Goal: Task Accomplishment & Management: Manage account settings

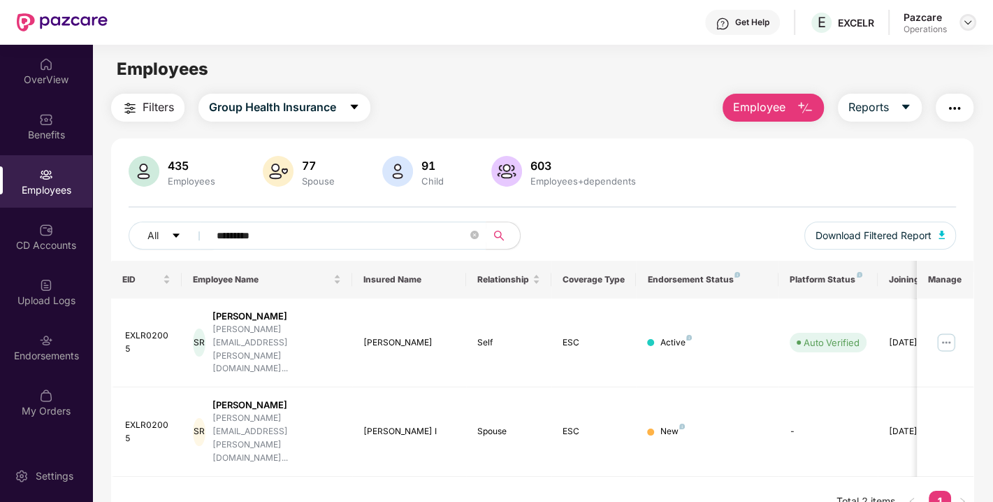
click at [967, 26] on img at bounding box center [967, 22] width 11 height 11
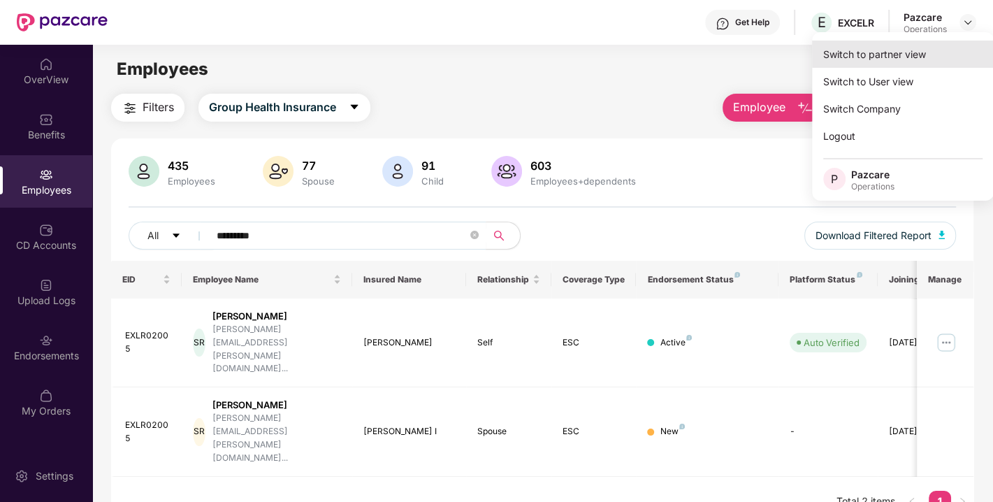
click at [906, 57] on div "Switch to partner view" at bounding box center [903, 54] width 182 height 27
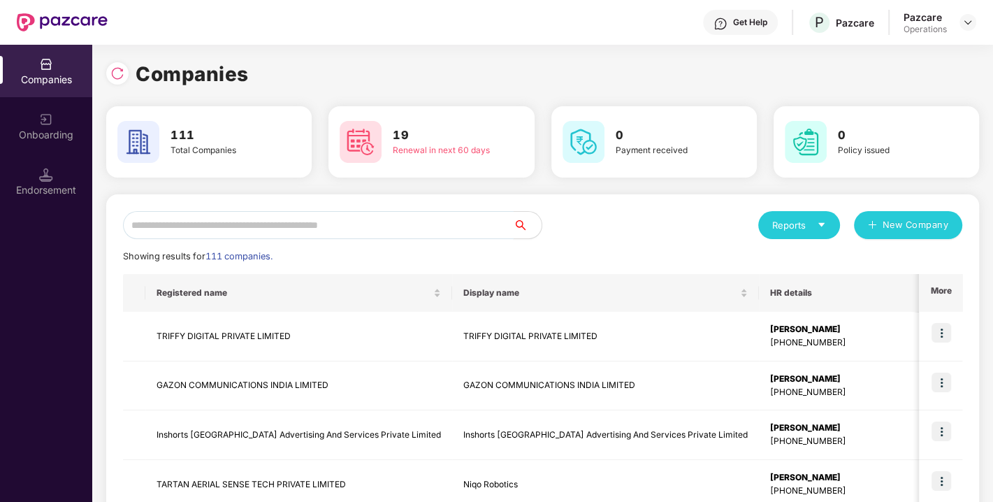
click at [434, 221] on input "text" at bounding box center [318, 225] width 390 height 28
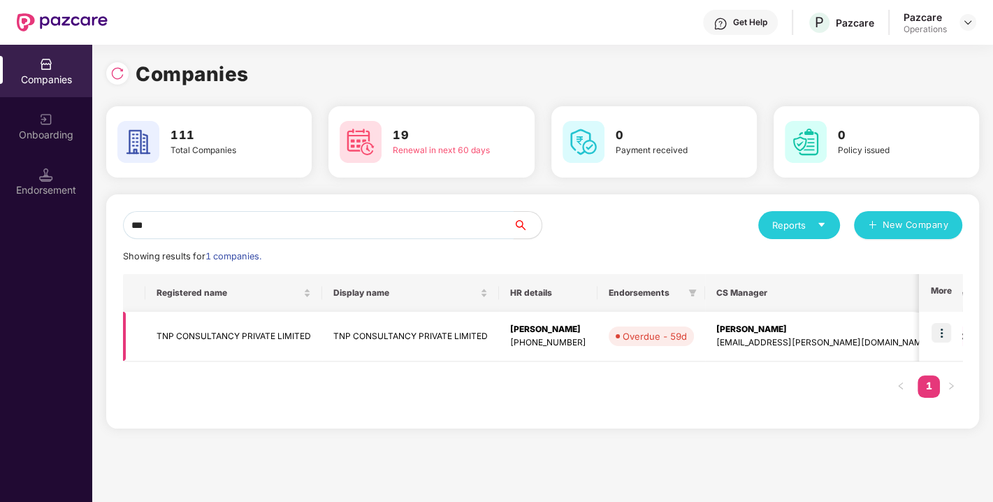
type input "***"
click at [258, 334] on td "TNP CONSULTANCY PRIVATE LIMITED" at bounding box center [233, 337] width 177 height 50
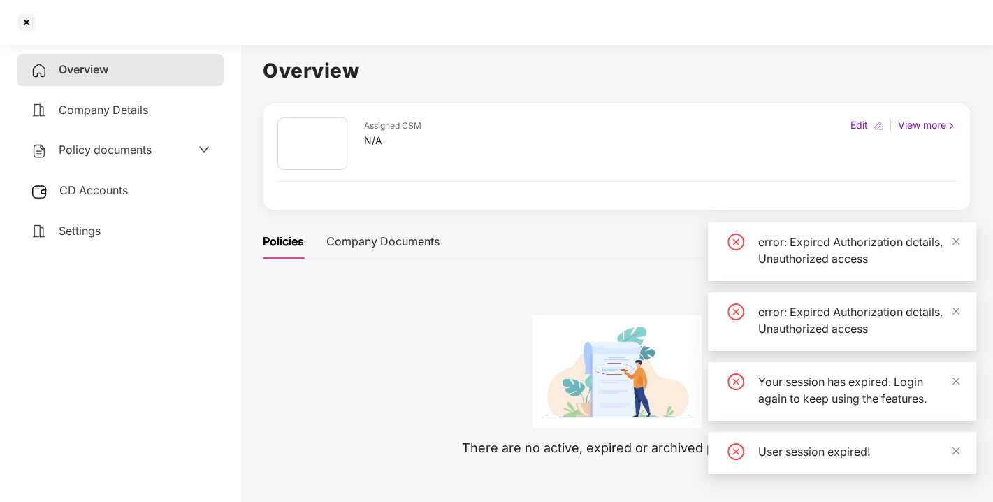
click at [86, 191] on span "CD Accounts" at bounding box center [93, 190] width 68 height 14
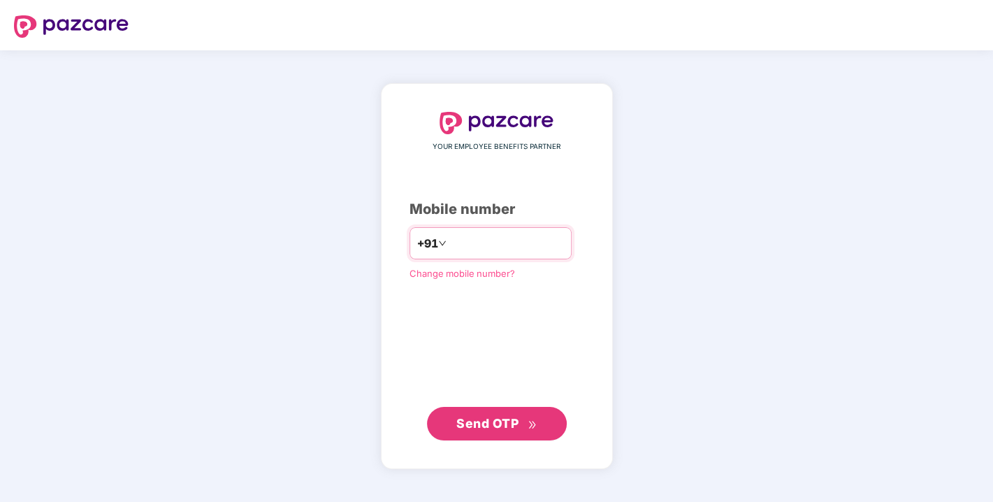
type input "**********"
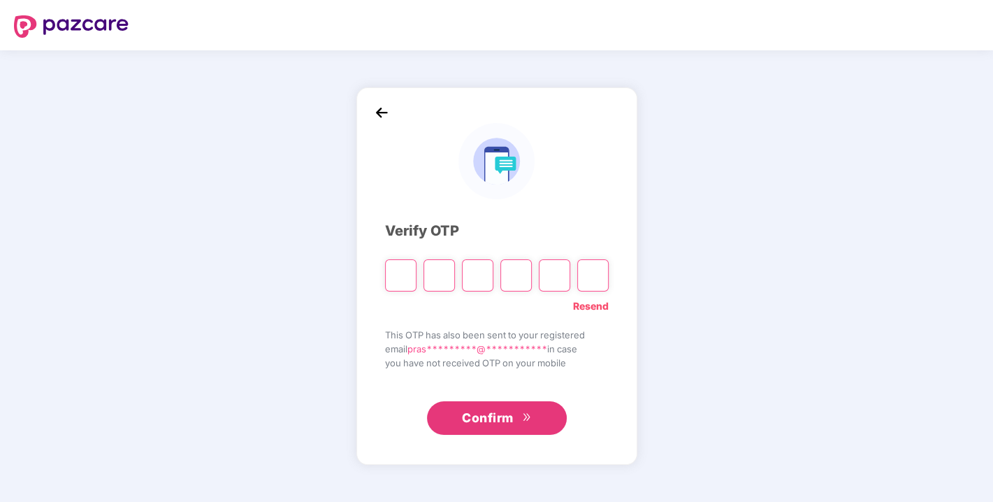
paste input "*"
type input "*"
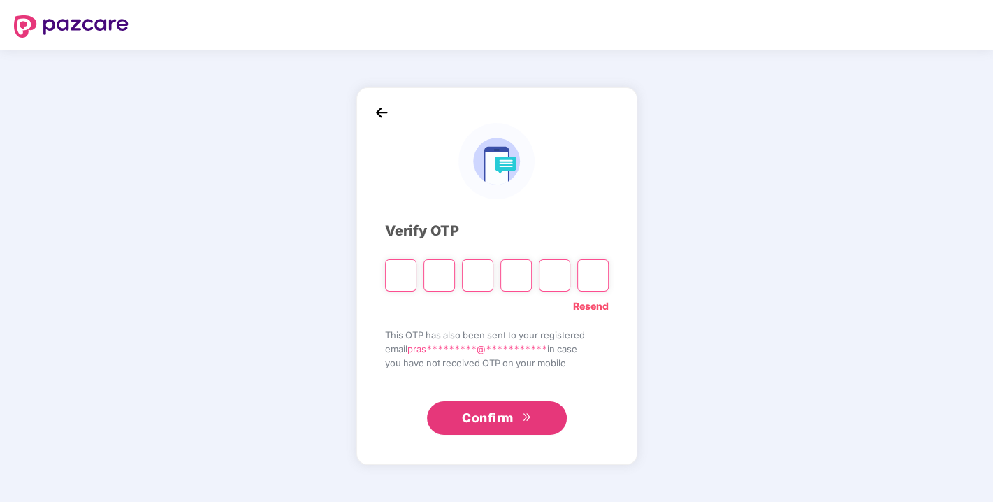
type input "*"
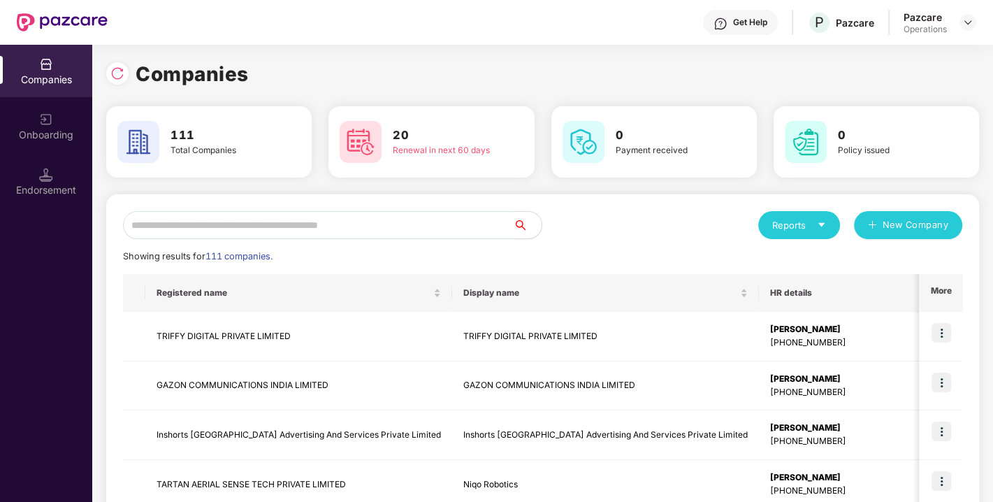
click at [335, 229] on input "text" at bounding box center [318, 225] width 390 height 28
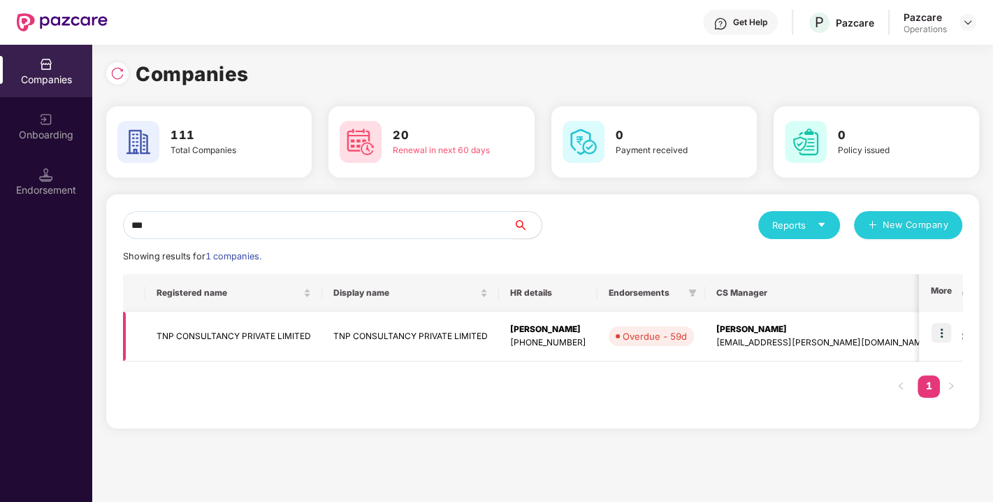
type input "***"
click at [175, 339] on td "TNP CONSULTANCY PRIVATE LIMITED" at bounding box center [233, 337] width 177 height 50
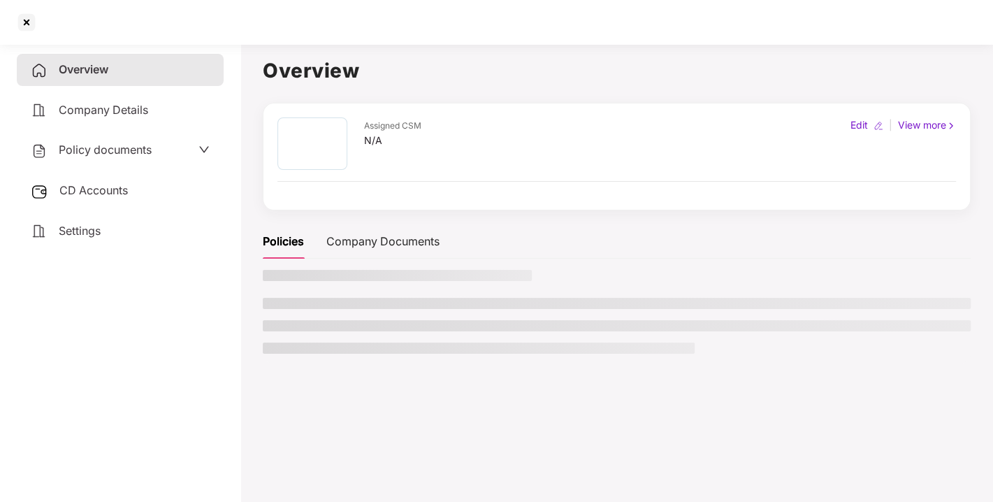
click at [100, 192] on span "CD Accounts" at bounding box center [93, 190] width 68 height 14
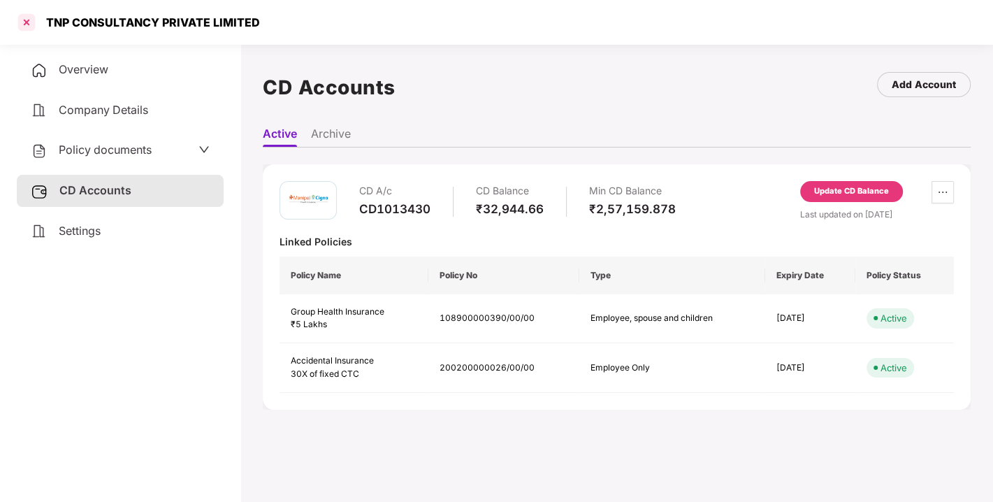
click at [24, 24] on div at bounding box center [26, 22] width 22 height 22
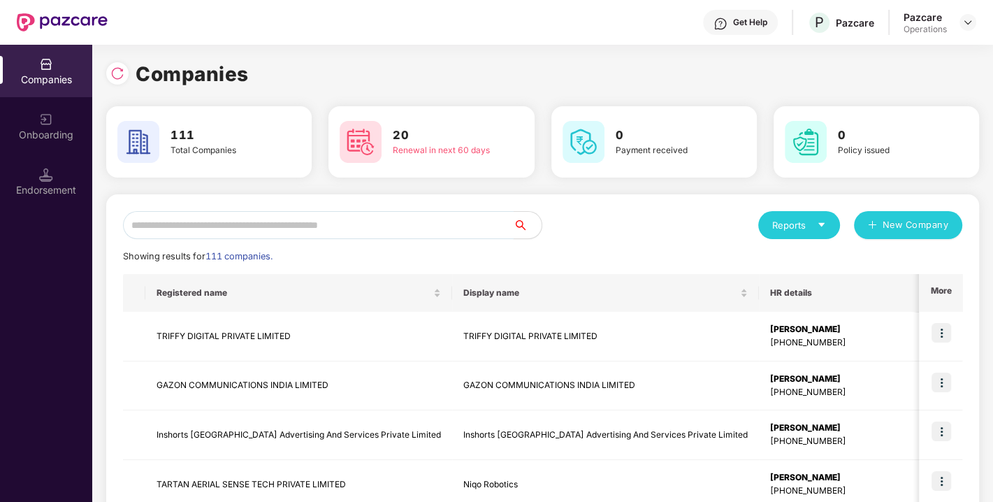
click at [290, 219] on input "text" at bounding box center [318, 225] width 390 height 28
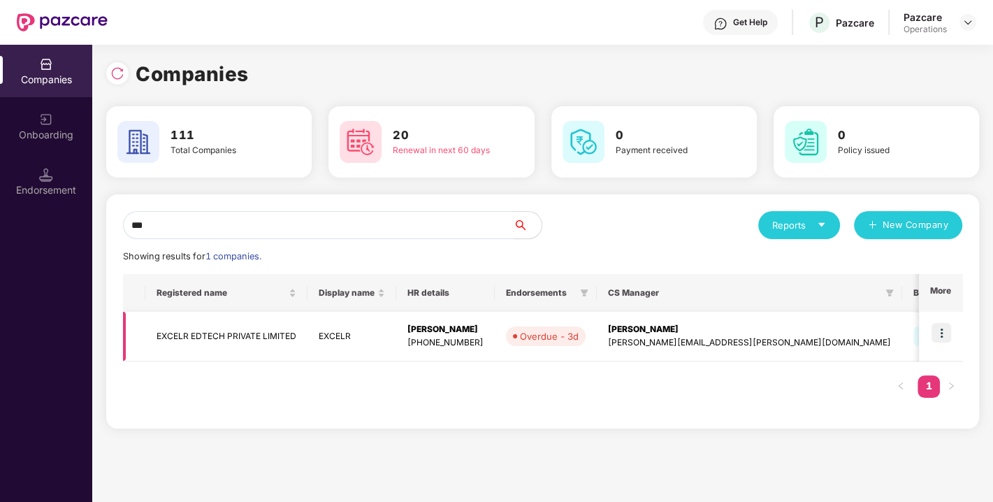
type input "***"
click at [941, 333] on img at bounding box center [941, 333] width 20 height 20
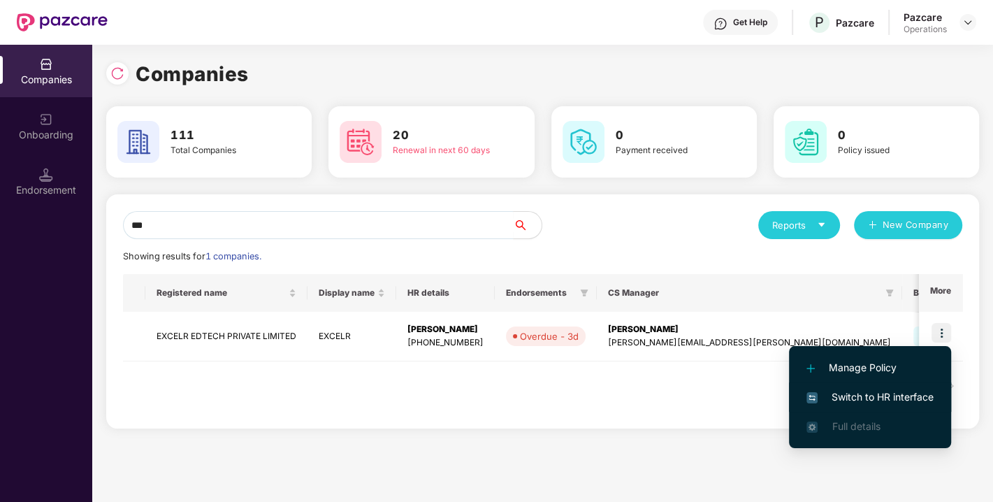
click at [860, 393] on span "Switch to HR interface" at bounding box center [869, 396] width 127 height 15
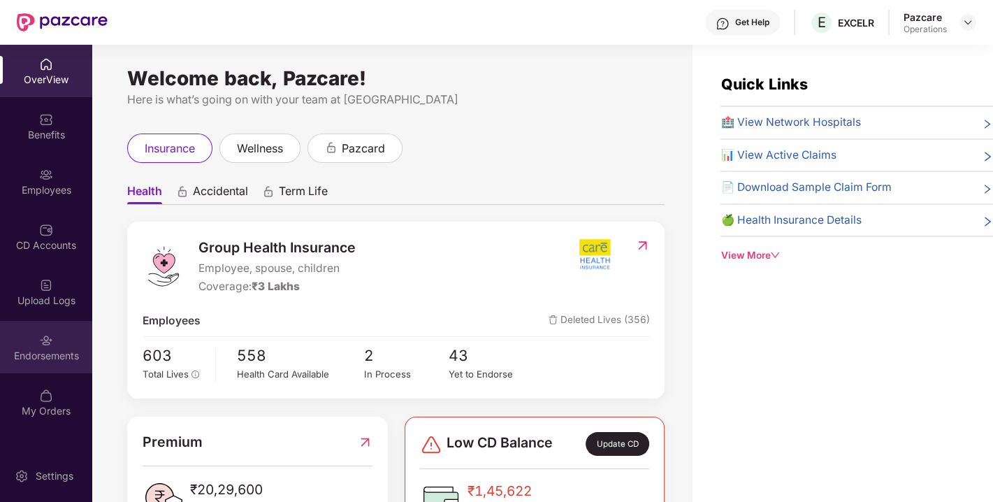
scroll to position [44, 0]
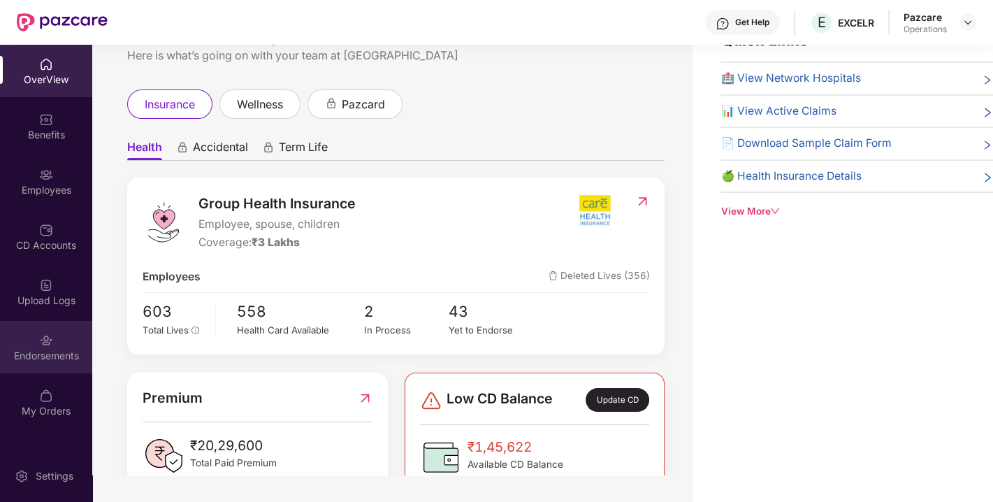
click at [39, 347] on div "Endorsements" at bounding box center [46, 347] width 92 height 52
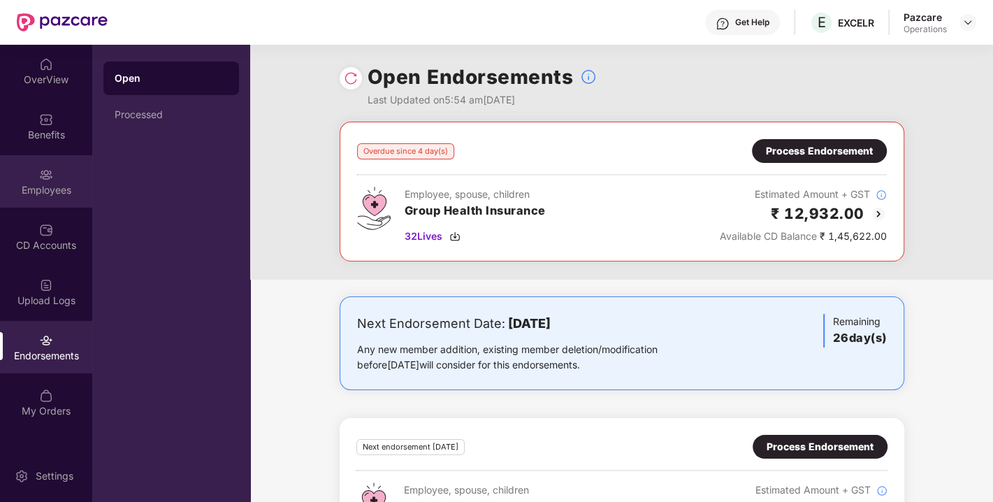
click at [28, 183] on div "Employees" at bounding box center [46, 190] width 92 height 14
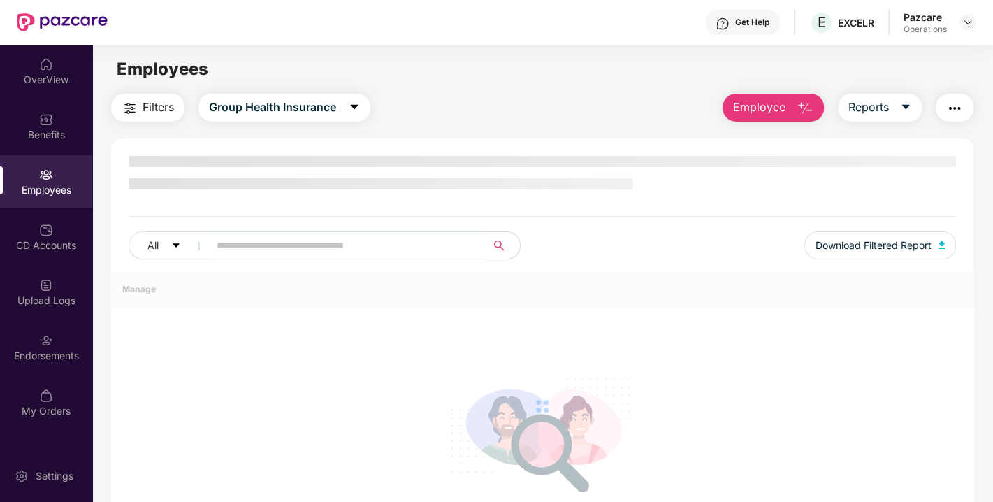
click at [244, 242] on input "text" at bounding box center [342, 245] width 251 height 21
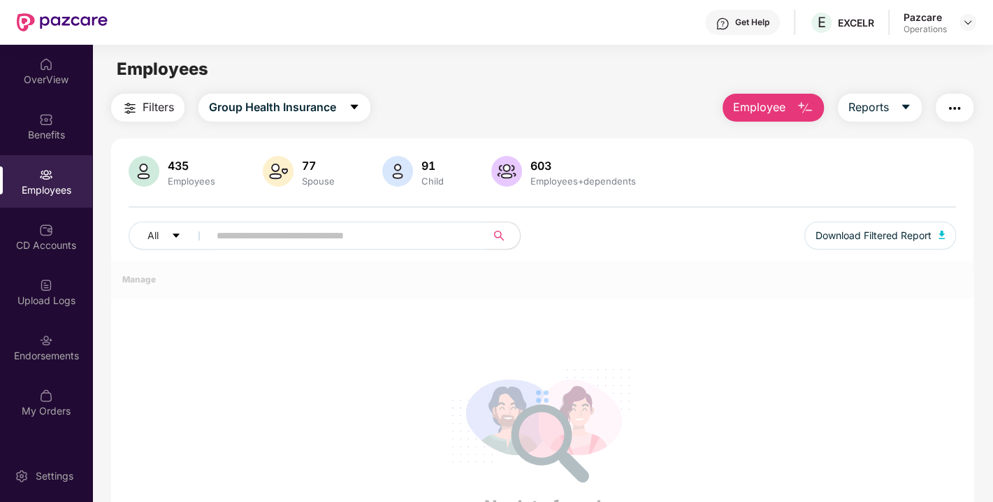
click at [277, 242] on input "text" at bounding box center [342, 235] width 251 height 21
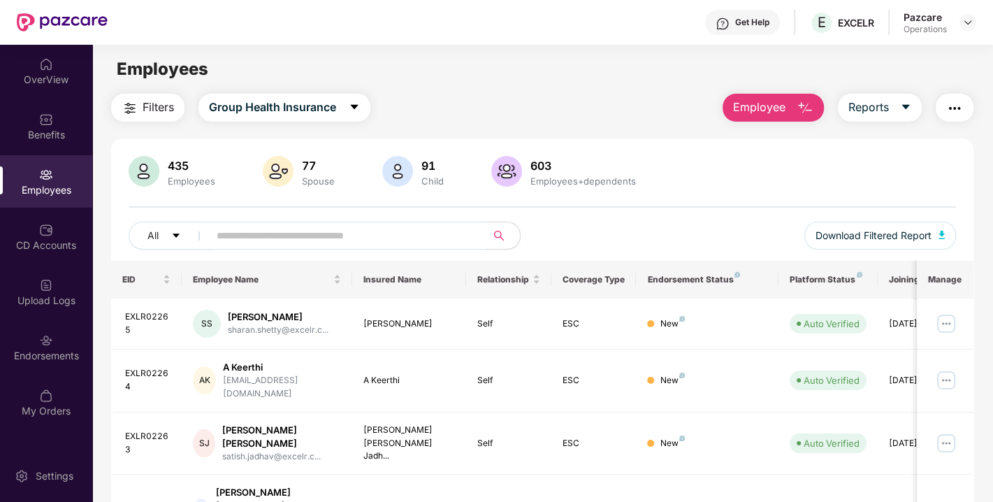
paste input "*********"
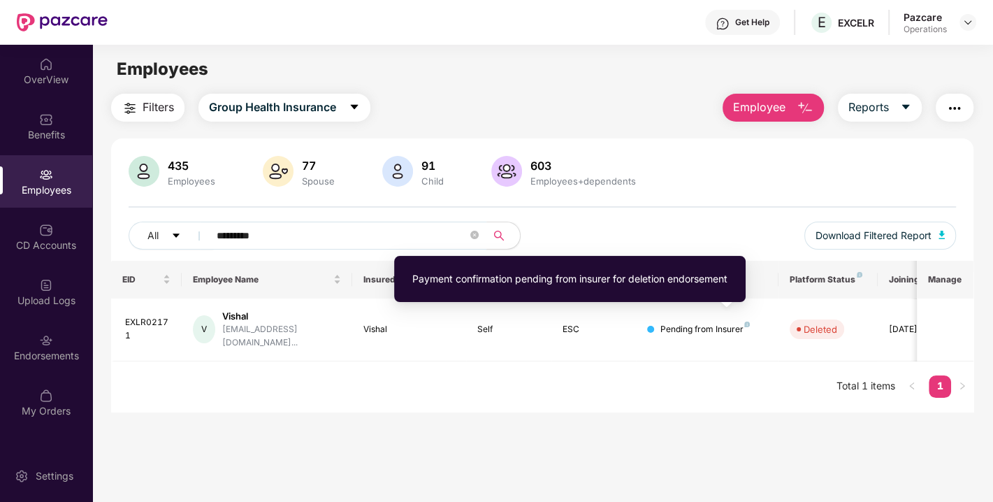
type input "*********"
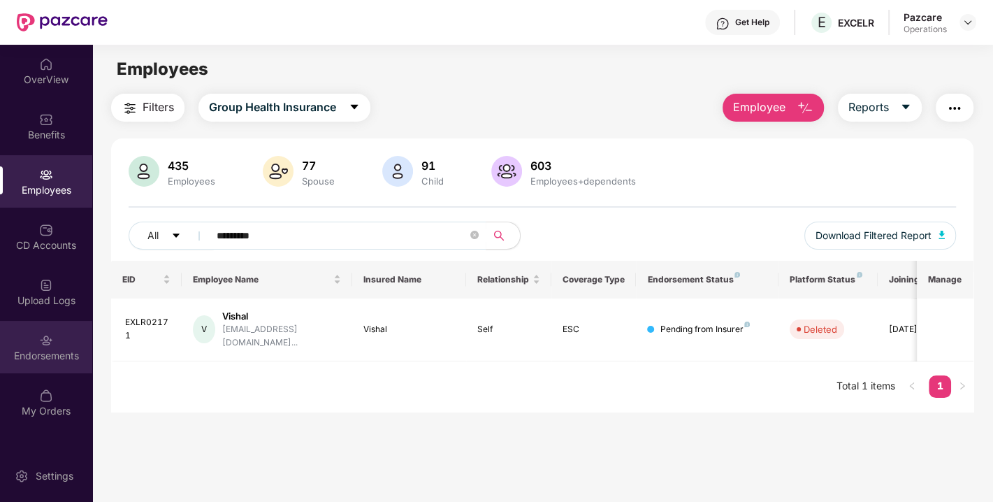
click at [34, 355] on div "Endorsements" at bounding box center [46, 356] width 92 height 14
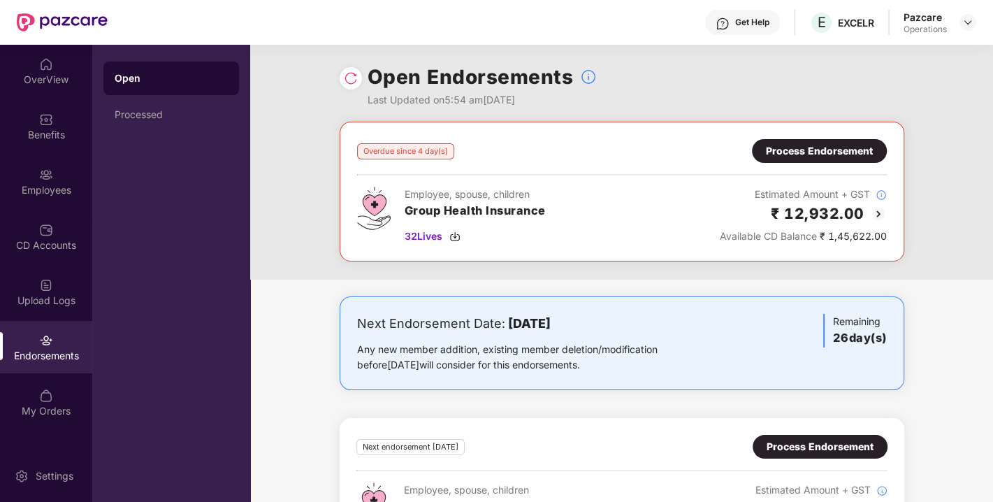
click at [809, 154] on div "Process Endorsement" at bounding box center [819, 150] width 107 height 15
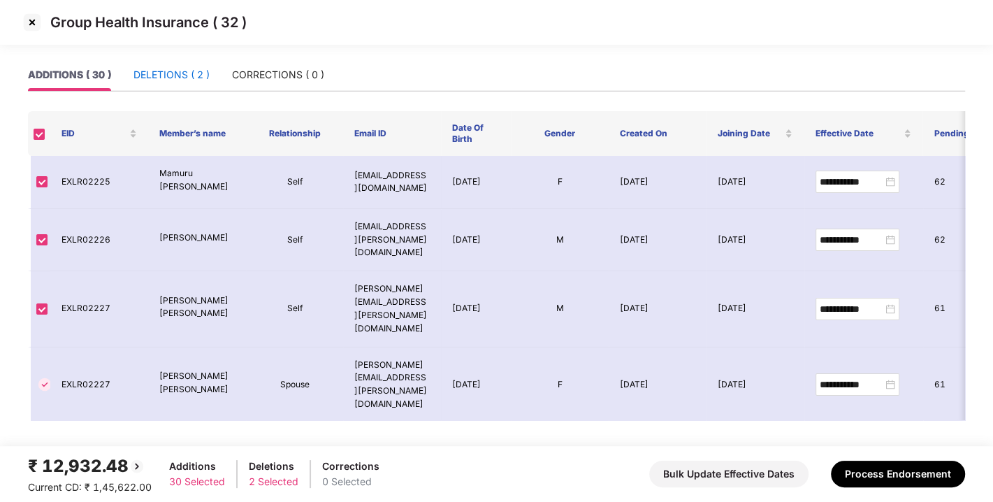
click at [172, 82] on div "DELETIONS ( 2 )" at bounding box center [171, 74] width 76 height 15
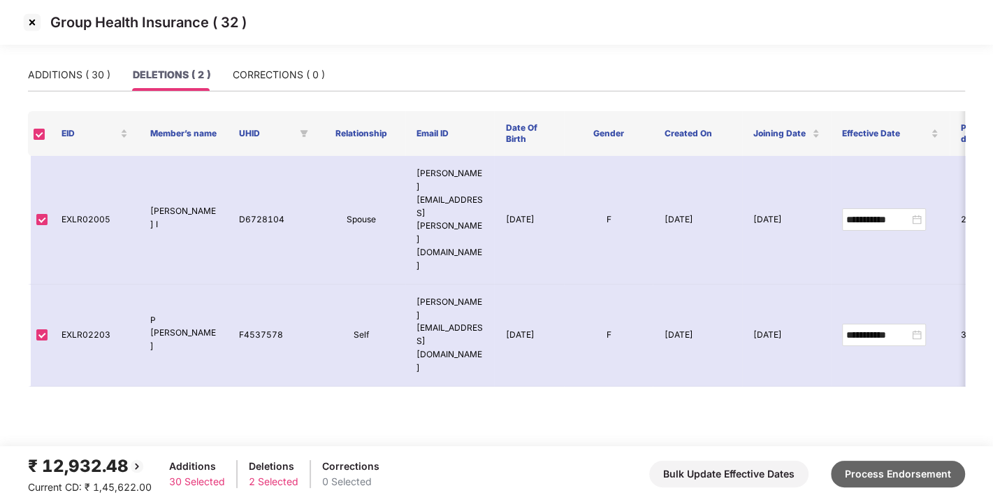
click at [909, 465] on button "Process Endorsement" at bounding box center [898, 473] width 134 height 27
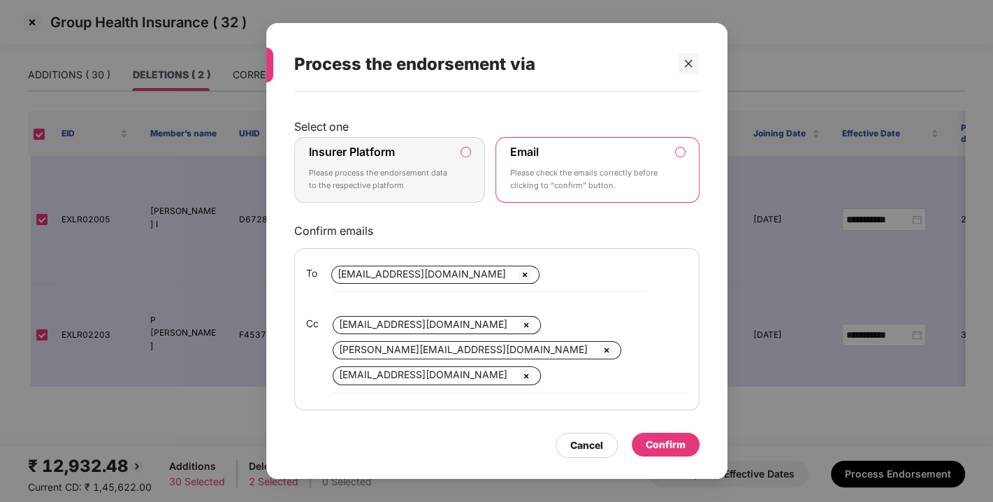
click at [429, 167] on p "Please process the endorsement data to the respective platform" at bounding box center [380, 179] width 143 height 24
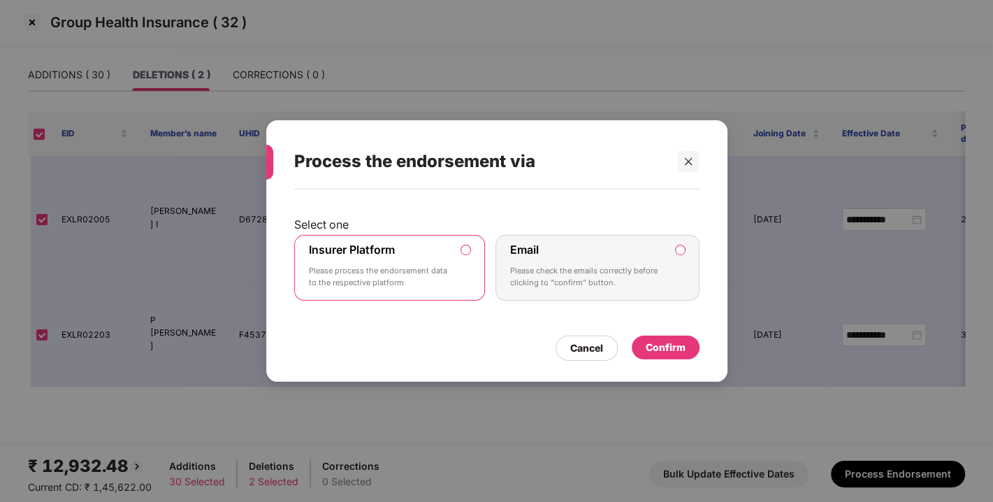
click at [651, 341] on div "Confirm" at bounding box center [665, 346] width 40 height 15
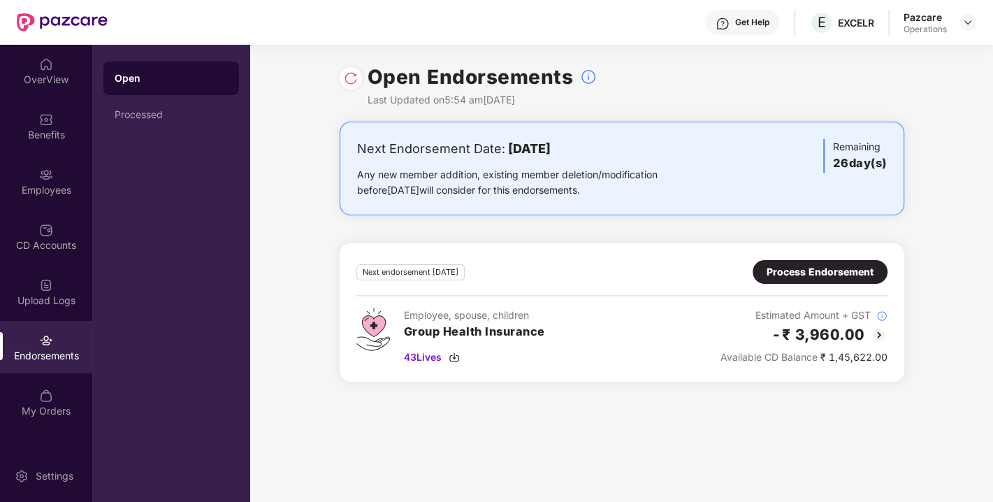
click at [833, 275] on div "Process Endorsement" at bounding box center [819, 271] width 107 height 15
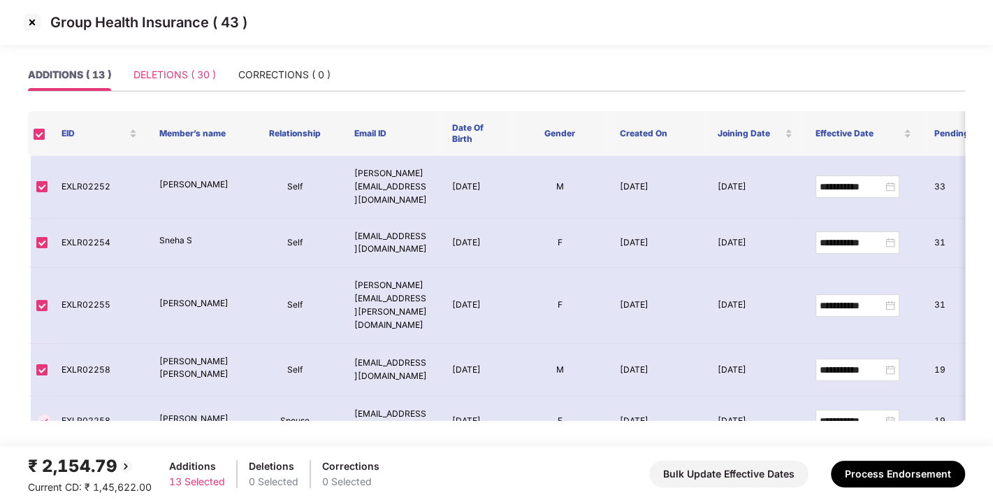
click at [176, 85] on div "DELETIONS ( 30 )" at bounding box center [174, 75] width 82 height 32
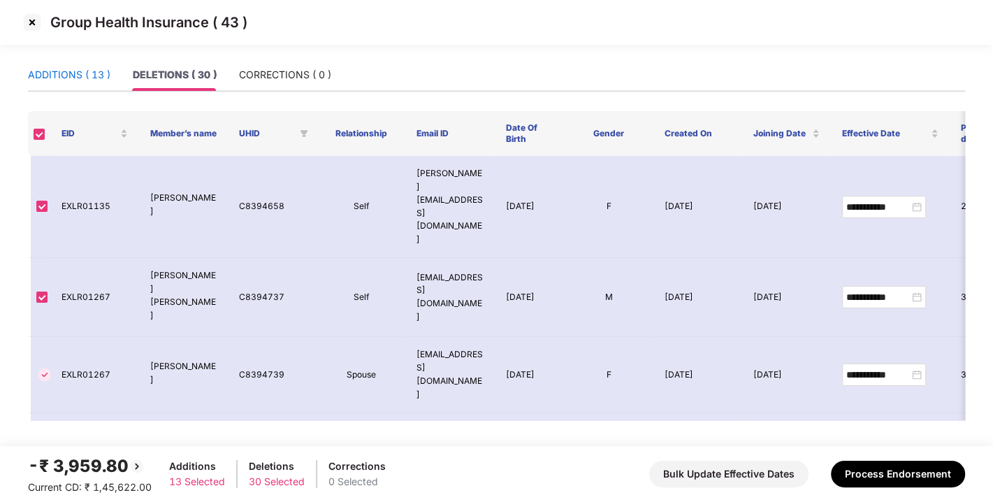
click at [87, 72] on div "ADDITIONS ( 13 )" at bounding box center [69, 74] width 82 height 15
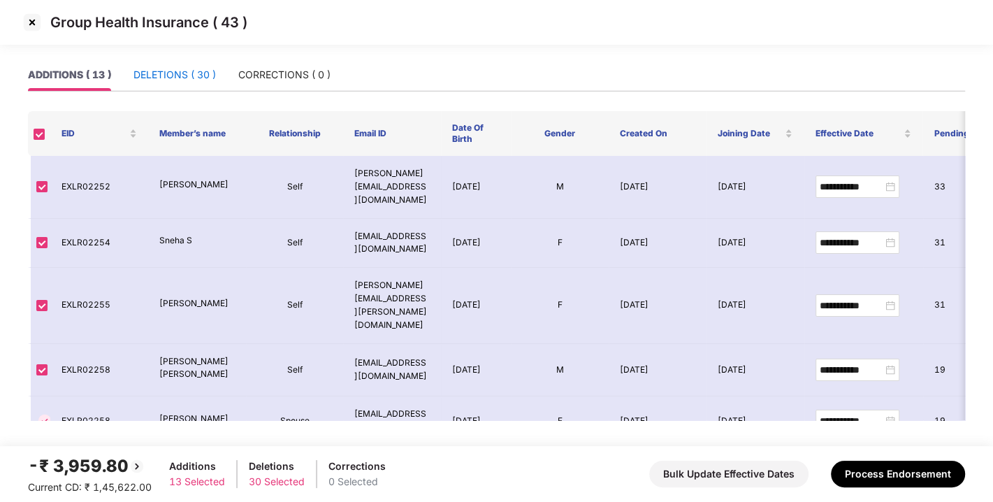
click at [156, 67] on div "DELETIONS ( 30 )" at bounding box center [174, 74] width 82 height 15
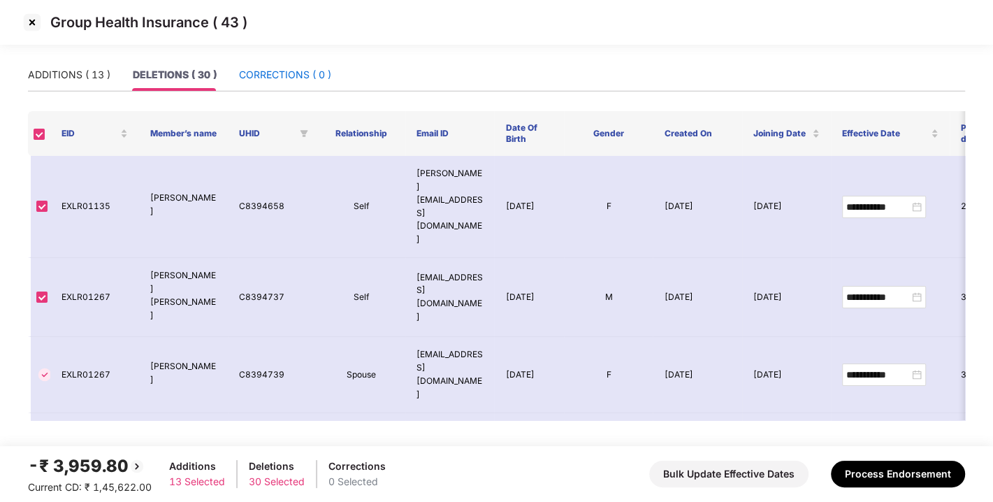
click at [265, 71] on div "CORRECTIONS ( 0 )" at bounding box center [285, 74] width 92 height 15
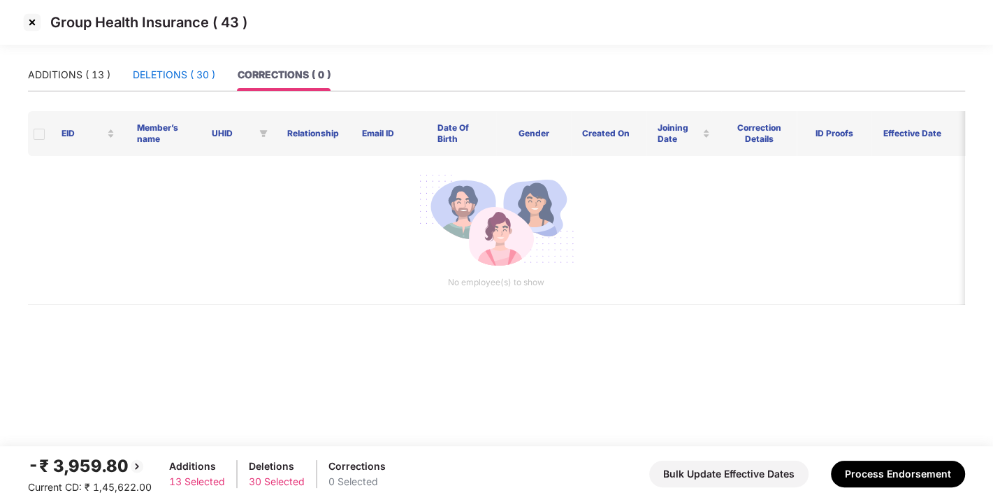
click at [177, 74] on div "DELETIONS ( 30 )" at bounding box center [174, 74] width 82 height 15
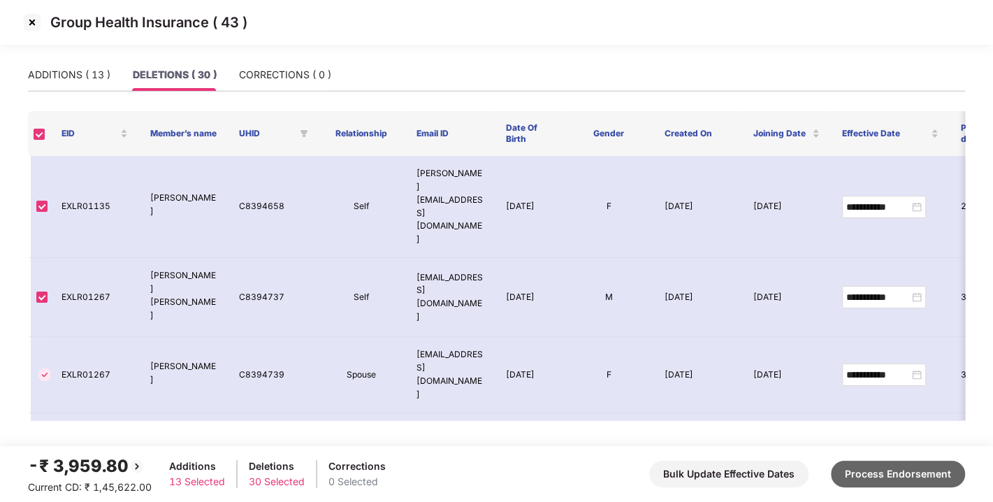
click at [868, 465] on button "Process Endorsement" at bounding box center [898, 473] width 134 height 27
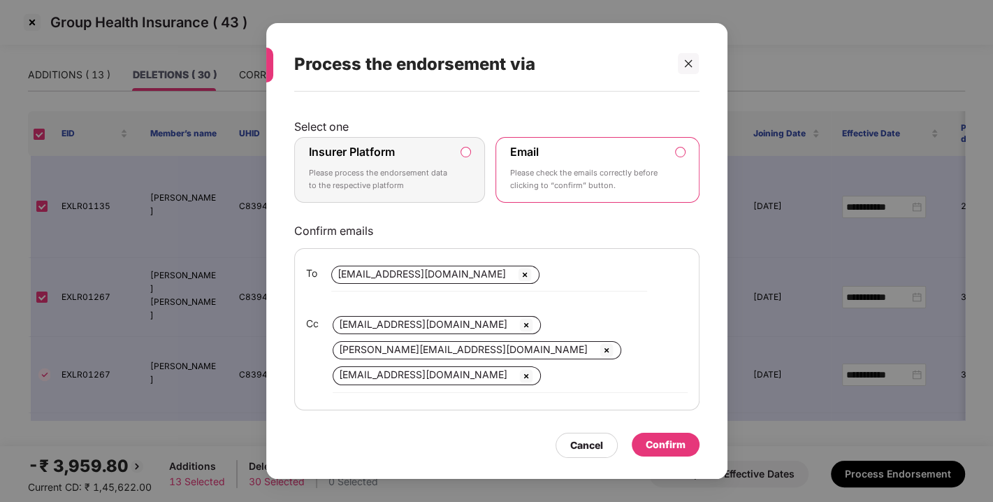
click at [411, 196] on label "Insurer Platform Please process the endorsement data to the respective platform" at bounding box center [389, 170] width 191 height 66
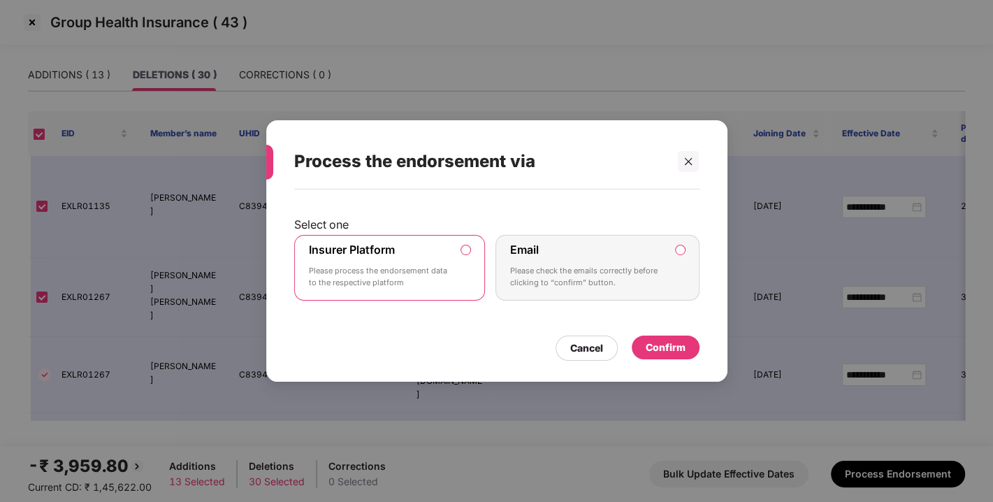
click at [645, 335] on div "Confirm" at bounding box center [665, 347] width 68 height 24
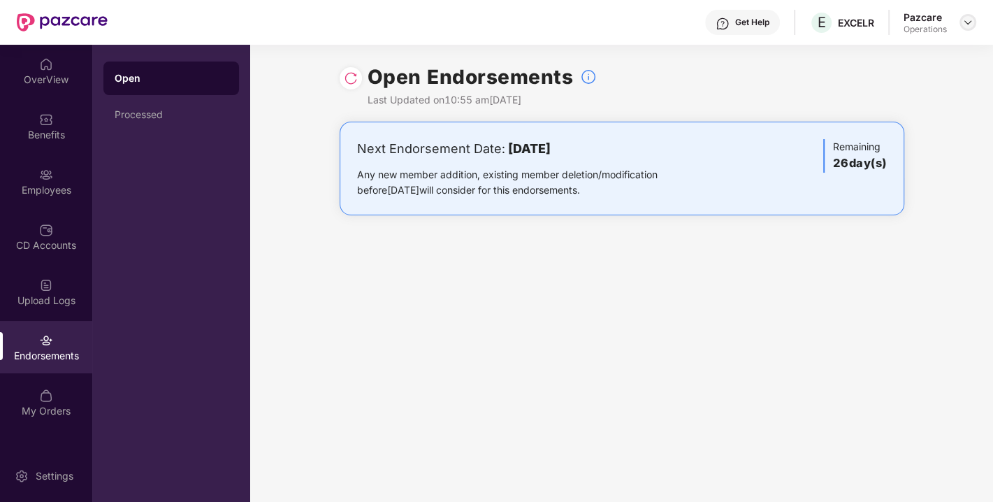
click at [972, 21] on img at bounding box center [967, 22] width 11 height 11
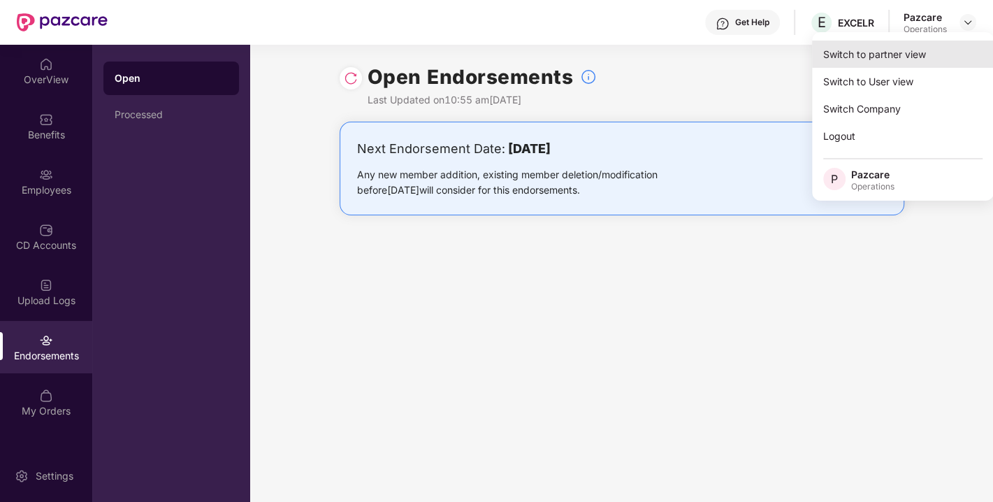
click at [898, 59] on div "Switch to partner view" at bounding box center [903, 54] width 182 height 27
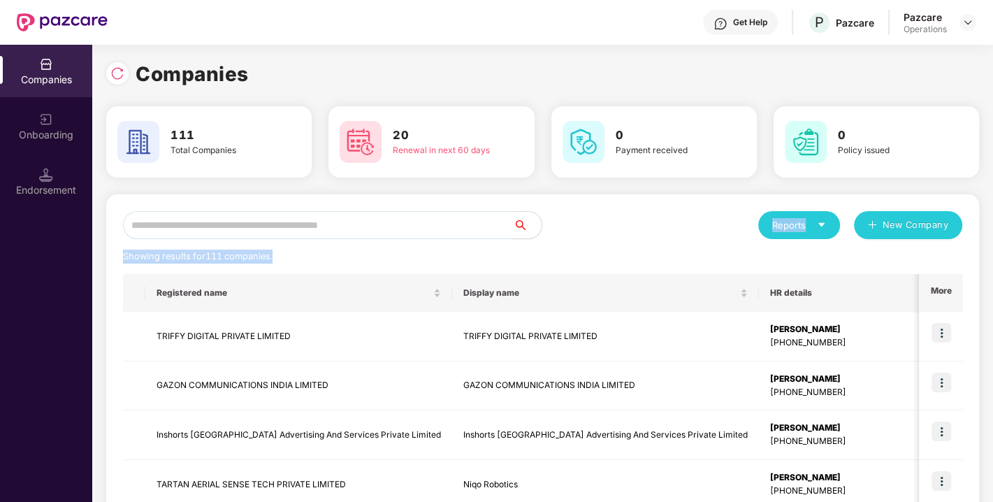
drag, startPoint x: 431, startPoint y: 239, endPoint x: 399, endPoint y: 233, distance: 32.7
click at [399, 233] on input "text" at bounding box center [318, 225] width 390 height 28
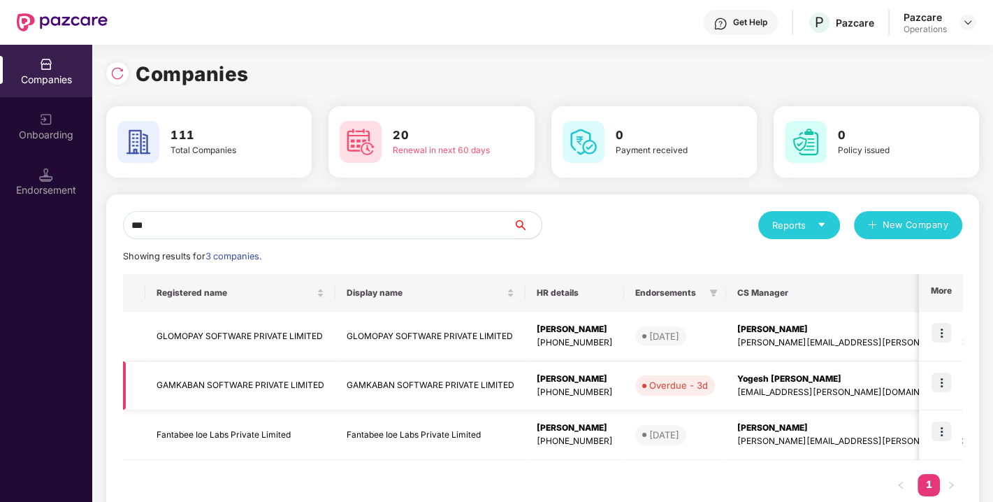
type input "***"
click at [940, 381] on img at bounding box center [941, 382] width 20 height 20
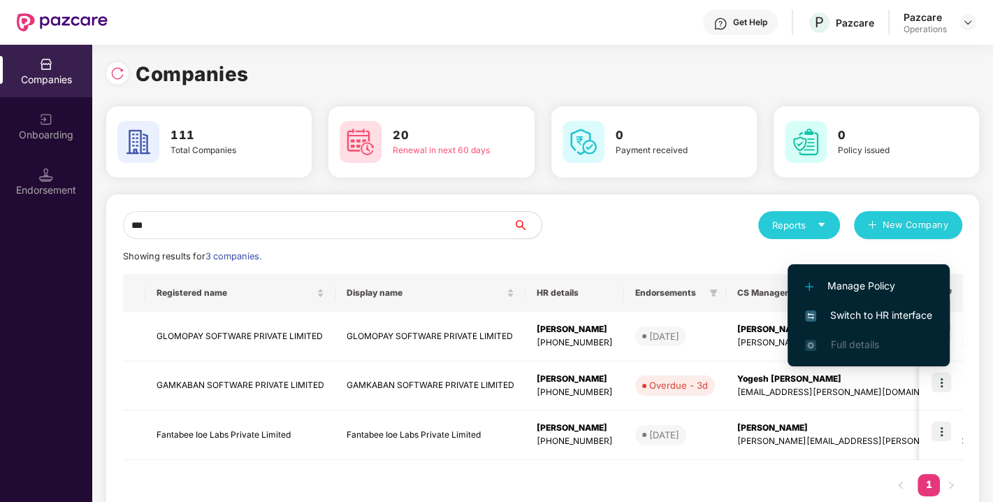
click at [854, 315] on span "Switch to HR interface" at bounding box center [868, 314] width 127 height 15
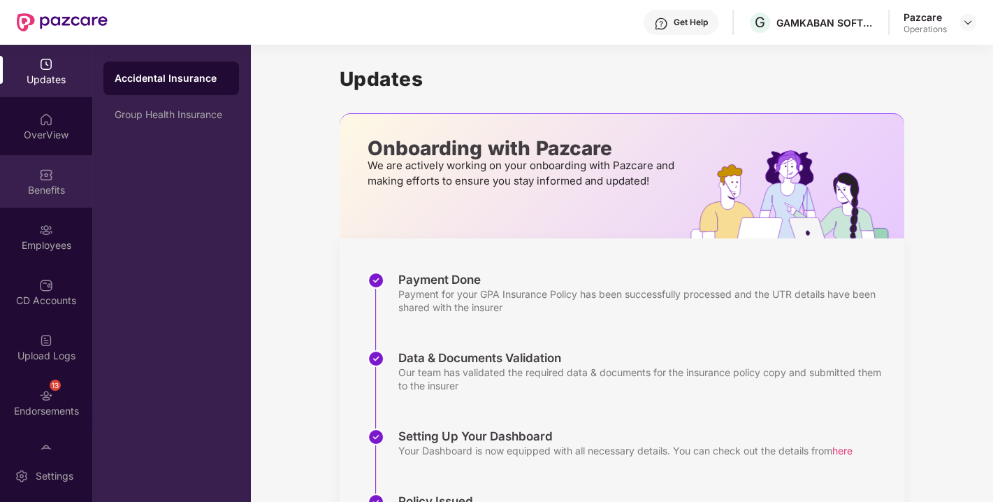
click at [30, 190] on div "Benefits" at bounding box center [46, 190] width 92 height 14
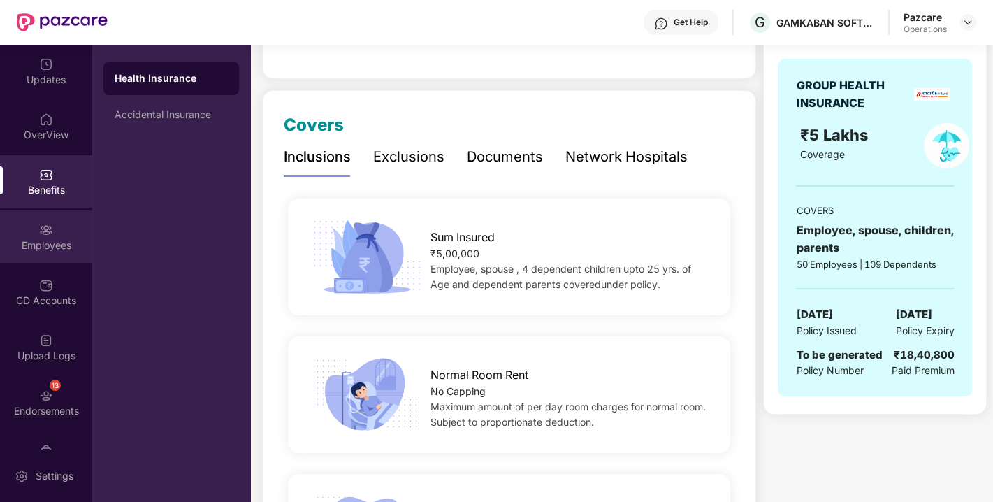
scroll to position [36, 0]
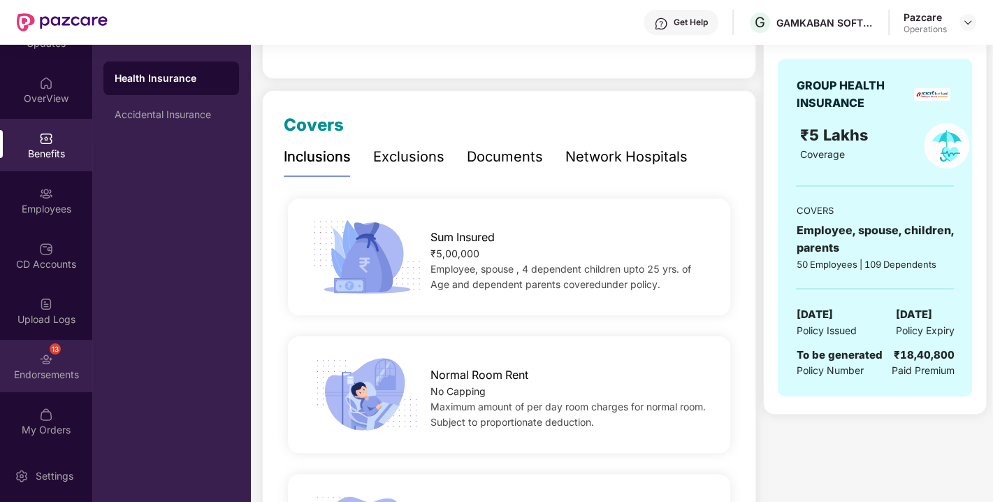
click at [12, 339] on div "13 Endorsements" at bounding box center [46, 365] width 92 height 52
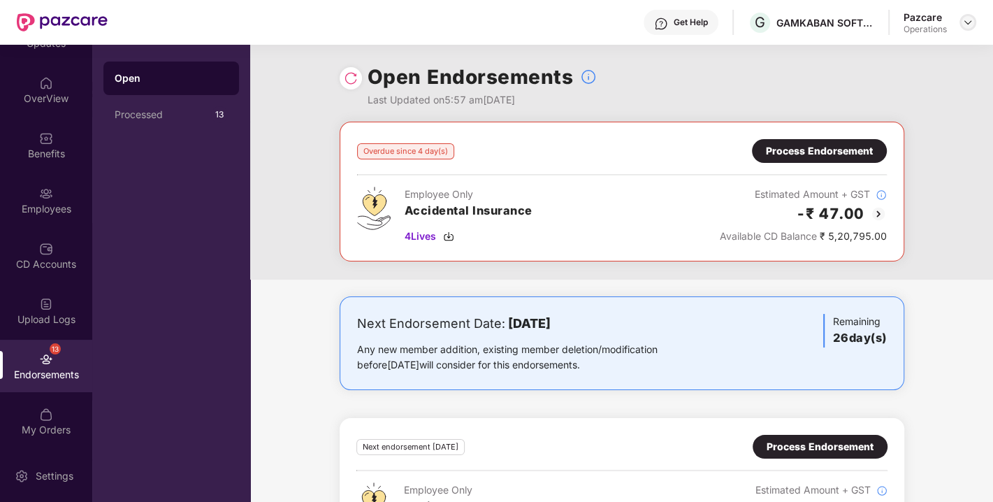
click at [962, 27] on img at bounding box center [967, 22] width 11 height 11
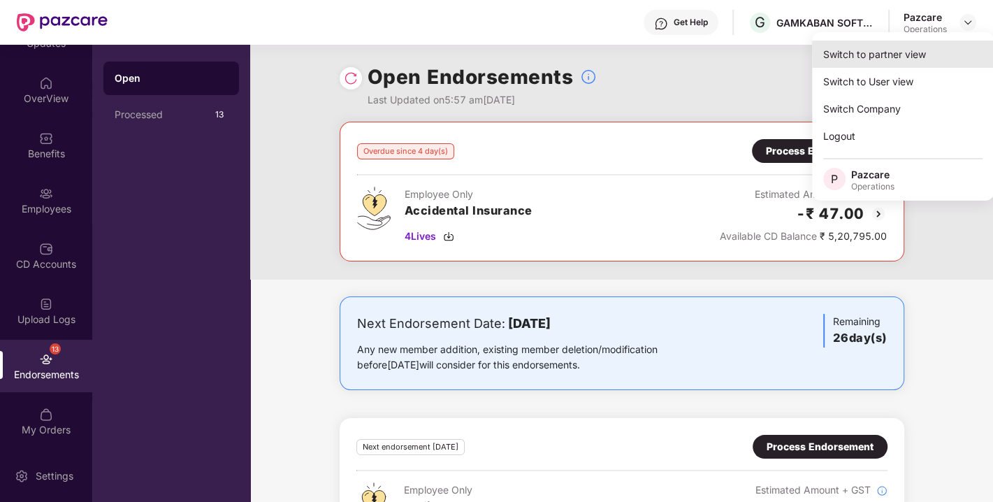
click at [863, 52] on div "Switch to partner view" at bounding box center [903, 54] width 182 height 27
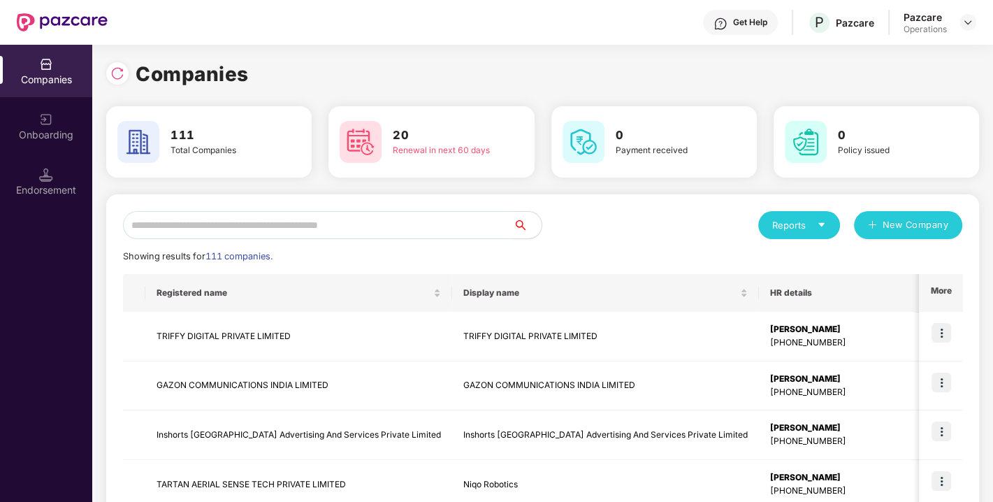
click at [426, 228] on input "text" at bounding box center [318, 225] width 390 height 28
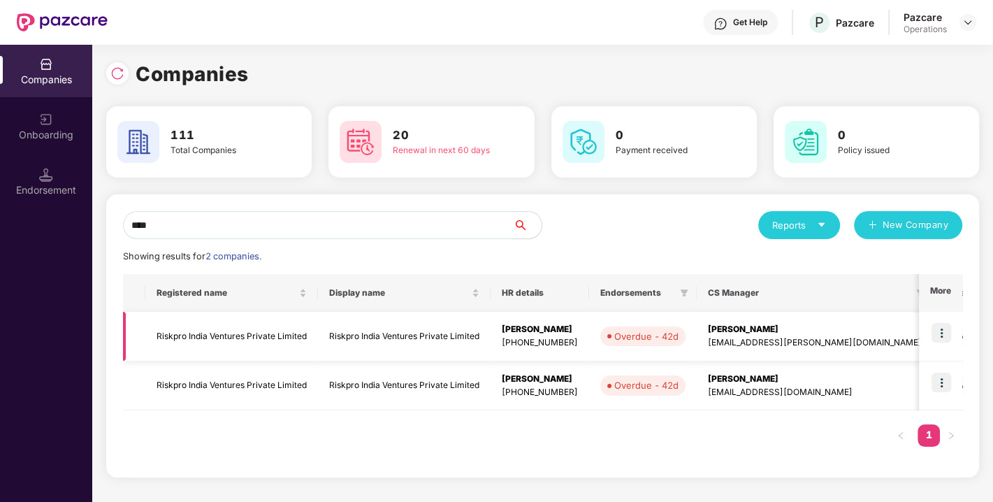
type input "****"
click at [212, 338] on td "Riskpro India Ventures Private Limited" at bounding box center [231, 337] width 173 height 50
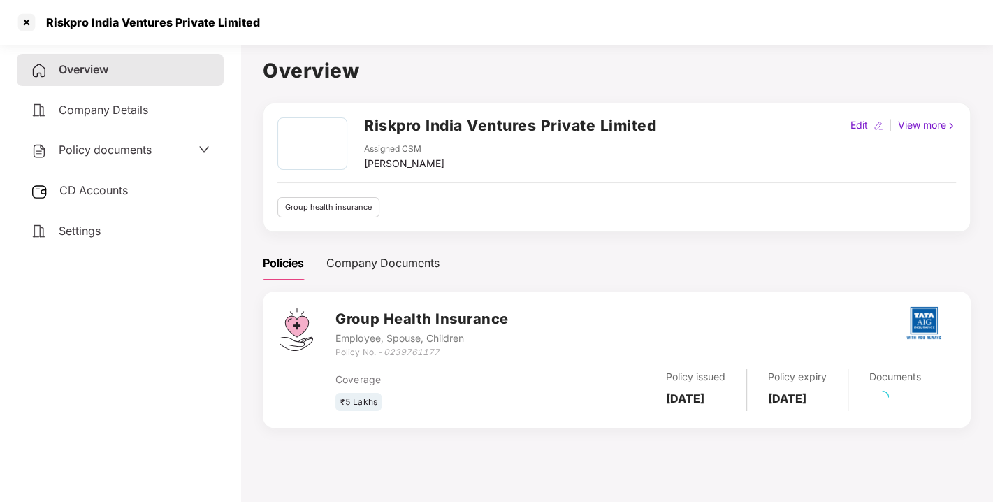
click at [95, 190] on span "CD Accounts" at bounding box center [93, 190] width 68 height 14
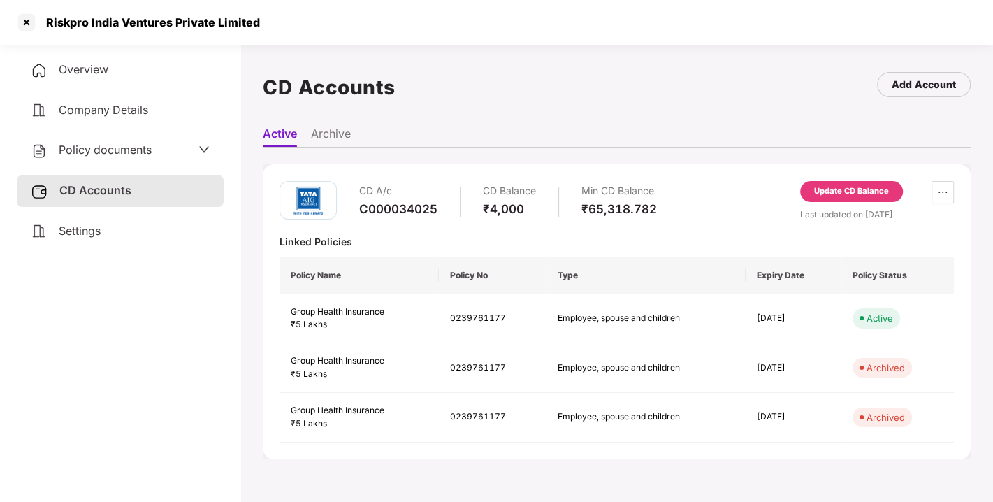
click at [876, 189] on div "Update CD Balance" at bounding box center [851, 191] width 75 height 13
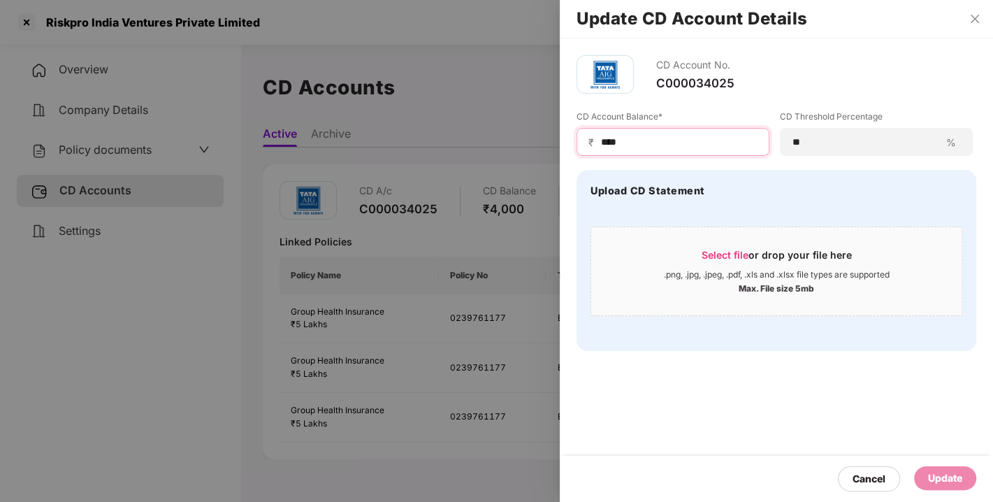
click at [637, 141] on input "****" at bounding box center [678, 142] width 158 height 15
type input "*"
type input "*****"
click at [940, 474] on div "Update" at bounding box center [945, 477] width 34 height 15
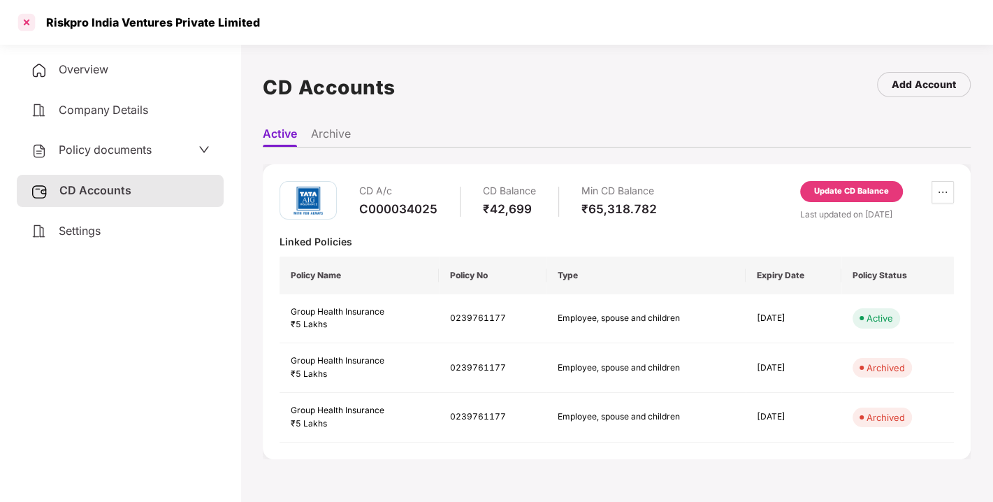
click at [23, 24] on div at bounding box center [26, 22] width 22 height 22
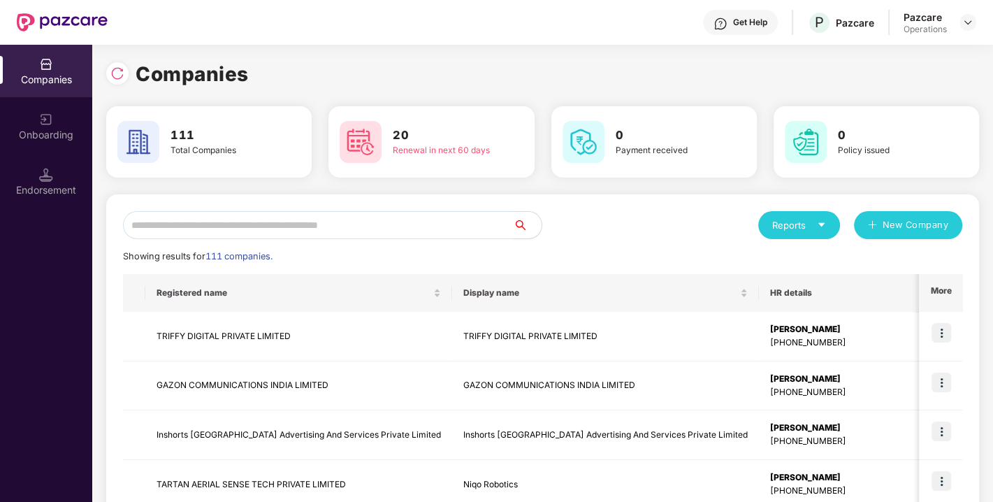
click at [333, 233] on input "text" at bounding box center [318, 225] width 390 height 28
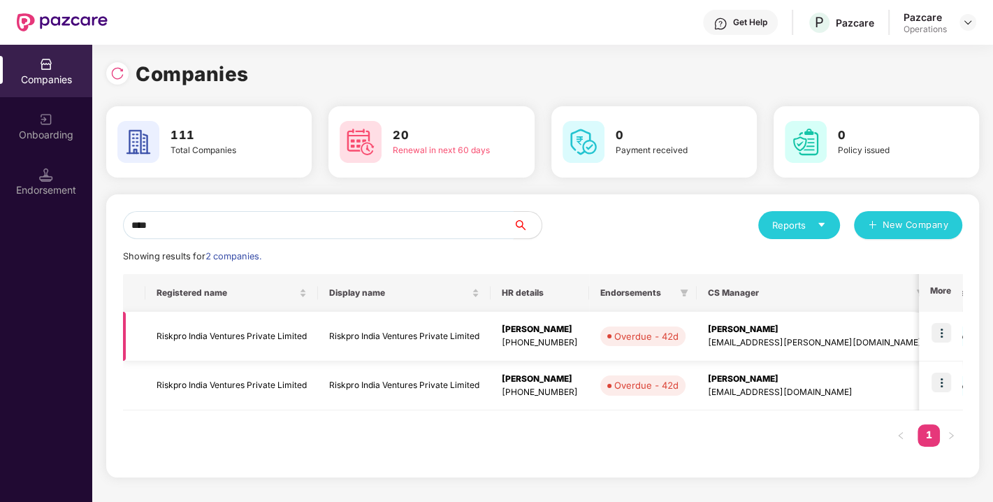
type input "****"
click at [942, 331] on img at bounding box center [941, 333] width 20 height 20
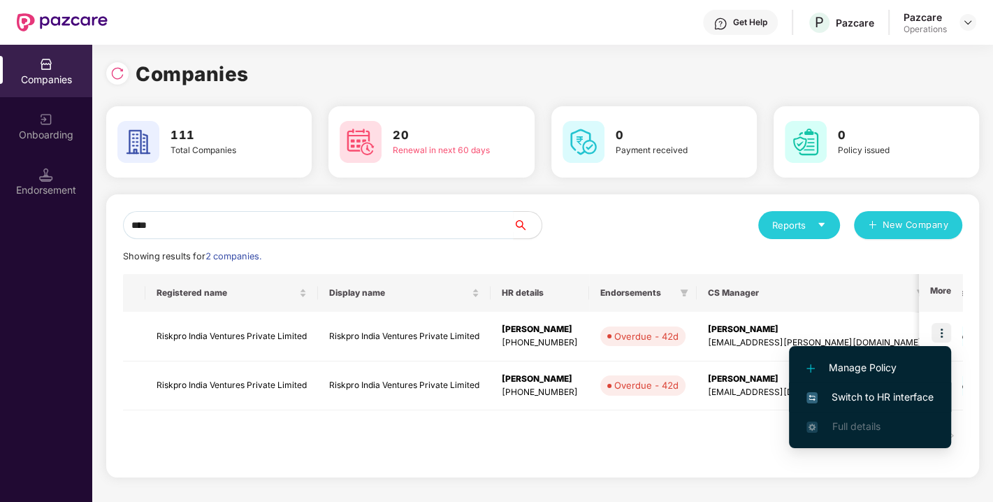
click at [859, 403] on span "Switch to HR interface" at bounding box center [869, 396] width 127 height 15
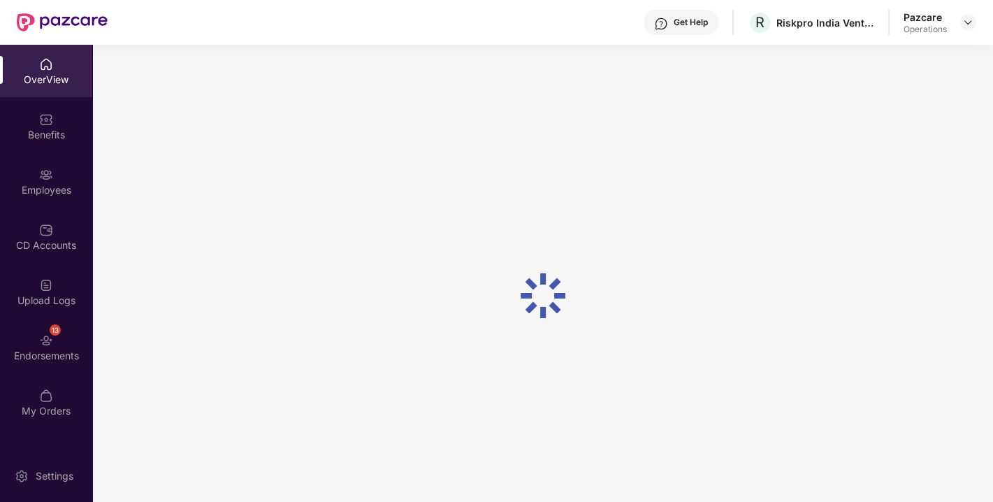
scroll to position [44, 0]
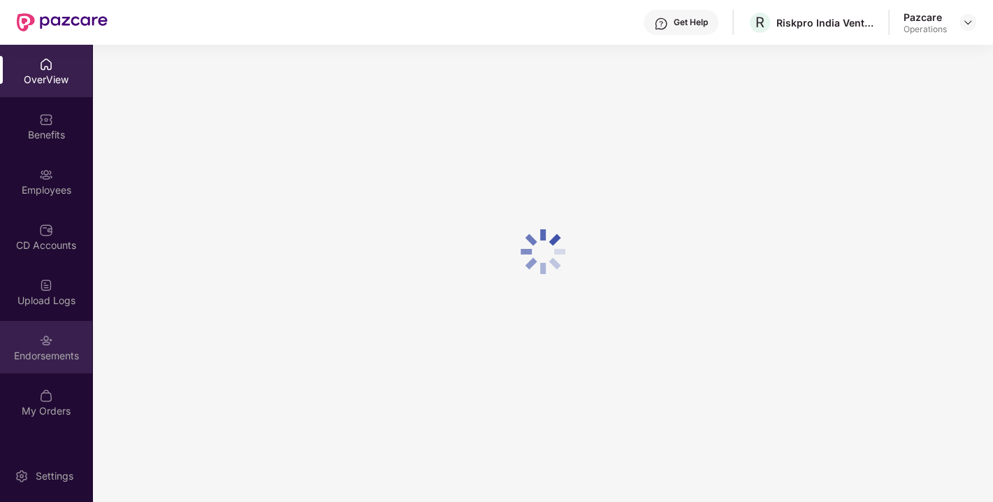
click at [30, 333] on div "Endorsements" at bounding box center [46, 347] width 92 height 52
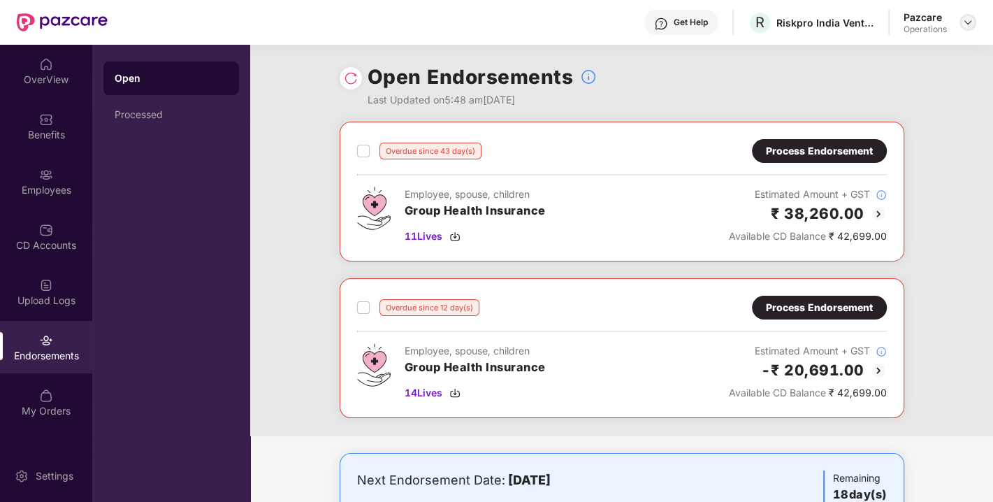
click at [969, 23] on img at bounding box center [967, 22] width 11 height 11
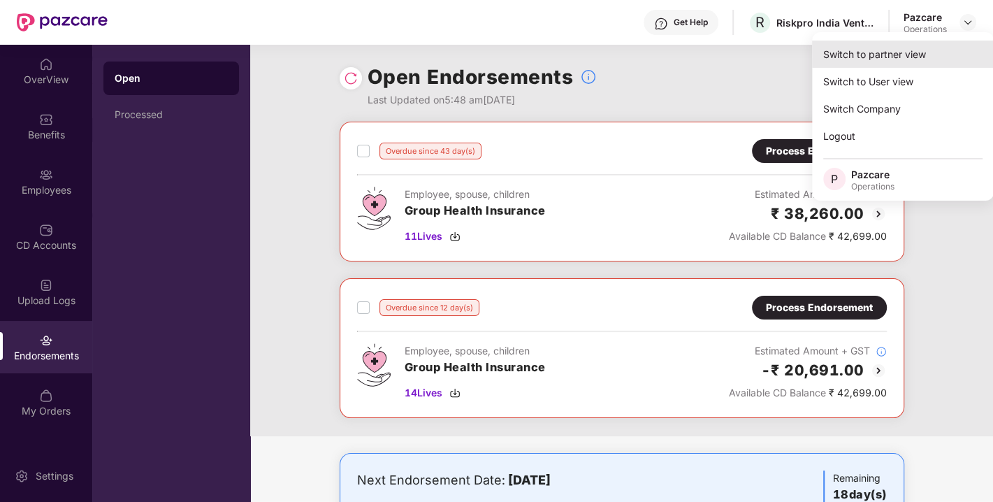
click at [879, 54] on div "Switch to partner view" at bounding box center [903, 54] width 182 height 27
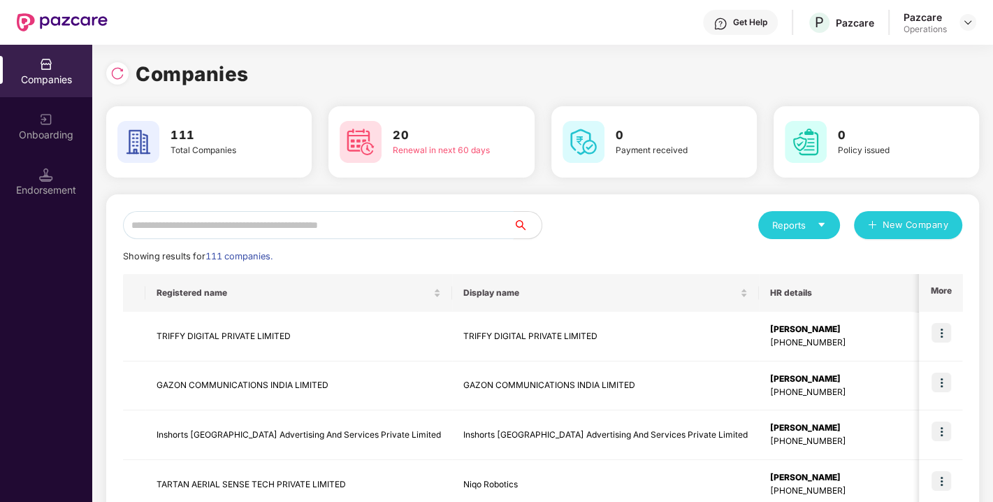
click at [437, 220] on input "text" at bounding box center [318, 225] width 390 height 28
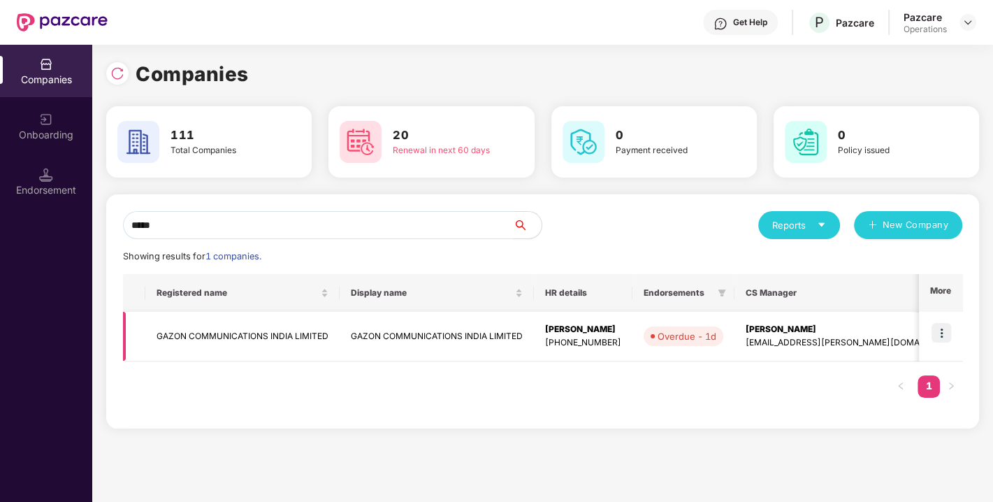
type input "*****"
click at [943, 331] on img at bounding box center [941, 333] width 20 height 20
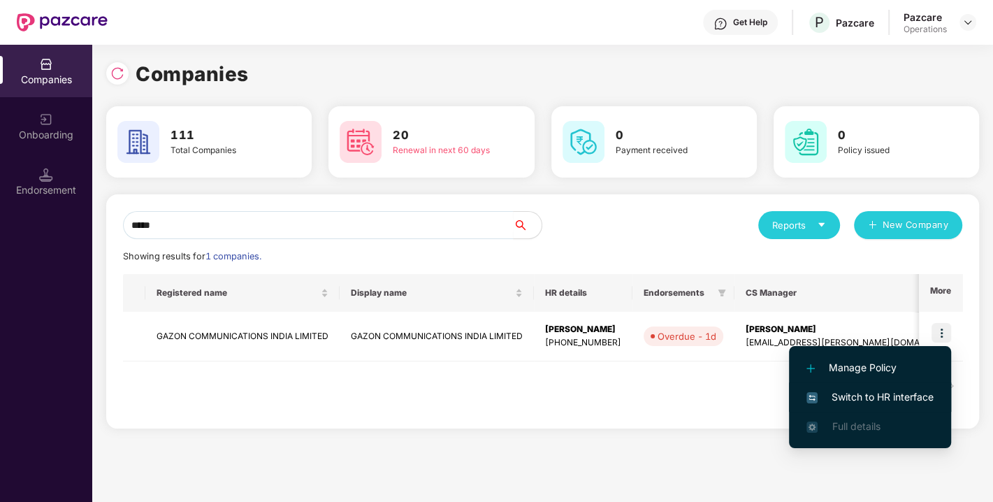
click at [886, 393] on span "Switch to HR interface" at bounding box center [869, 396] width 127 height 15
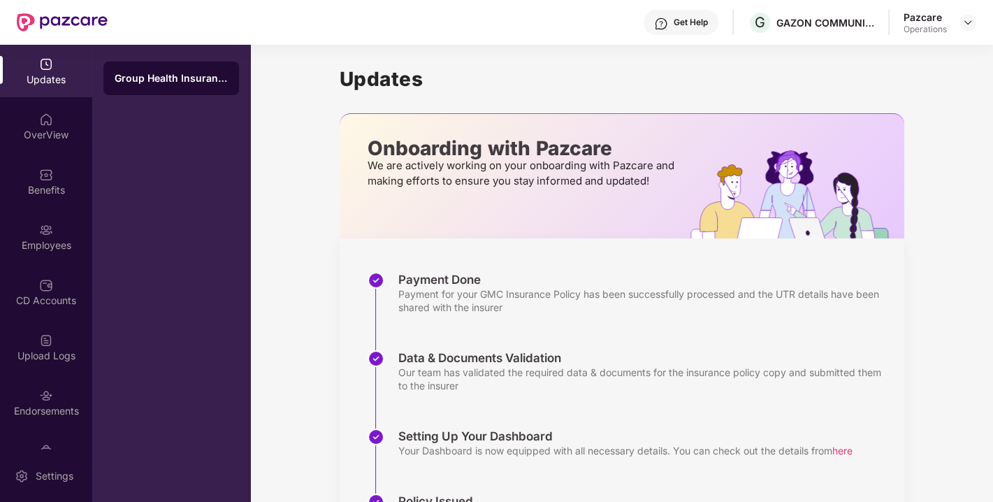
scroll to position [36, 0]
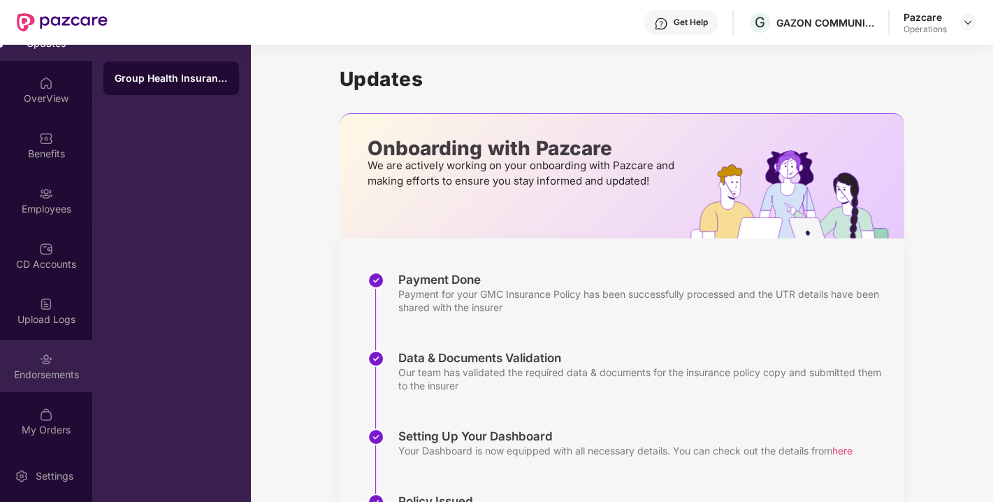
click at [28, 348] on div "Endorsements" at bounding box center [46, 365] width 92 height 52
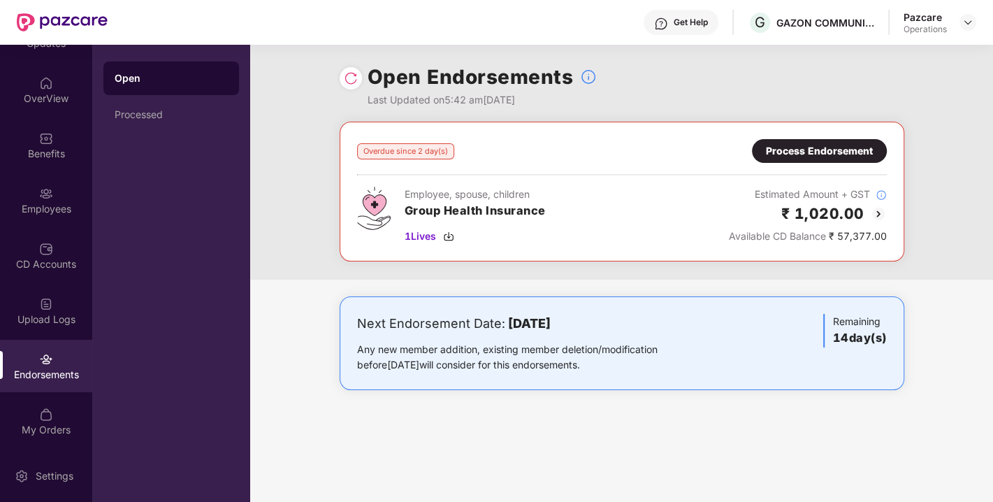
click at [824, 146] on div "Process Endorsement" at bounding box center [819, 150] width 107 height 15
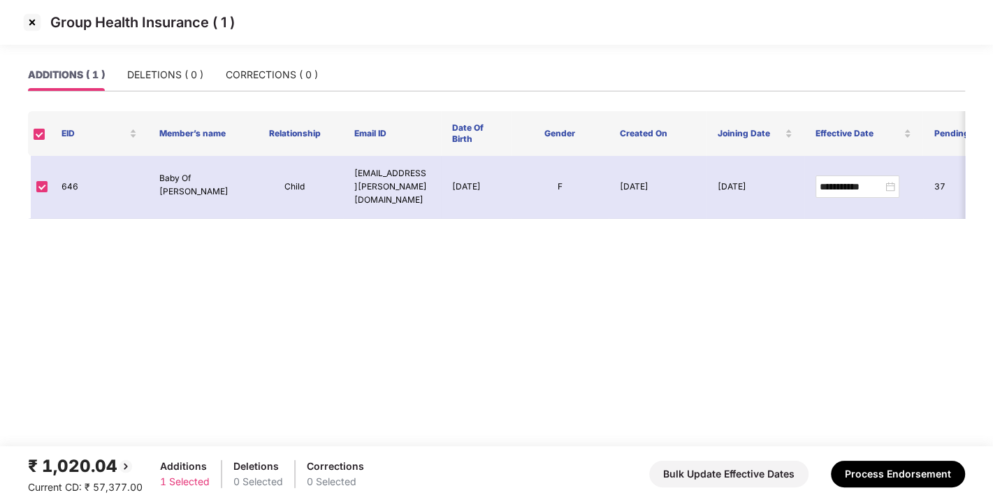
click at [31, 25] on img at bounding box center [32, 22] width 22 height 22
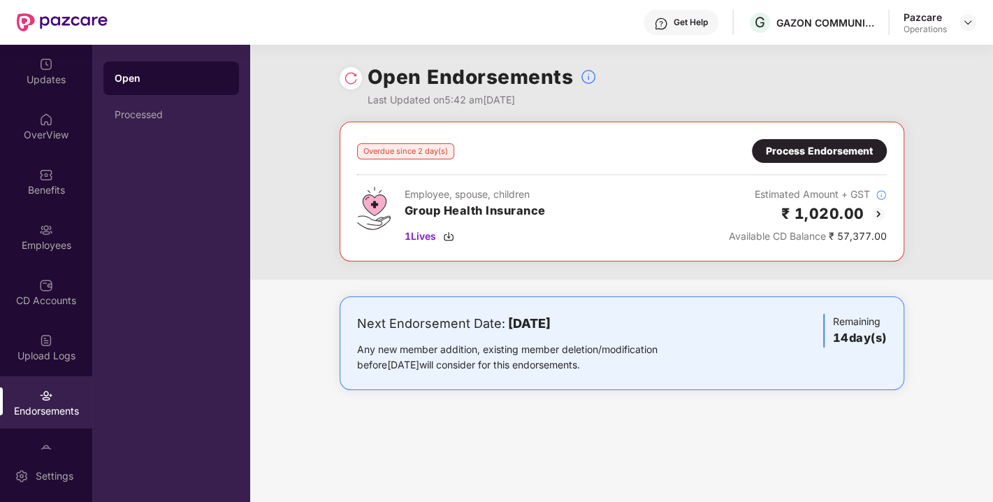
click at [814, 148] on div "Process Endorsement" at bounding box center [819, 150] width 107 height 15
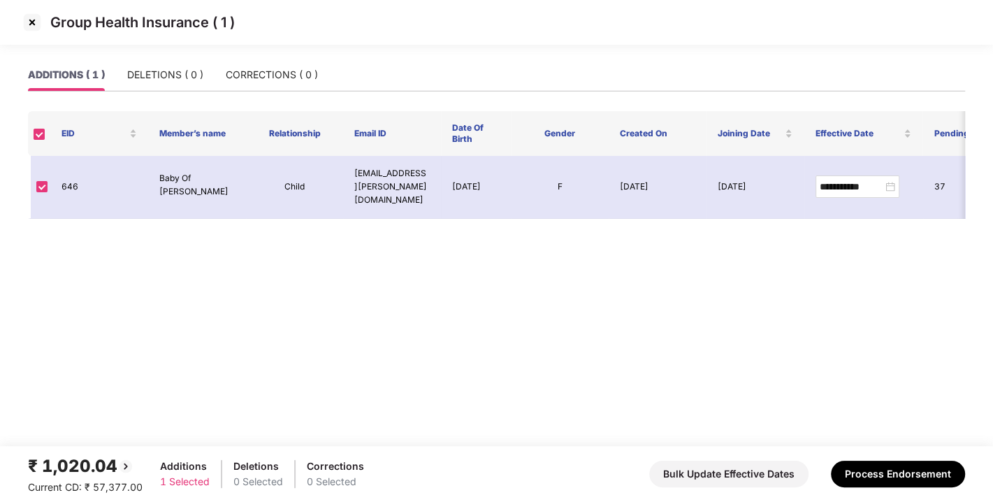
click at [31, 24] on img at bounding box center [32, 22] width 22 height 22
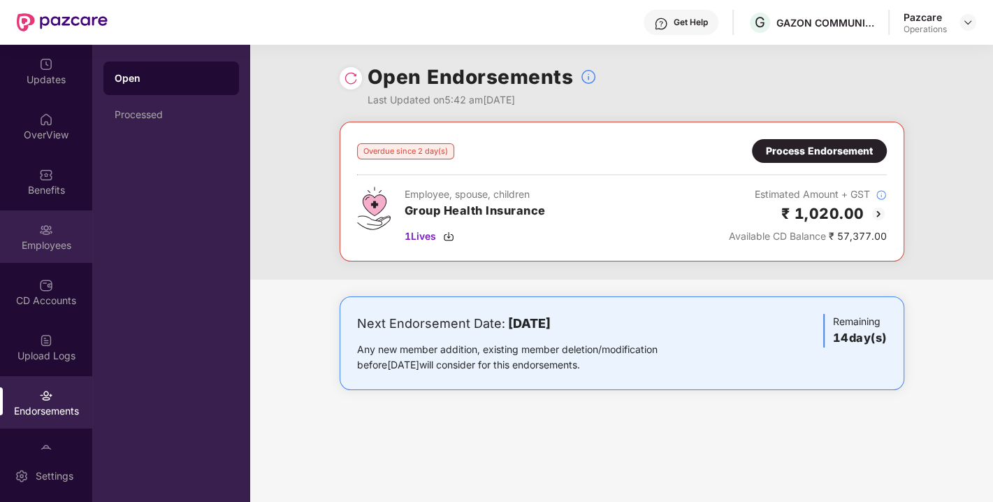
click at [41, 231] on img at bounding box center [46, 230] width 14 height 14
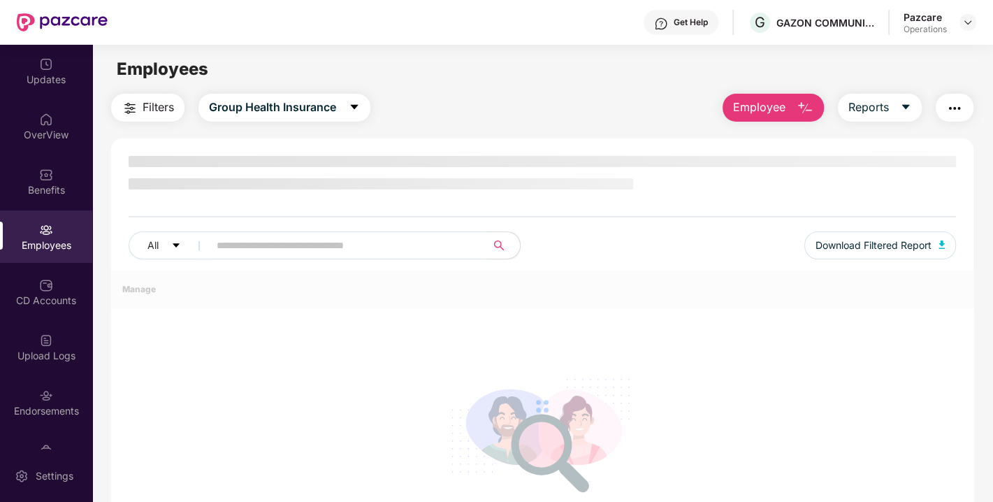
click at [304, 247] on input "text" at bounding box center [342, 245] width 251 height 21
paste input "***"
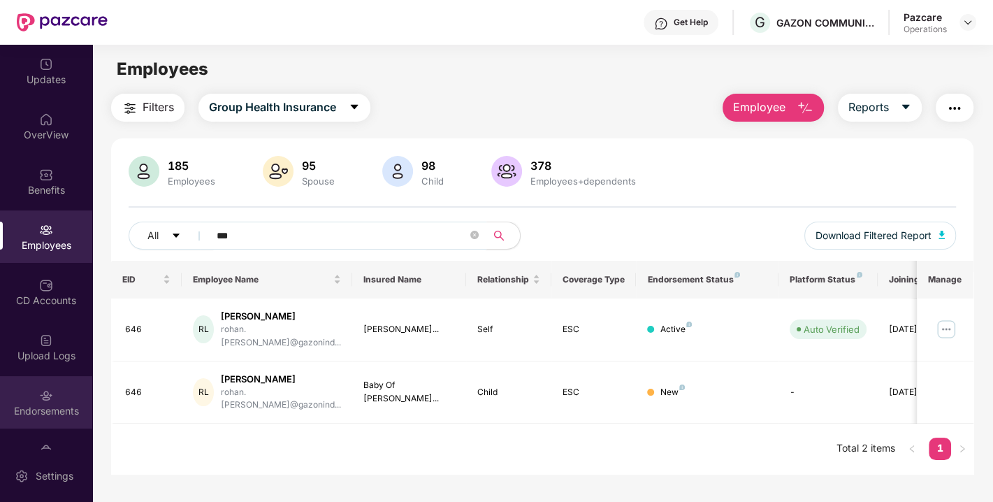
type input "***"
click at [26, 381] on div "Endorsements" at bounding box center [46, 402] width 92 height 52
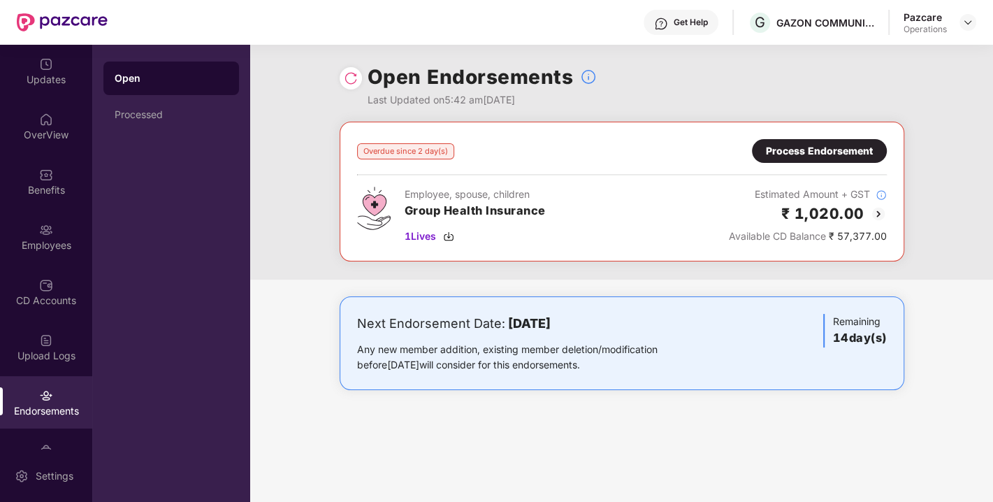
click at [822, 140] on div "Process Endorsement" at bounding box center [819, 151] width 135 height 24
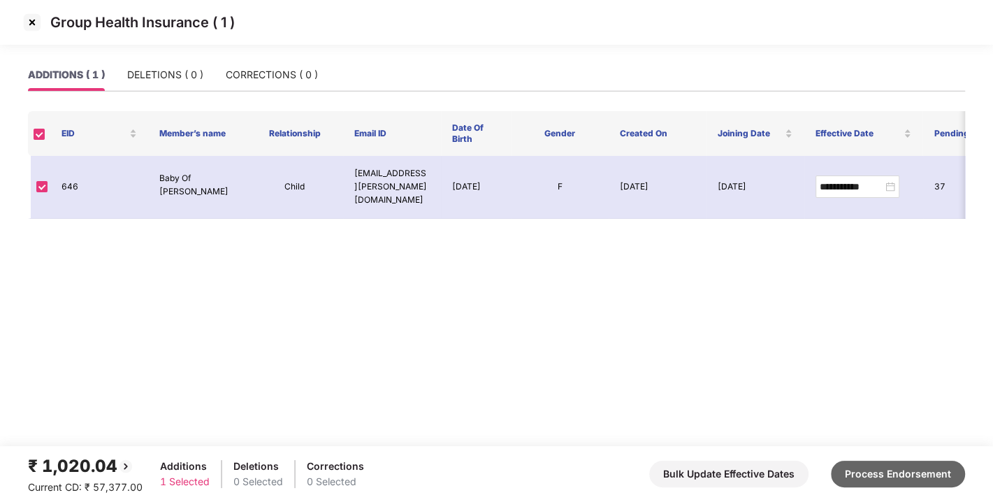
click at [879, 472] on button "Process Endorsement" at bounding box center [898, 473] width 134 height 27
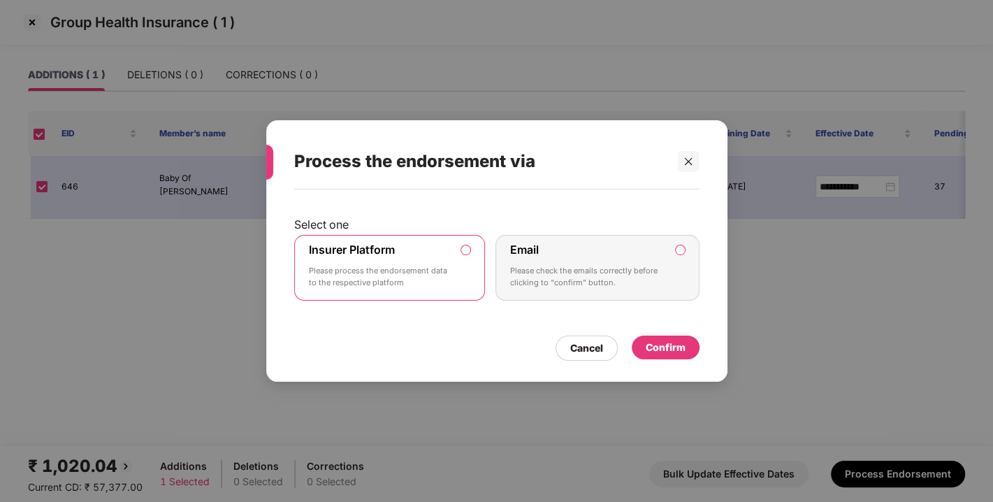
click at [671, 353] on div "Confirm" at bounding box center [665, 346] width 40 height 15
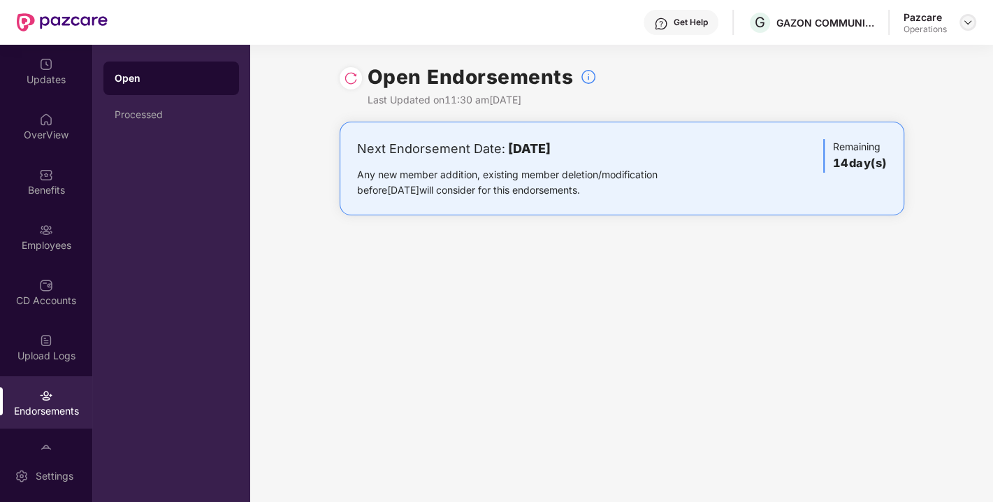
click at [972, 24] on img at bounding box center [967, 22] width 11 height 11
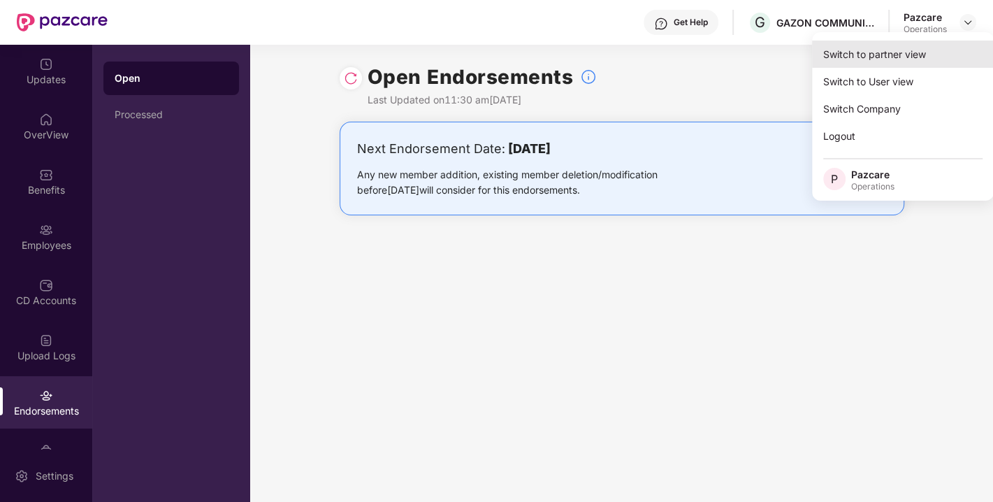
click at [876, 57] on div "Switch to partner view" at bounding box center [903, 54] width 182 height 27
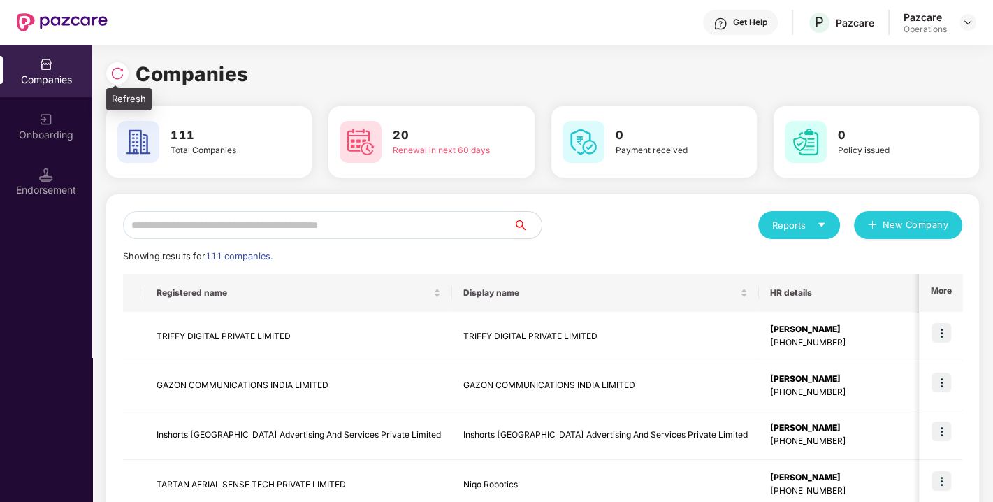
click at [115, 80] on div at bounding box center [117, 73] width 22 height 22
click at [377, 230] on input "text" at bounding box center [318, 225] width 390 height 28
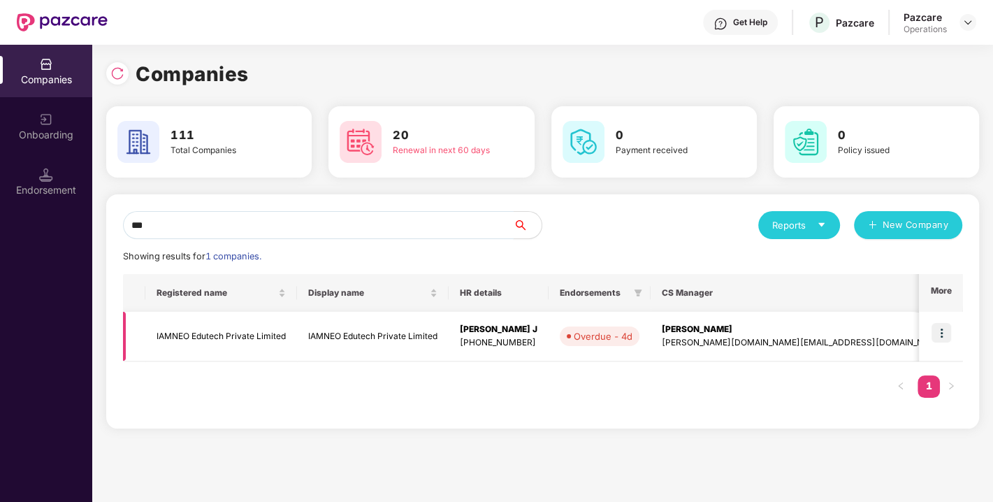
type input "***"
click at [944, 331] on img at bounding box center [941, 333] width 20 height 20
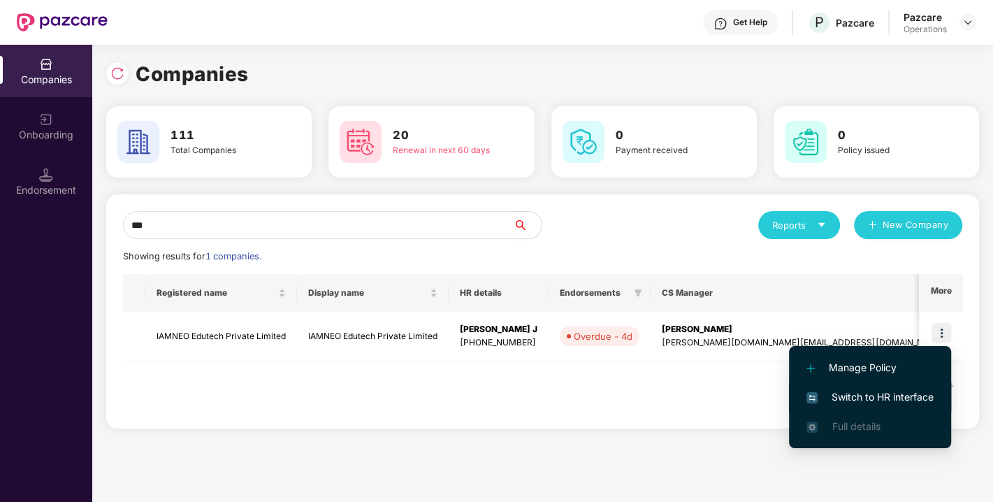
click at [867, 399] on span "Switch to HR interface" at bounding box center [869, 396] width 127 height 15
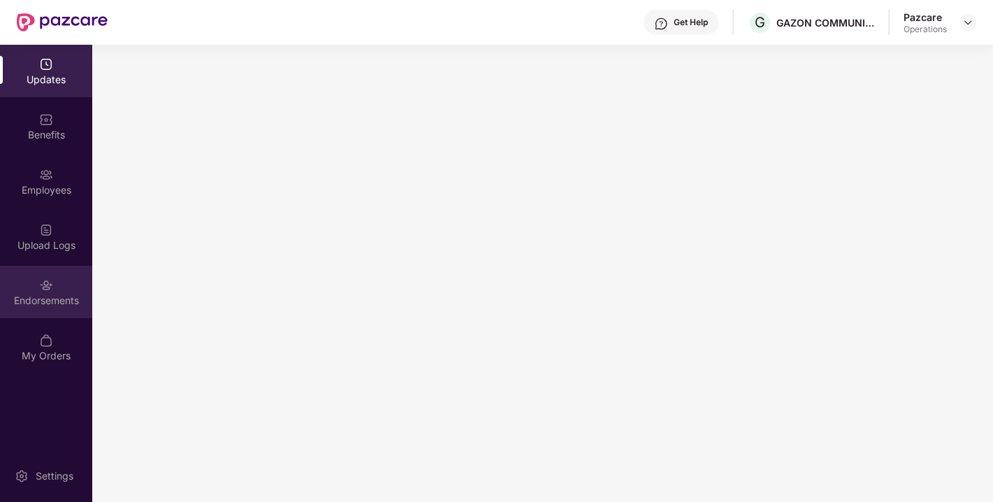
click at [31, 295] on div "Endorsements" at bounding box center [46, 300] width 92 height 14
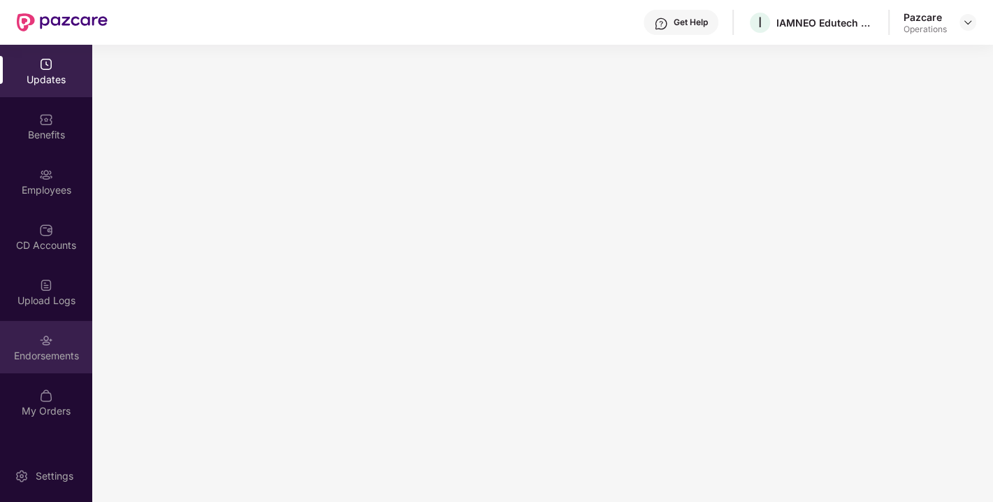
click at [54, 344] on div "Endorsements" at bounding box center [46, 347] width 92 height 52
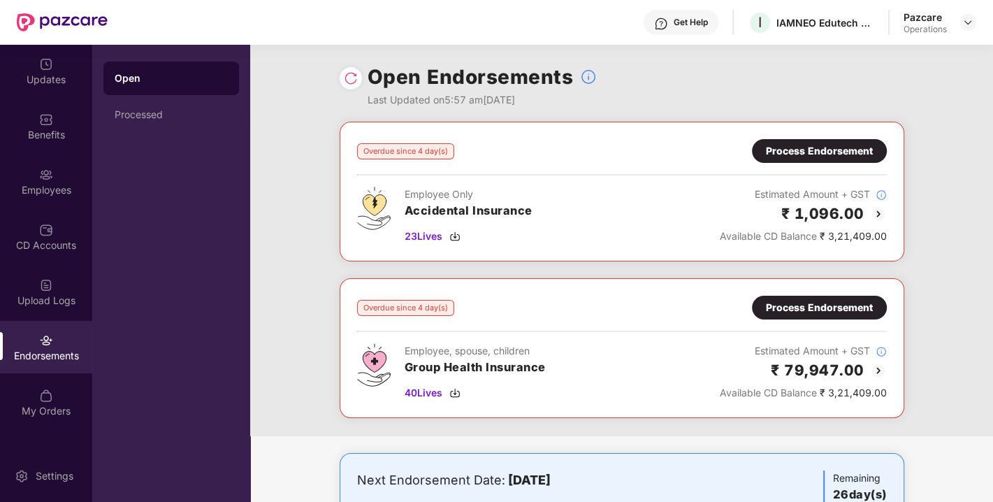
scroll to position [35, 0]
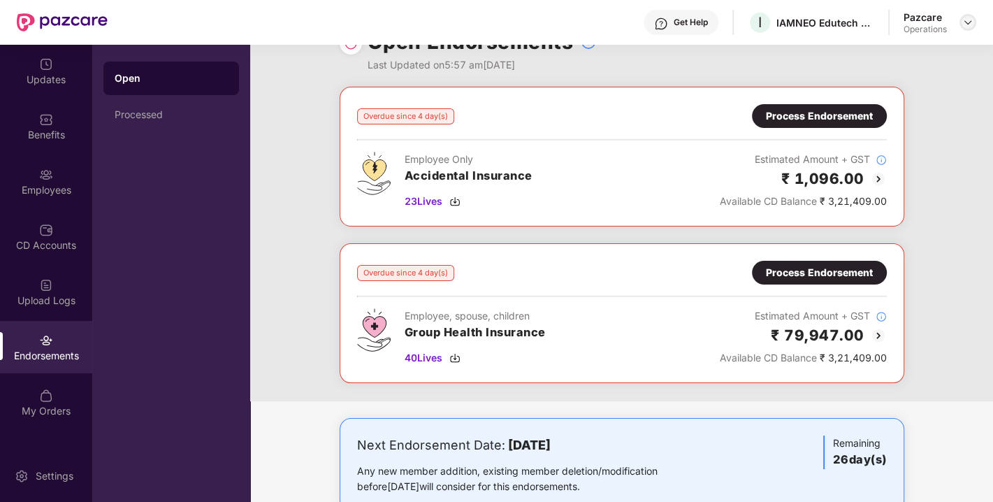
click at [965, 28] on div at bounding box center [967, 22] width 17 height 17
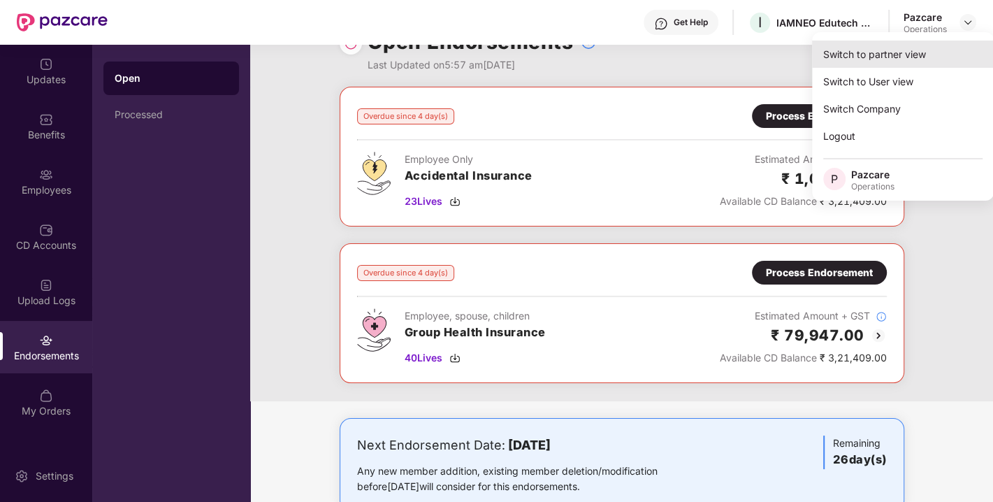
click at [900, 50] on div "Switch to partner view" at bounding box center [903, 54] width 182 height 27
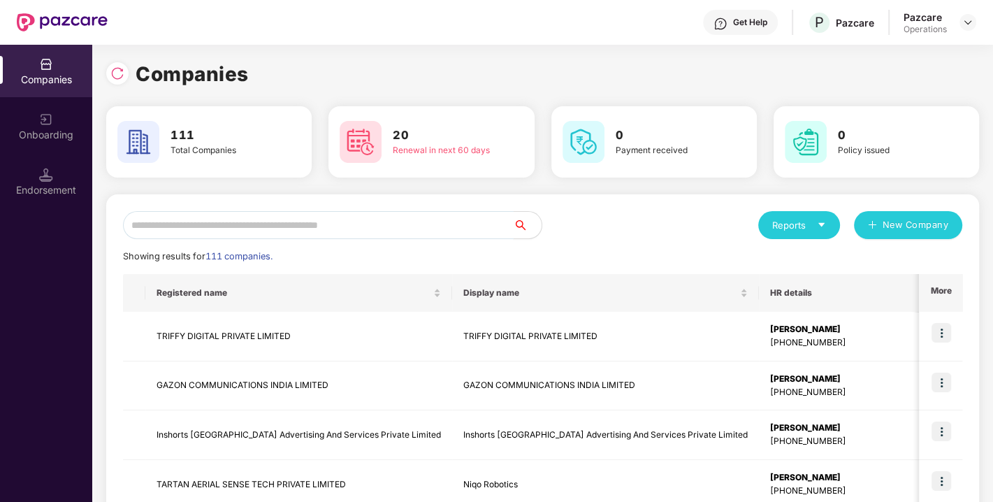
click at [357, 226] on input "text" at bounding box center [318, 225] width 390 height 28
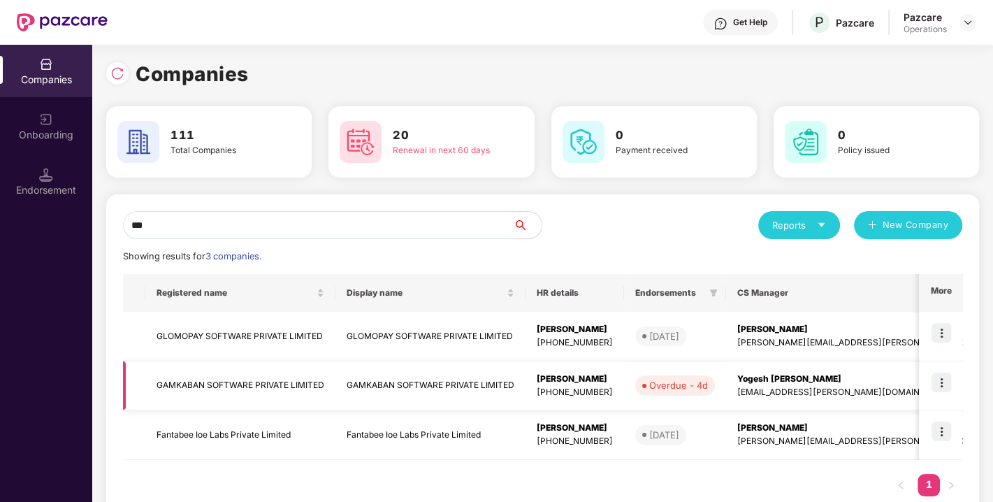
type input "***"
click at [936, 381] on img at bounding box center [941, 382] width 20 height 20
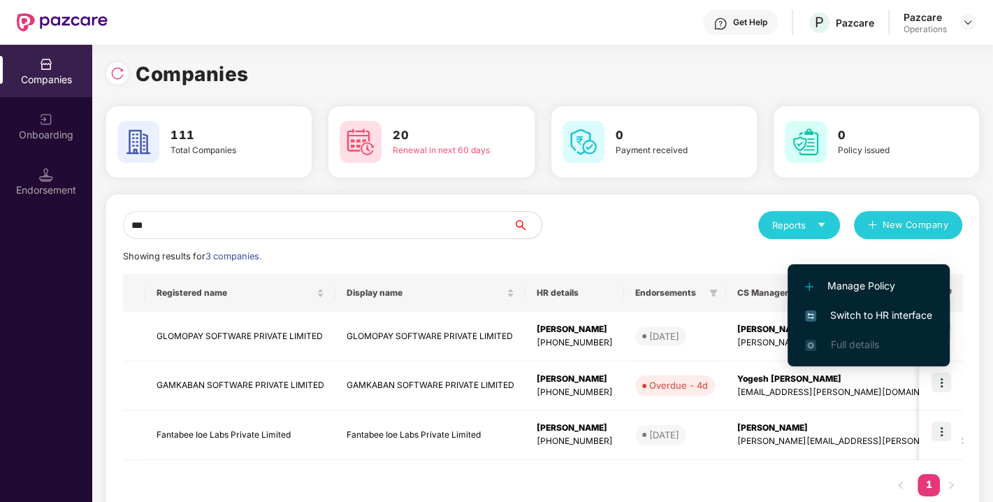
click at [851, 314] on span "Switch to HR interface" at bounding box center [868, 314] width 127 height 15
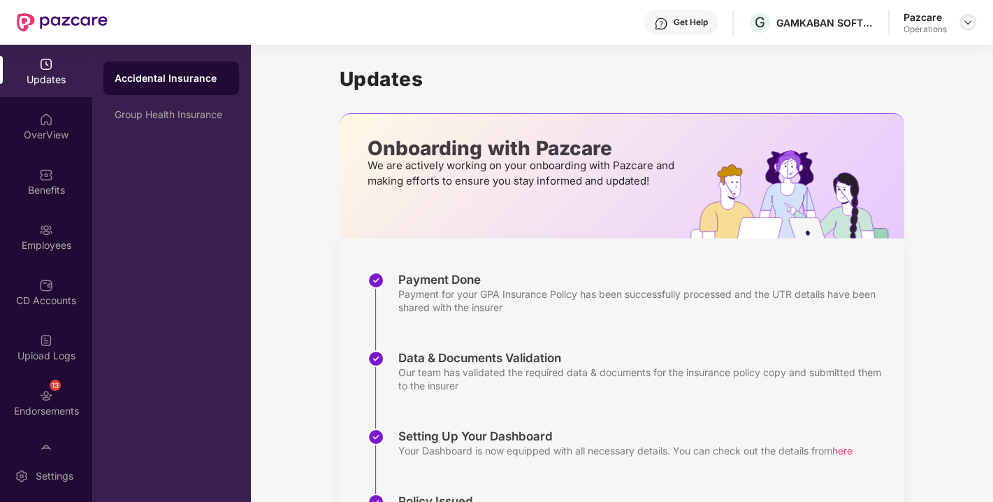
click at [963, 20] on img at bounding box center [967, 22] width 11 height 11
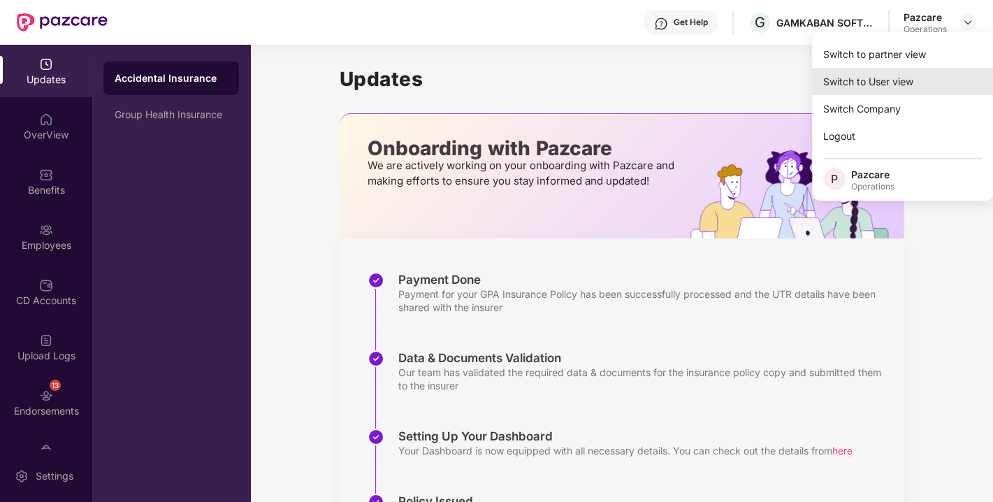
click at [881, 68] on div "Switch to User view" at bounding box center [903, 81] width 182 height 27
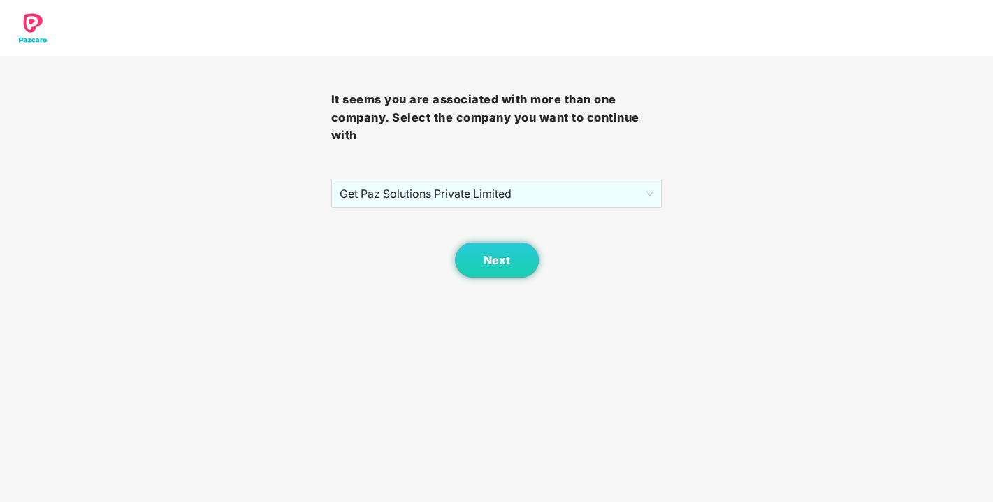
click at [482, 210] on div "Next" at bounding box center [496, 242] width 331 height 70
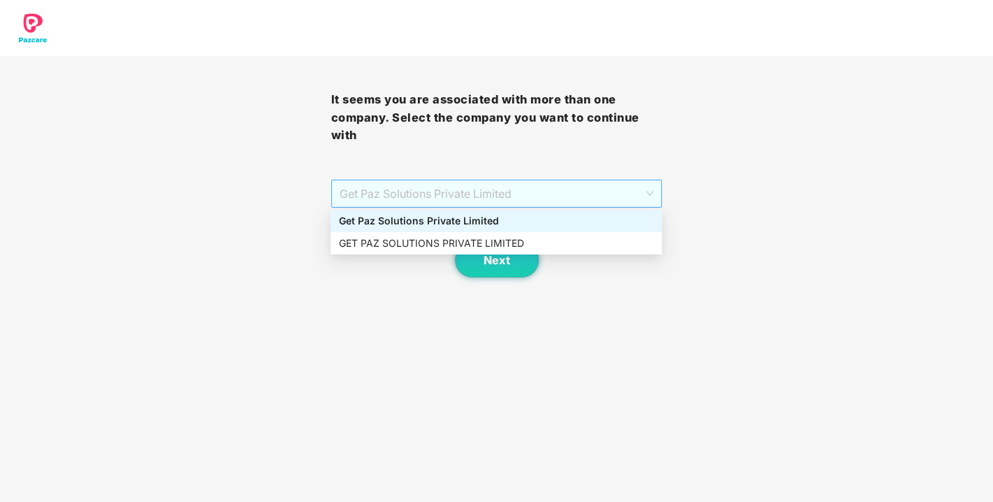
click at [503, 201] on span "Get Paz Solutions Private Limited" at bounding box center [496, 193] width 314 height 27
click at [407, 221] on div "Get Paz Solutions Private Limited" at bounding box center [496, 220] width 314 height 15
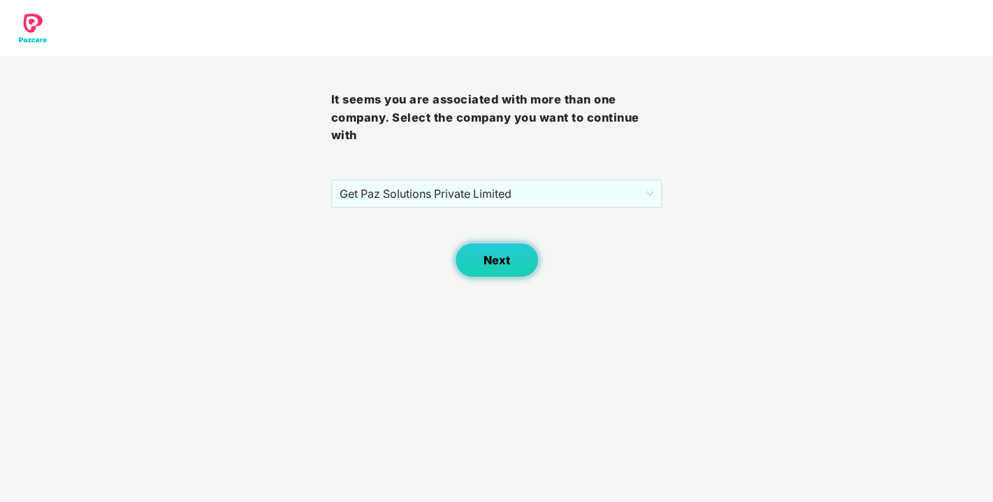
click at [489, 254] on span "Next" at bounding box center [496, 260] width 27 height 13
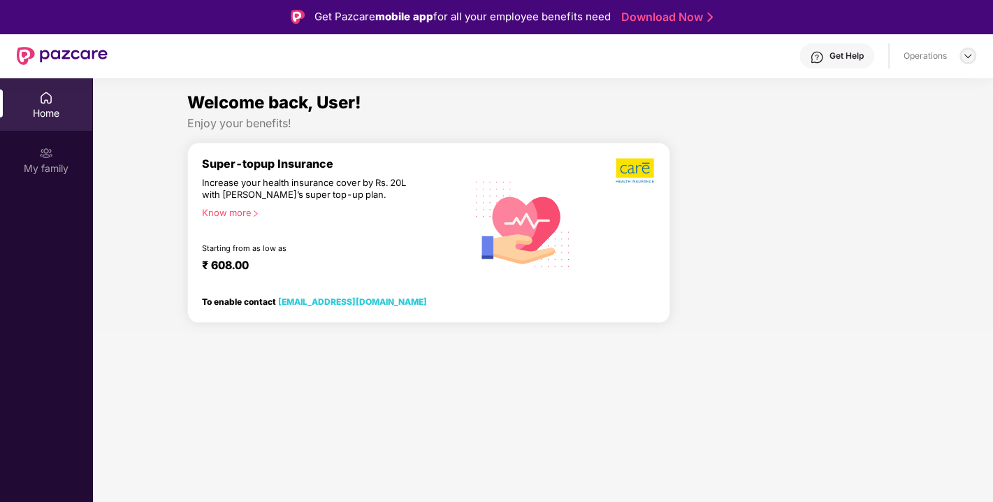
click at [961, 57] on div at bounding box center [967, 56] width 17 height 17
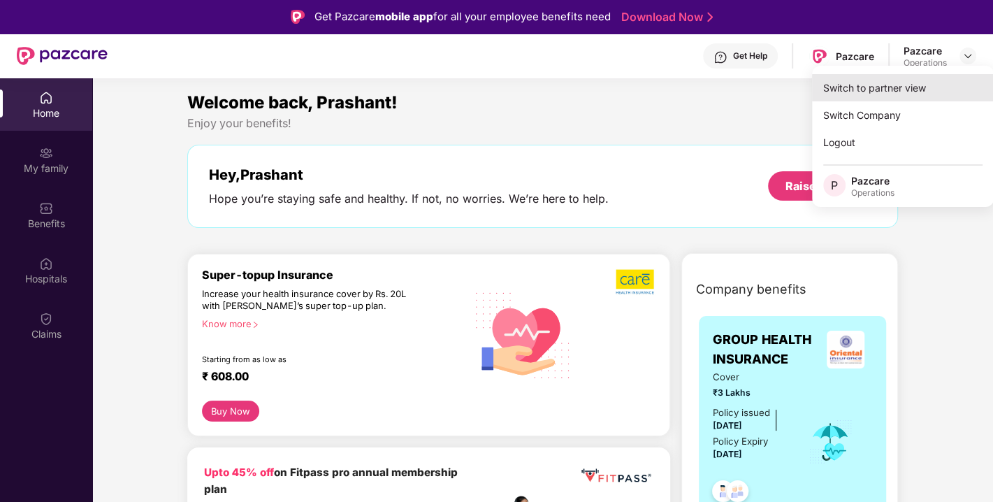
click at [872, 83] on div "Switch to partner view" at bounding box center [903, 87] width 182 height 27
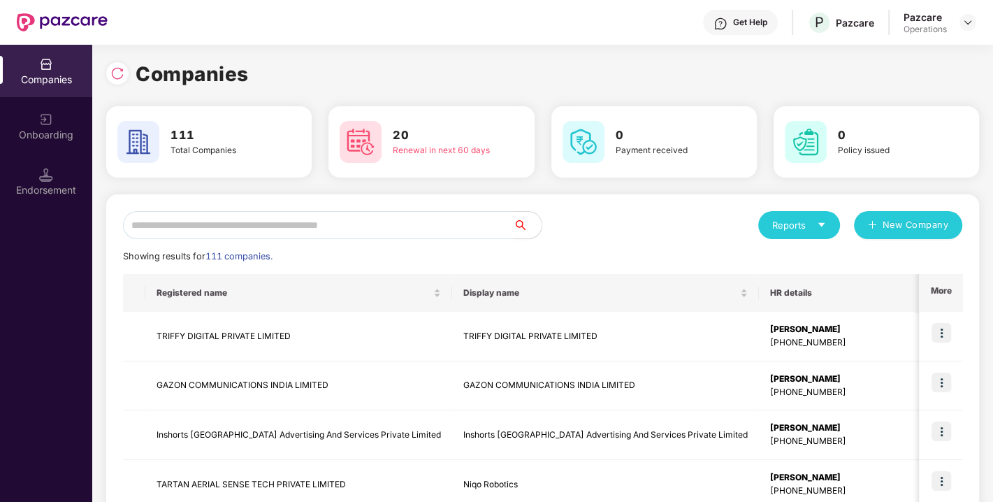
click at [415, 215] on input "text" at bounding box center [318, 225] width 390 height 28
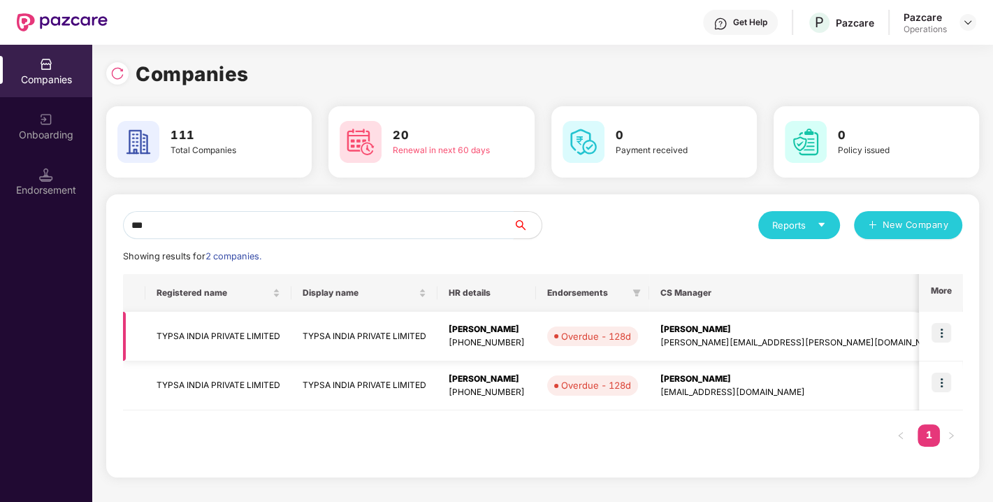
type input "***"
click at [940, 328] on img at bounding box center [941, 333] width 20 height 20
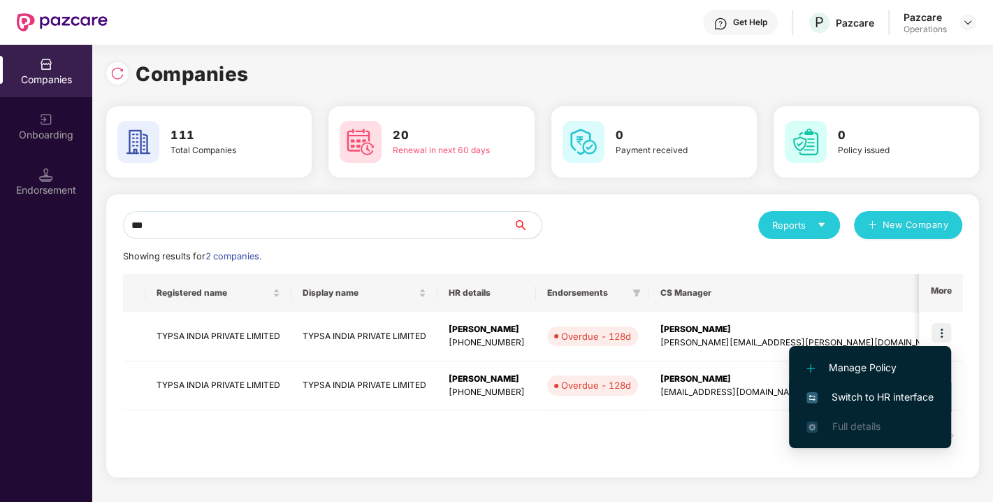
click at [881, 392] on span "Switch to HR interface" at bounding box center [869, 396] width 127 height 15
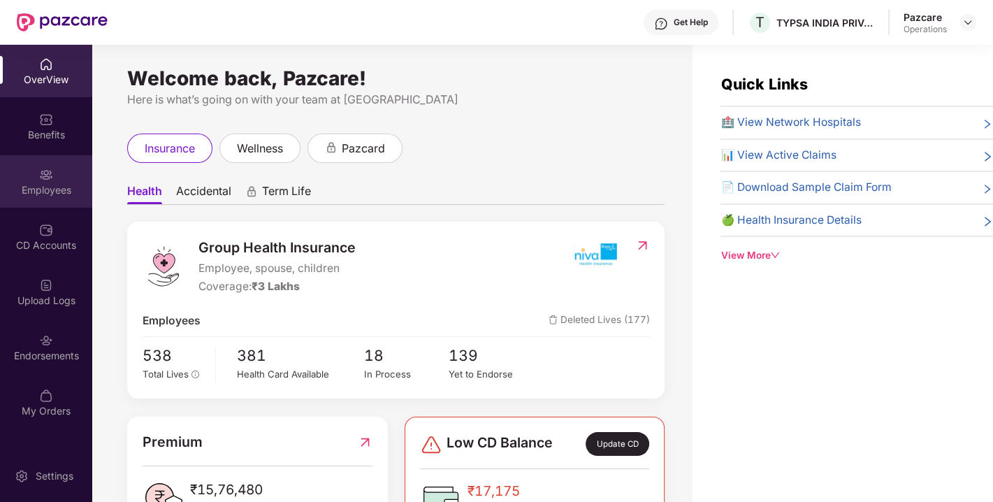
click at [31, 187] on div "Employees" at bounding box center [46, 190] width 92 height 14
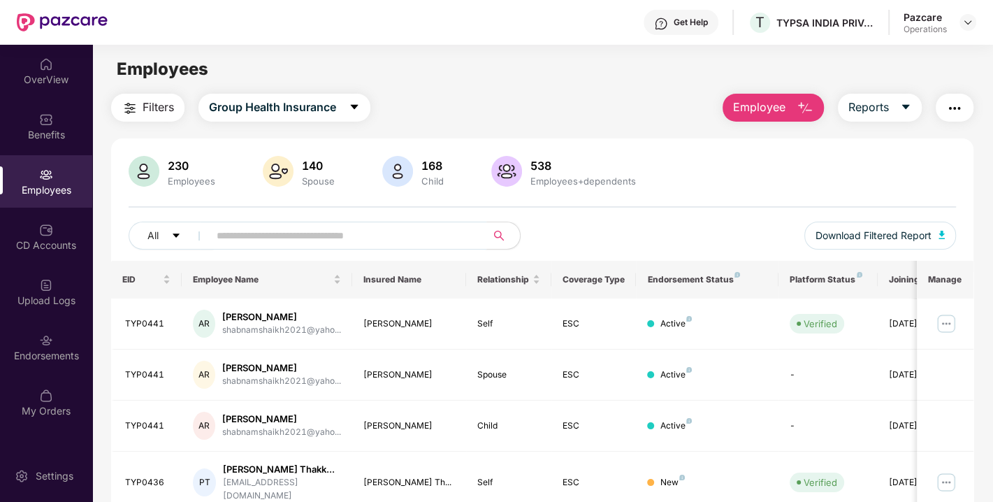
click at [289, 233] on input "text" at bounding box center [342, 235] width 251 height 21
paste input "*******"
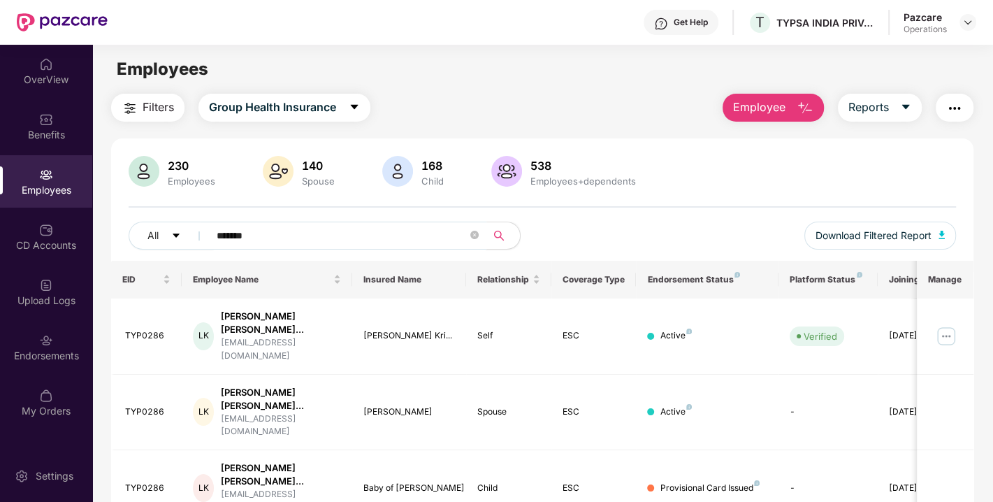
scroll to position [28, 0]
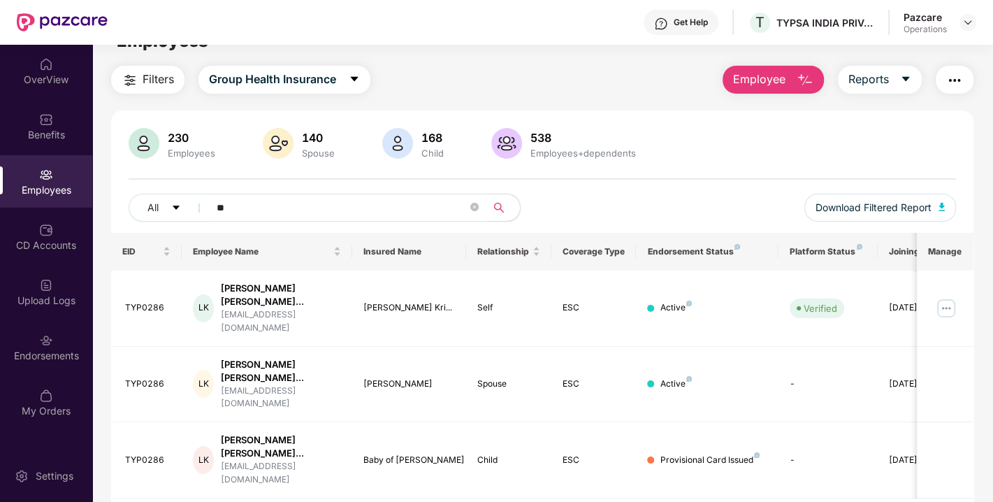
type input "*"
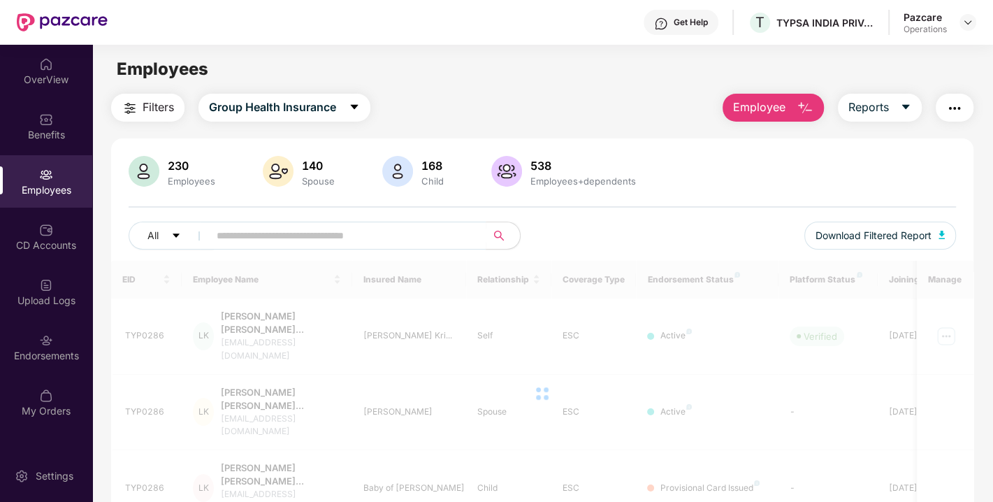
click at [966, 103] on button "button" at bounding box center [954, 108] width 38 height 28
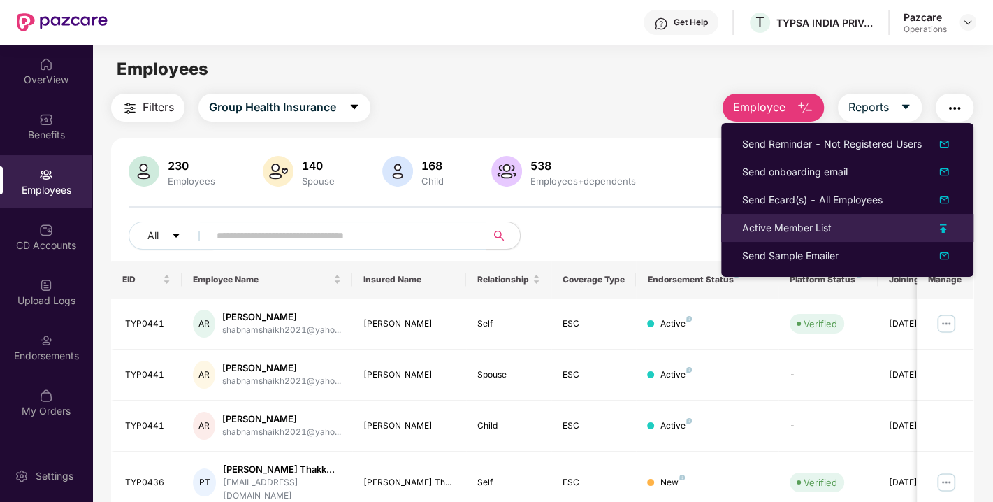
click at [777, 228] on div "Active Member List" at bounding box center [786, 227] width 89 height 15
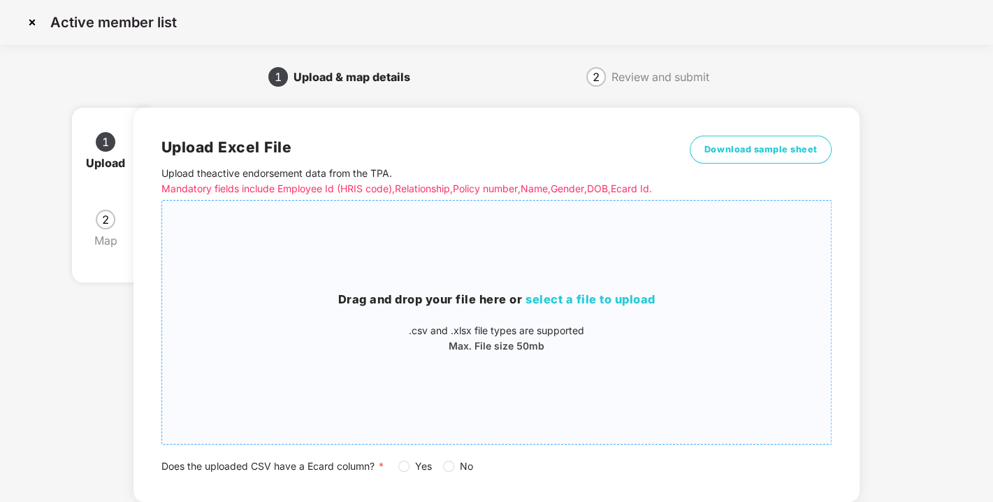
click at [567, 295] on div "Drag and drop your file here or select a file to upload .csv and .xlsx file typ…" at bounding box center [496, 322] width 669 height 221
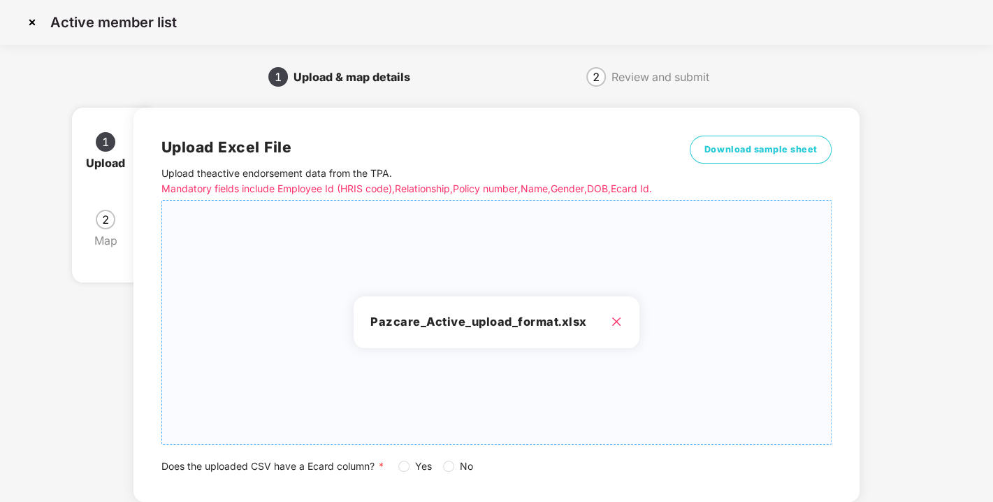
scroll to position [103, 0]
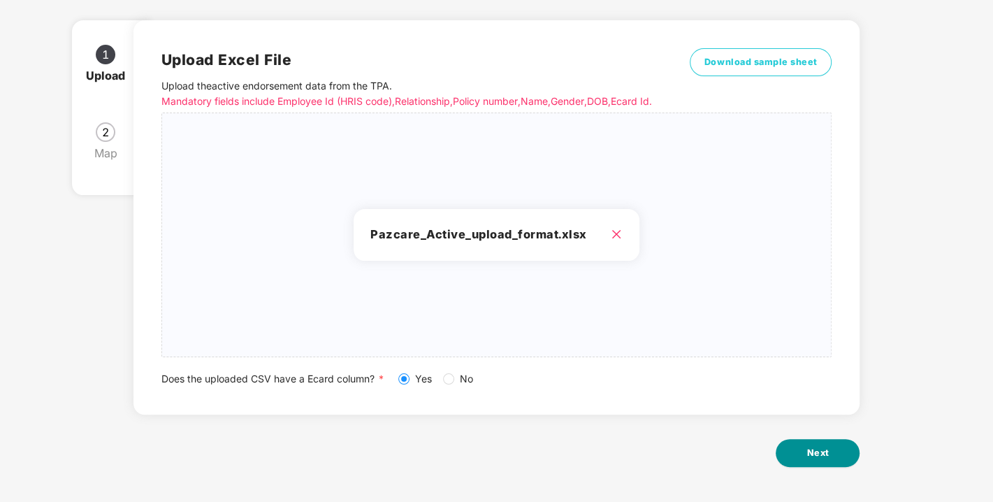
click at [805, 457] on button "Next" at bounding box center [817, 453] width 84 height 28
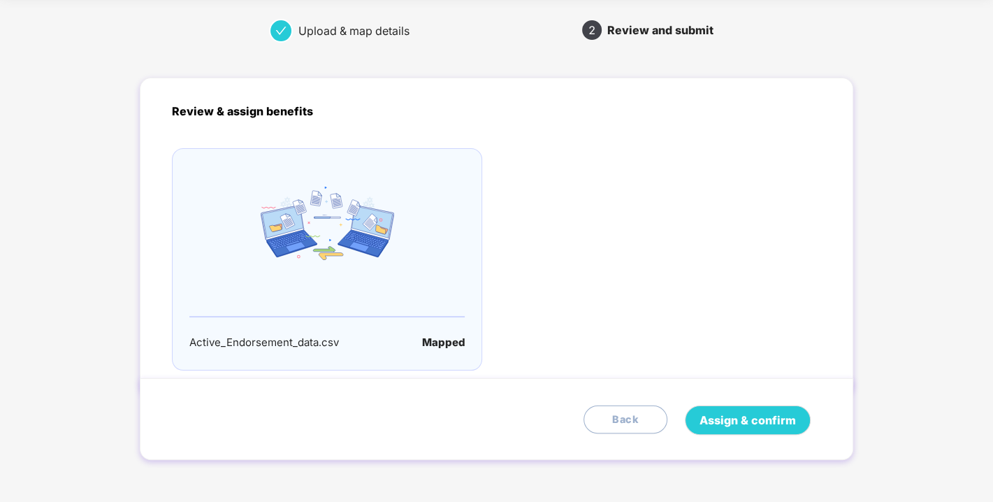
scroll to position [0, 0]
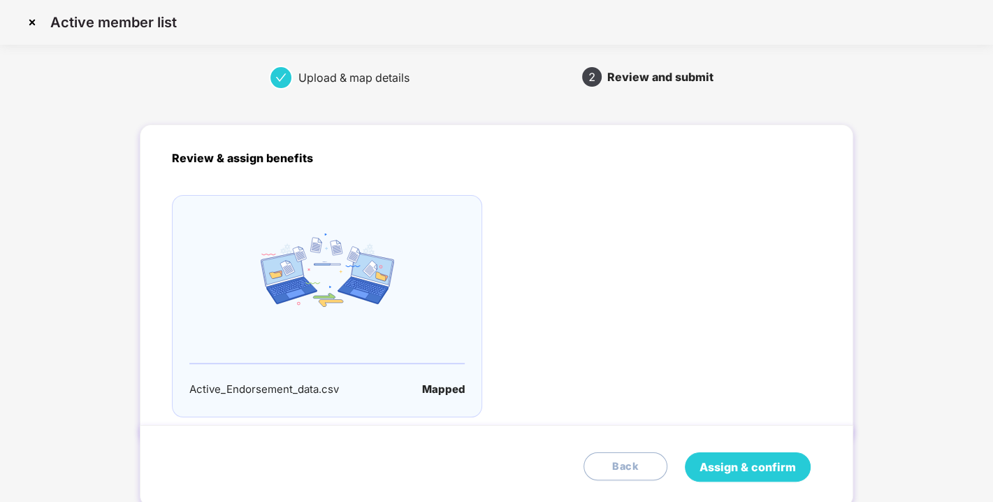
click at [750, 474] on span "Assign & confirm" at bounding box center [747, 466] width 96 height 17
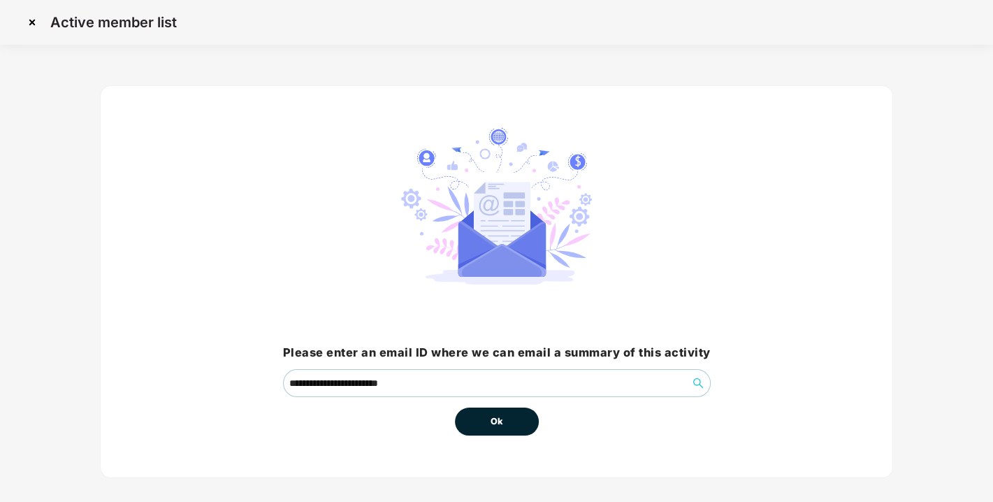
click at [496, 423] on span "Ok" at bounding box center [496, 421] width 13 height 14
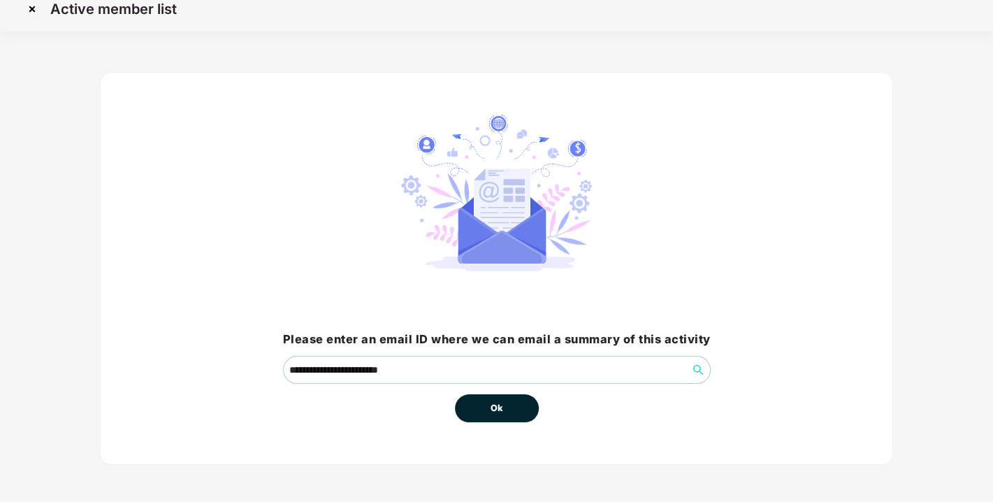
click at [493, 418] on button "Ok" at bounding box center [497, 408] width 84 height 28
click at [497, 411] on span "Ok" at bounding box center [496, 408] width 13 height 14
click at [489, 412] on button "Ok" at bounding box center [497, 408] width 84 height 28
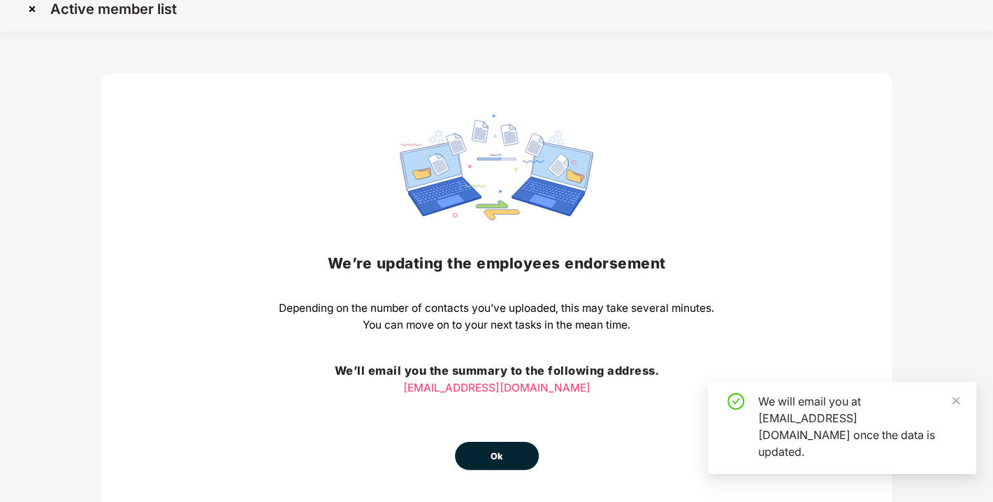
click at [502, 449] on span "Ok" at bounding box center [496, 456] width 13 height 14
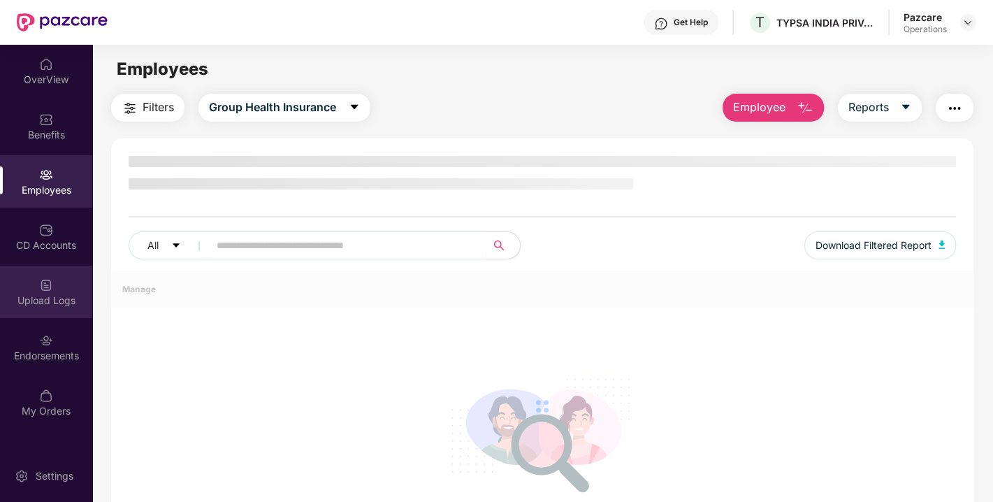
click at [43, 283] on img at bounding box center [46, 285] width 14 height 14
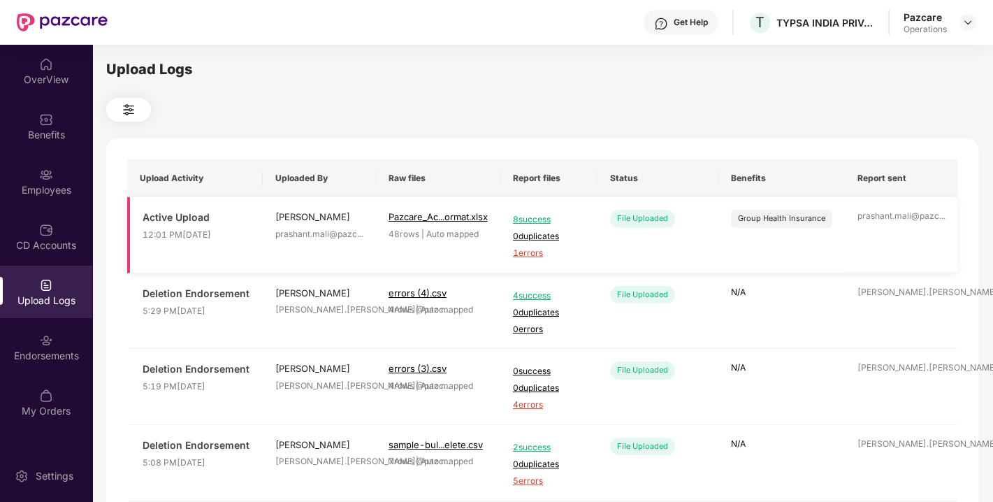
click at [529, 256] on span "1 errors" at bounding box center [549, 253] width 72 height 13
click at [45, 180] on img at bounding box center [46, 175] width 14 height 14
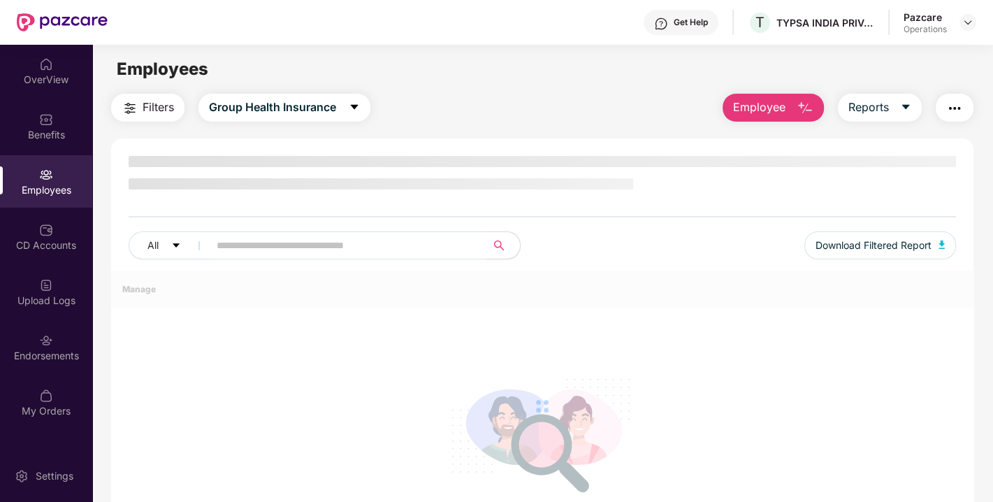
click at [289, 240] on input "text" at bounding box center [342, 245] width 251 height 21
paste input "*******"
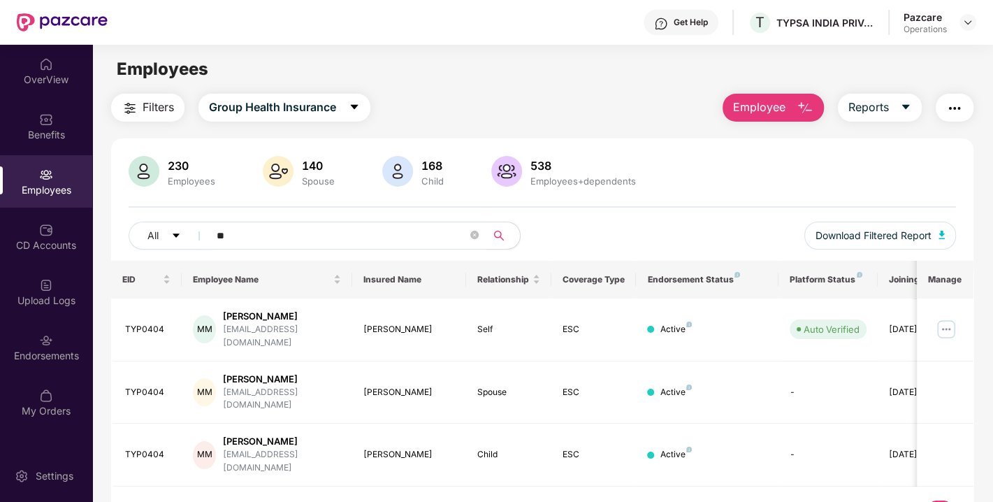
type input "*"
paste input "*******"
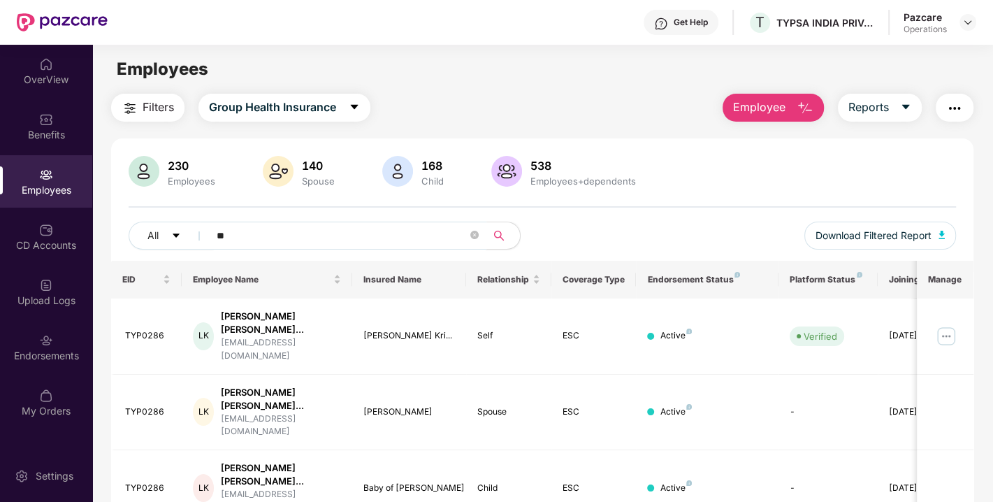
type input "*"
paste input "*******"
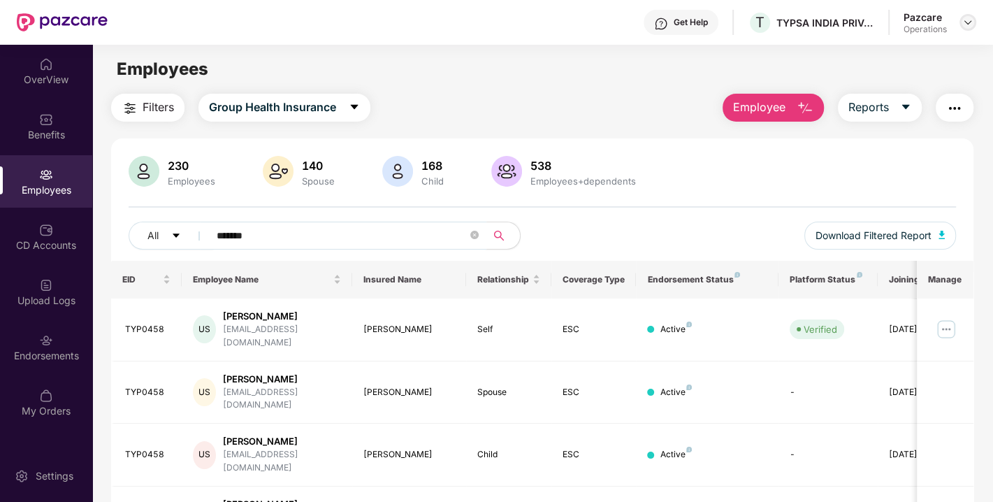
type input "*******"
click at [967, 22] on img at bounding box center [967, 22] width 11 height 11
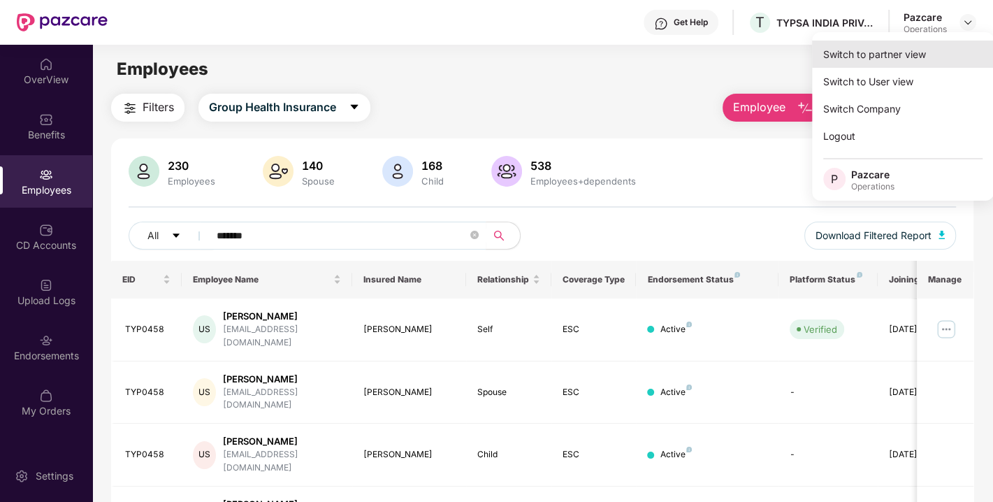
click at [900, 50] on div "Switch to partner view" at bounding box center [903, 54] width 182 height 27
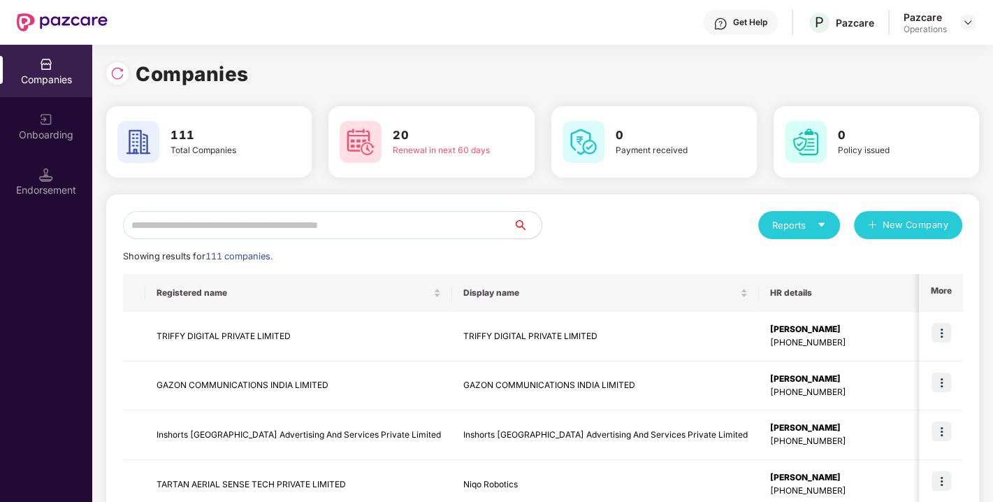
click at [413, 233] on input "text" at bounding box center [318, 225] width 390 height 28
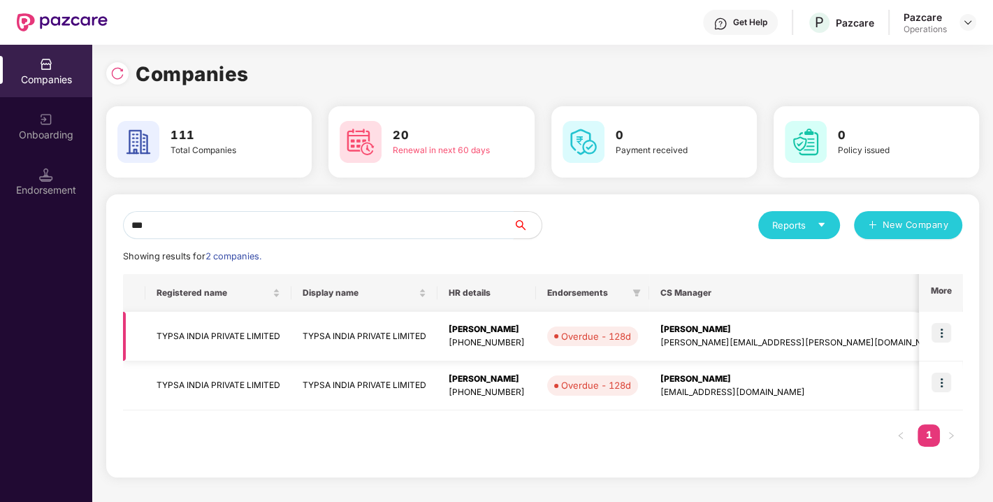
type input "***"
click at [215, 337] on td "TYPSA INDIA PRIVATE LIMITED" at bounding box center [218, 337] width 146 height 50
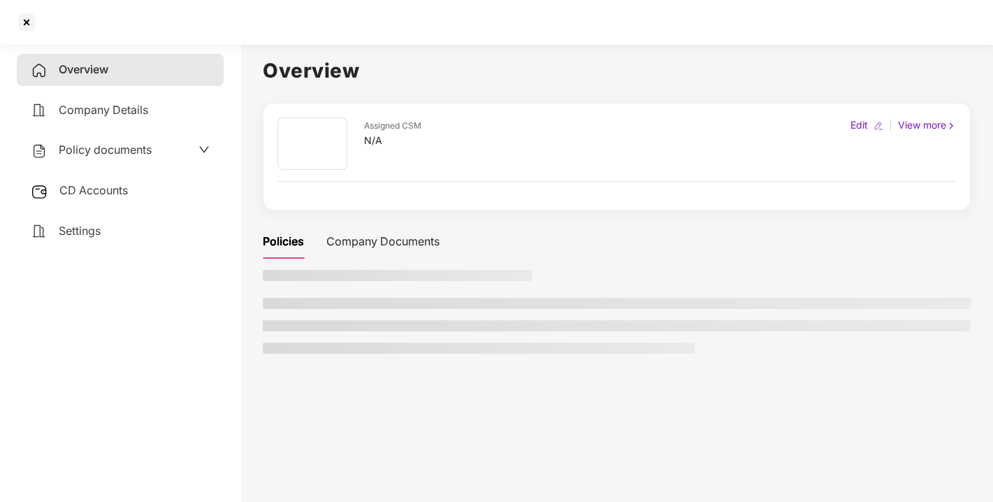
click at [96, 155] on span "Policy documents" at bounding box center [105, 150] width 93 height 14
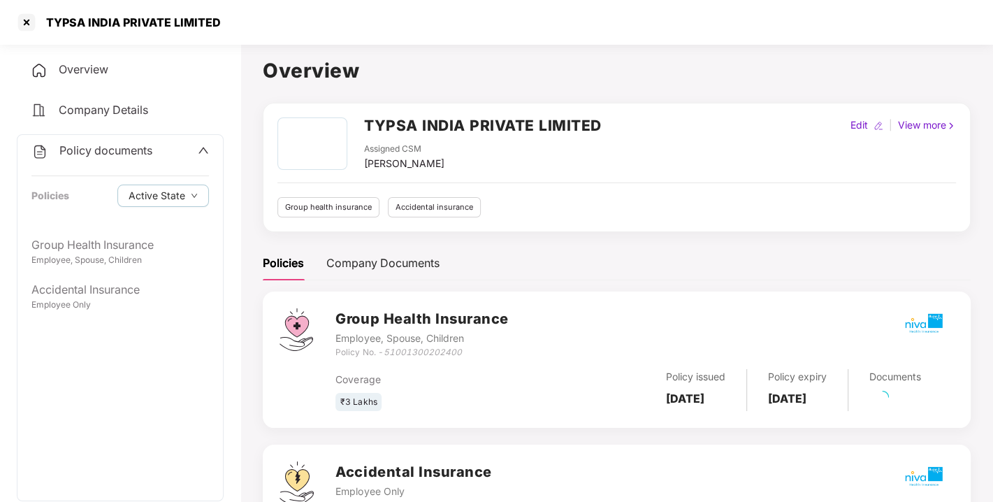
click at [103, 249] on div "Group Health Insurance" at bounding box center [119, 244] width 177 height 17
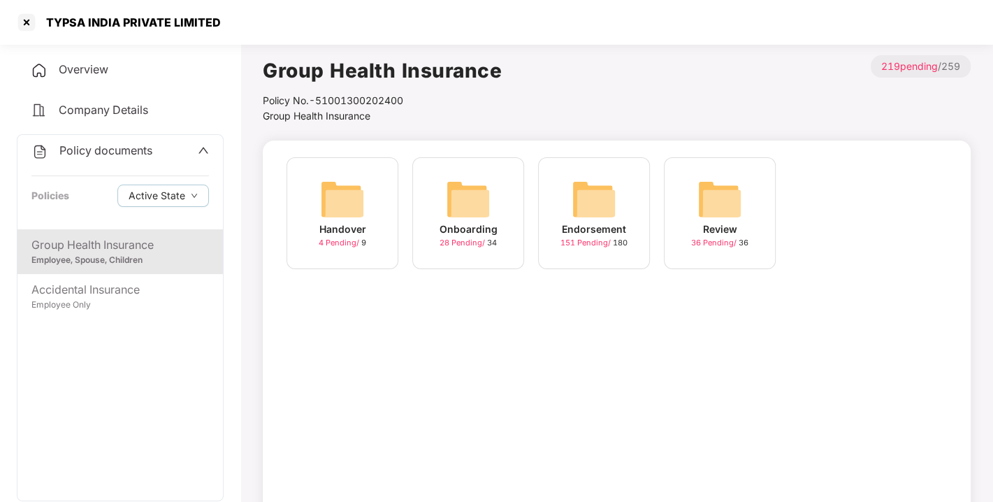
click at [578, 207] on img at bounding box center [593, 199] width 45 height 45
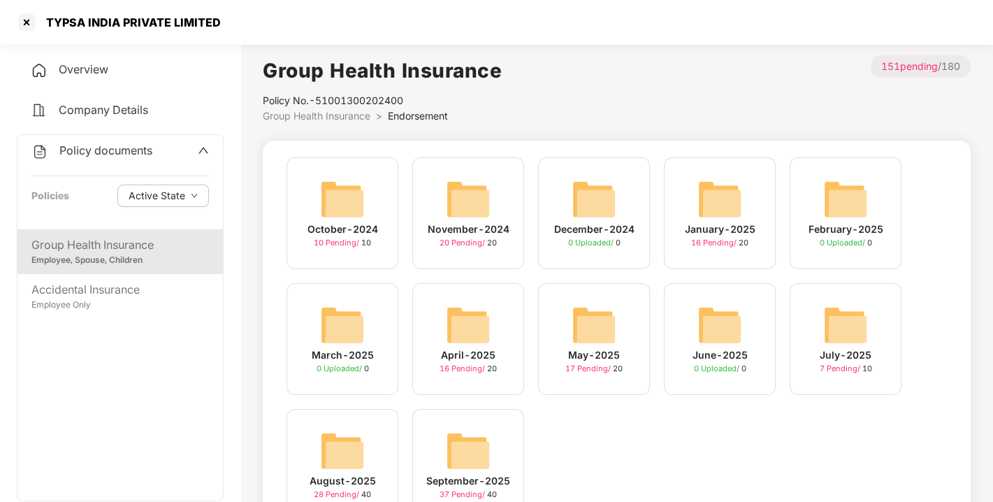
scroll to position [66, 0]
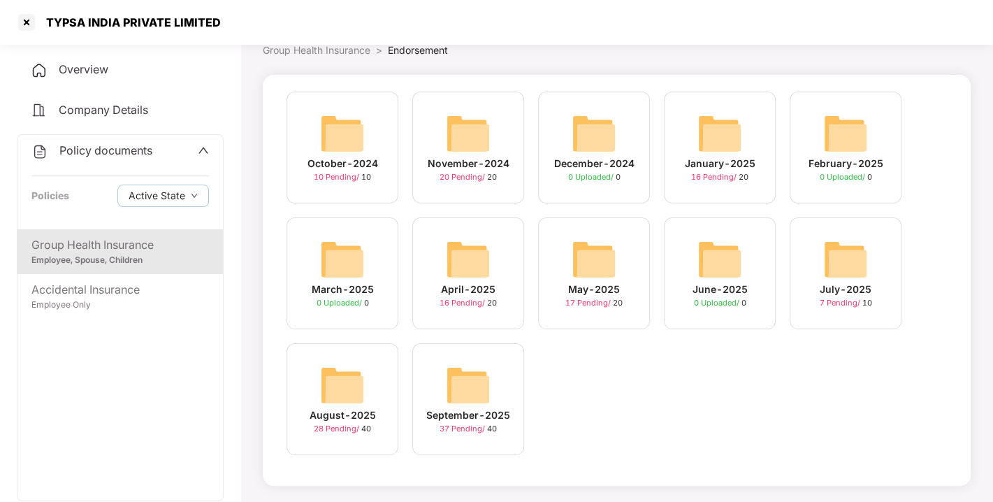
click at [458, 383] on img at bounding box center [468, 385] width 45 height 45
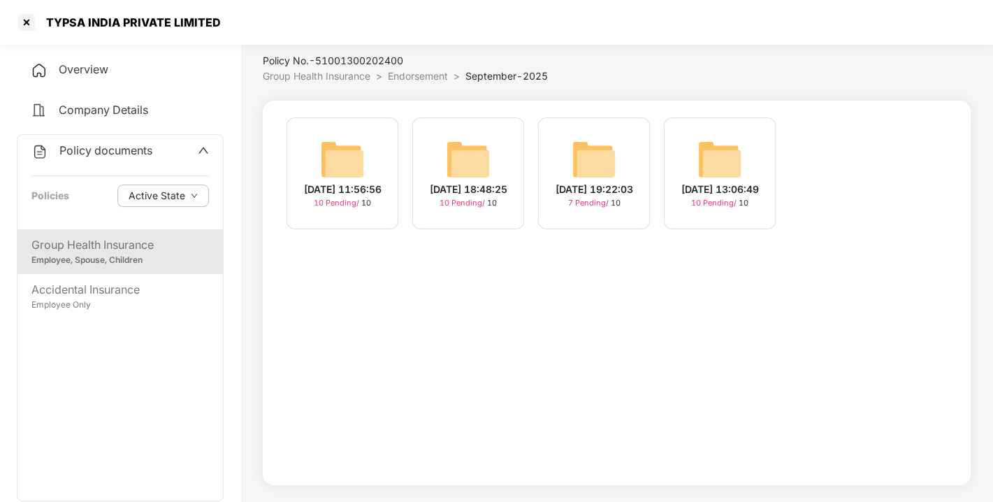
click at [421, 75] on span "Endorsement" at bounding box center [418, 76] width 60 height 12
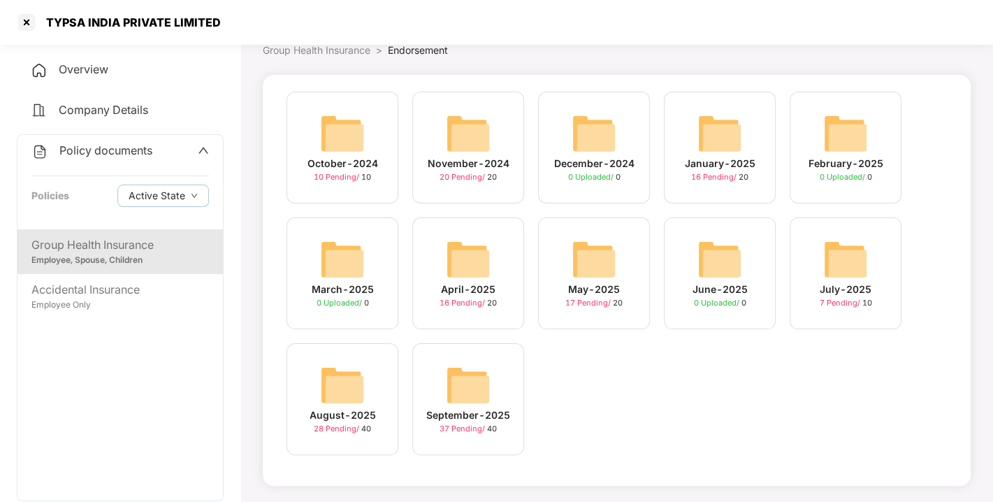
click at [335, 405] on img at bounding box center [342, 385] width 45 height 45
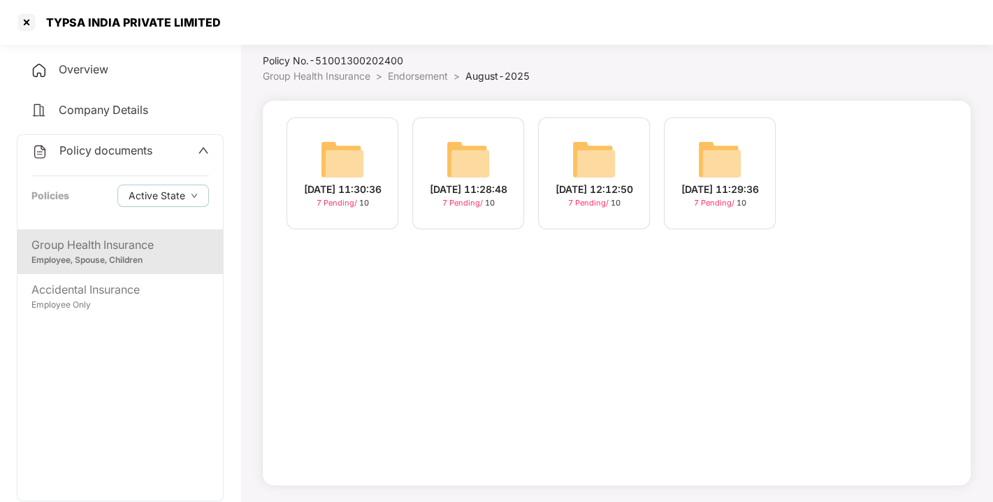
scroll to position [40, 0]
click at [481, 71] on span "August-2025" at bounding box center [497, 76] width 64 height 12
click at [437, 74] on span "Endorsement" at bounding box center [418, 76] width 60 height 12
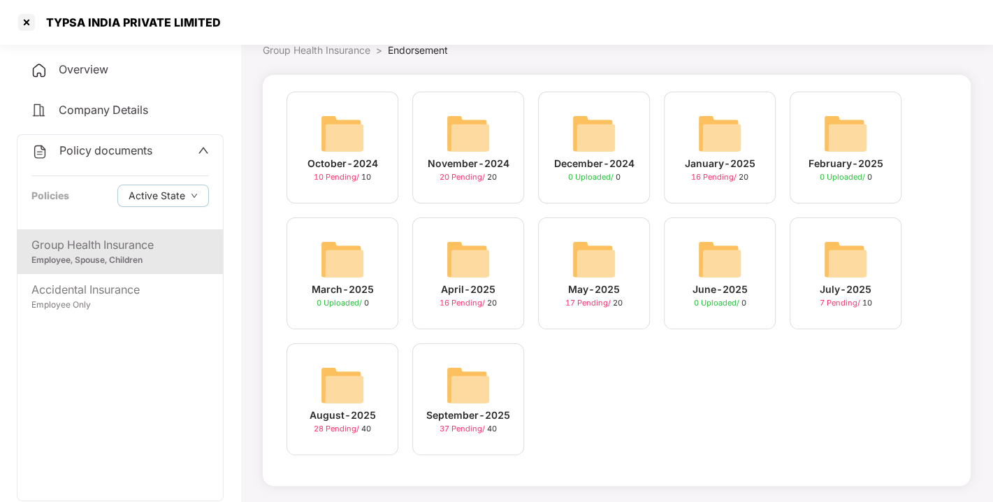
click at [456, 382] on img at bounding box center [468, 385] width 45 height 45
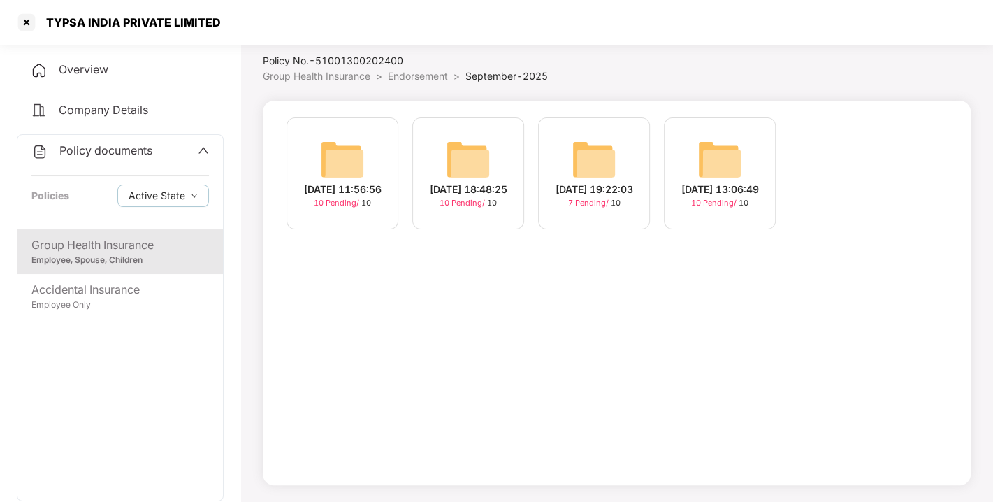
click at [354, 155] on img at bounding box center [342, 159] width 45 height 45
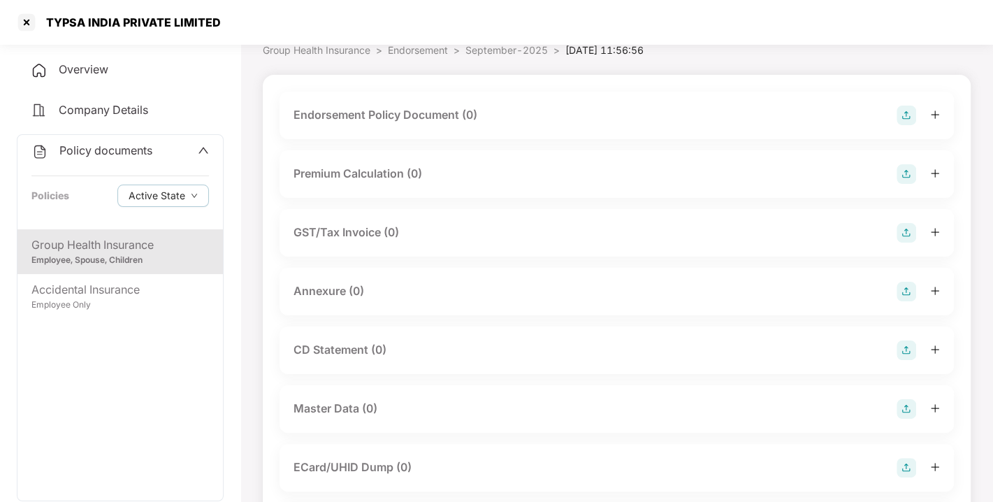
click at [914, 108] on img at bounding box center [906, 115] width 20 height 20
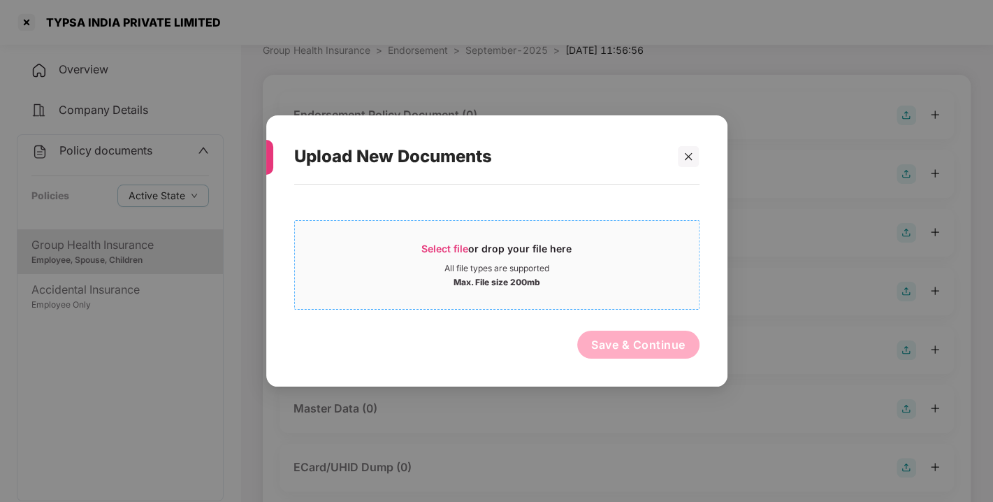
click at [634, 239] on span "Select file or drop your file here All file types are supported Max. File size …" at bounding box center [497, 264] width 404 height 67
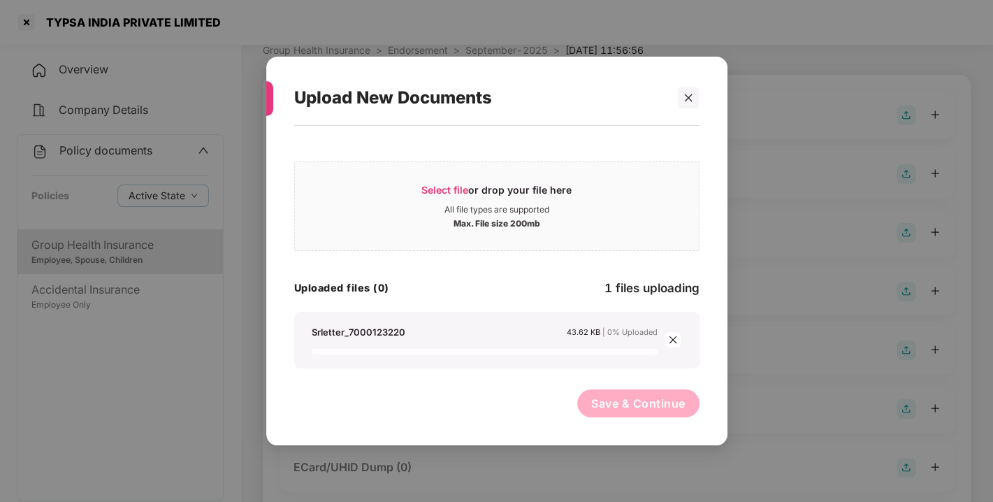
scroll to position [275, 0]
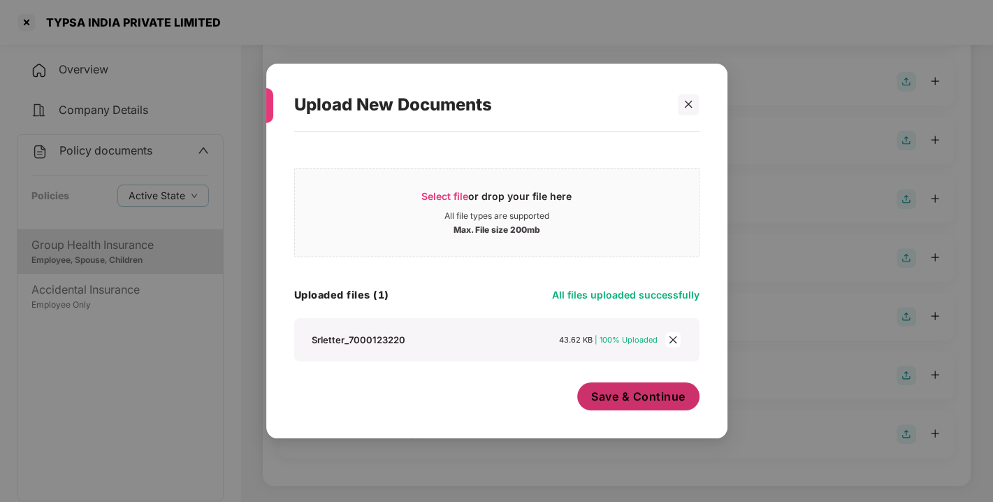
click at [622, 395] on span "Save & Continue" at bounding box center [638, 395] width 94 height 15
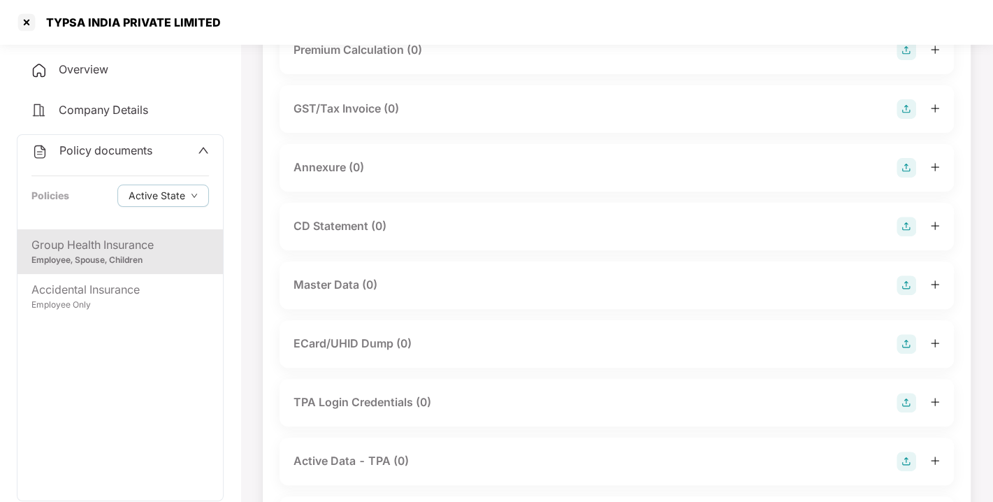
scroll to position [239, 0]
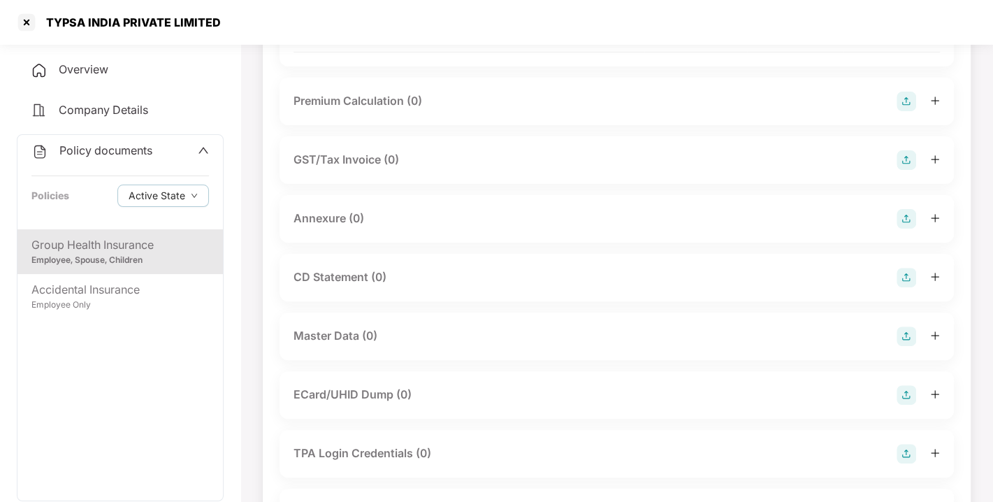
click at [905, 217] on div "Annexure (0)" at bounding box center [616, 219] width 674 height 48
click at [904, 225] on img at bounding box center [906, 219] width 20 height 20
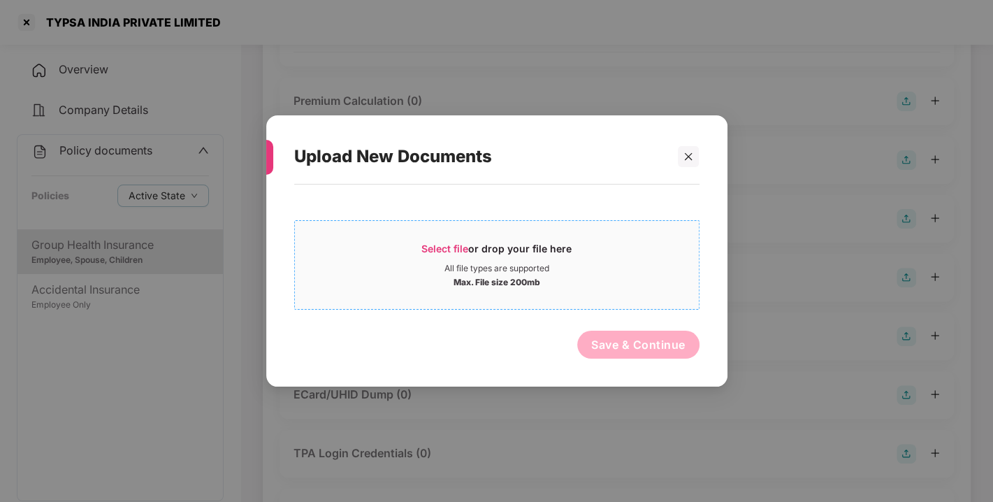
click at [646, 293] on span "Select file or drop your file here All file types are supported Max. File size …" at bounding box center [497, 264] width 404 height 67
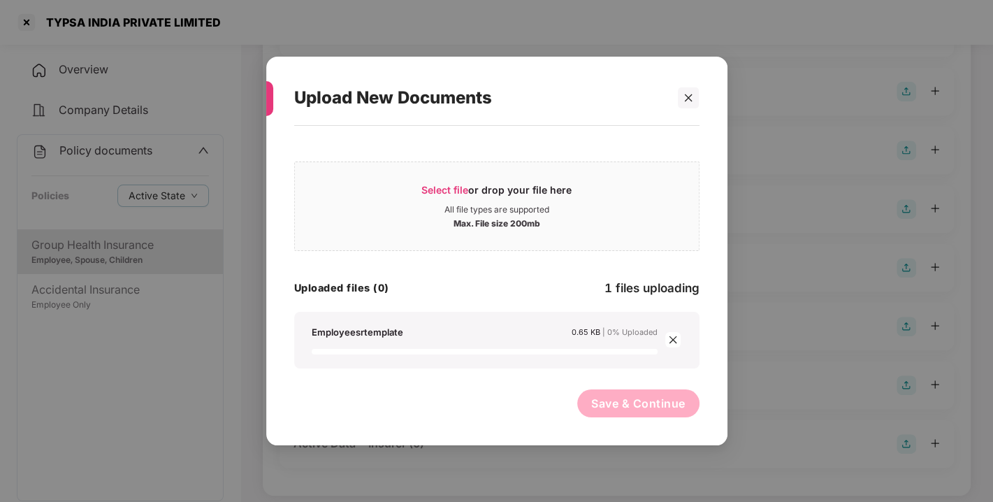
scroll to position [367, 0]
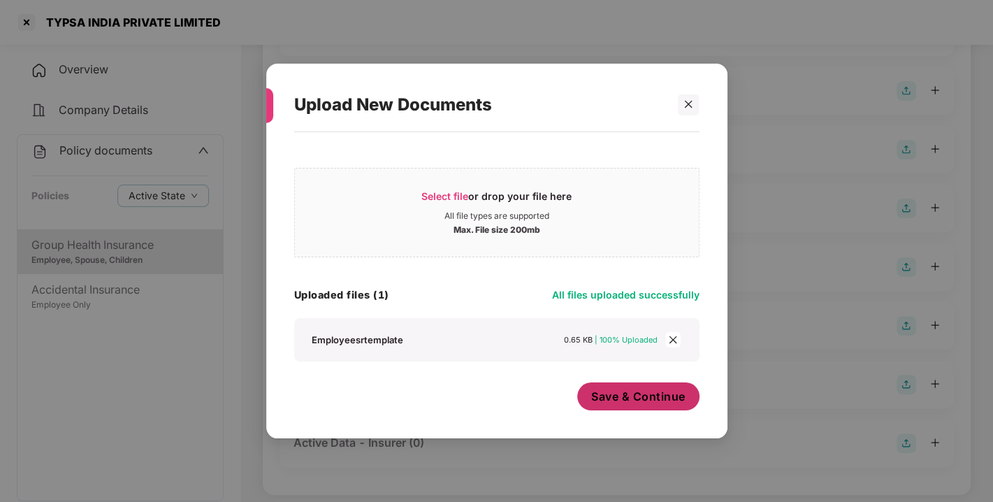
click at [621, 385] on button "Save & Continue" at bounding box center [638, 396] width 122 height 28
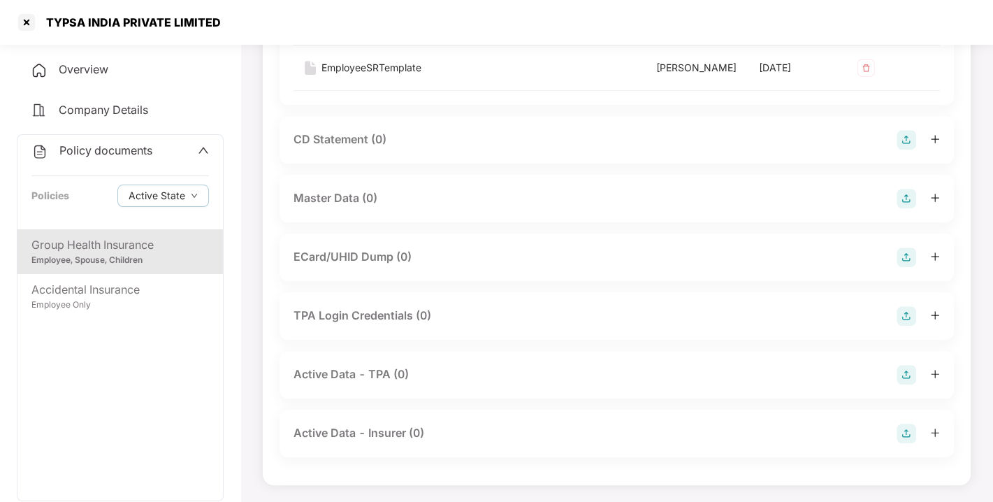
scroll to position [499, 0]
click at [907, 193] on img at bounding box center [906, 199] width 20 height 20
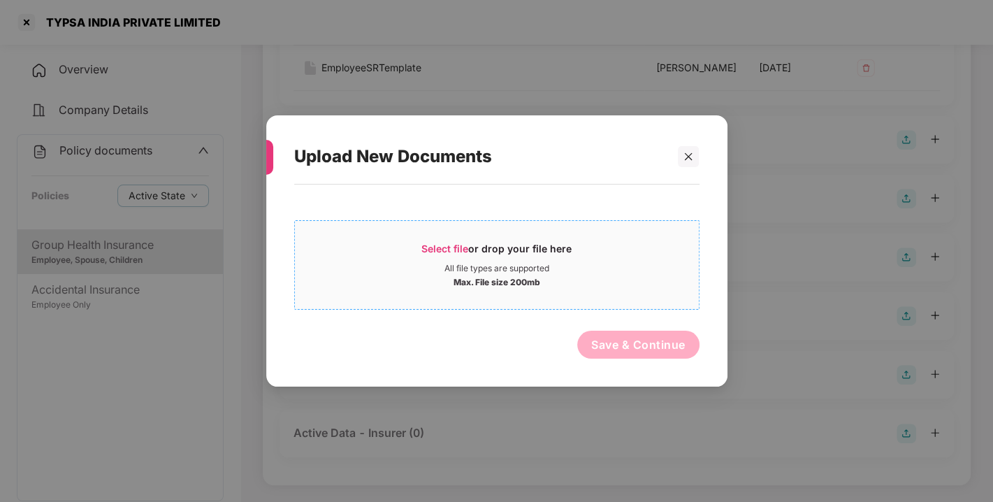
click at [623, 291] on span "Select file or drop your file here All file types are supported Max. File size …" at bounding box center [497, 264] width 404 height 67
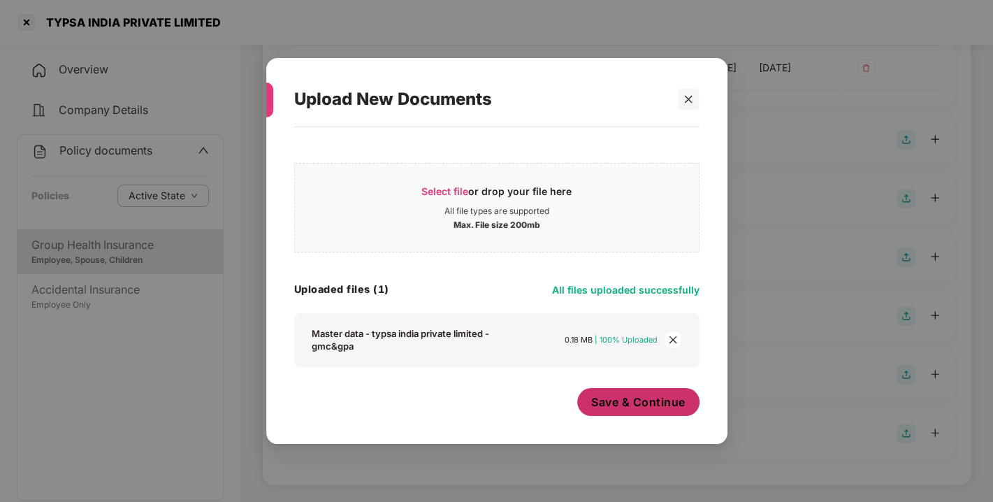
click at [622, 403] on span "Save & Continue" at bounding box center [638, 401] width 94 height 15
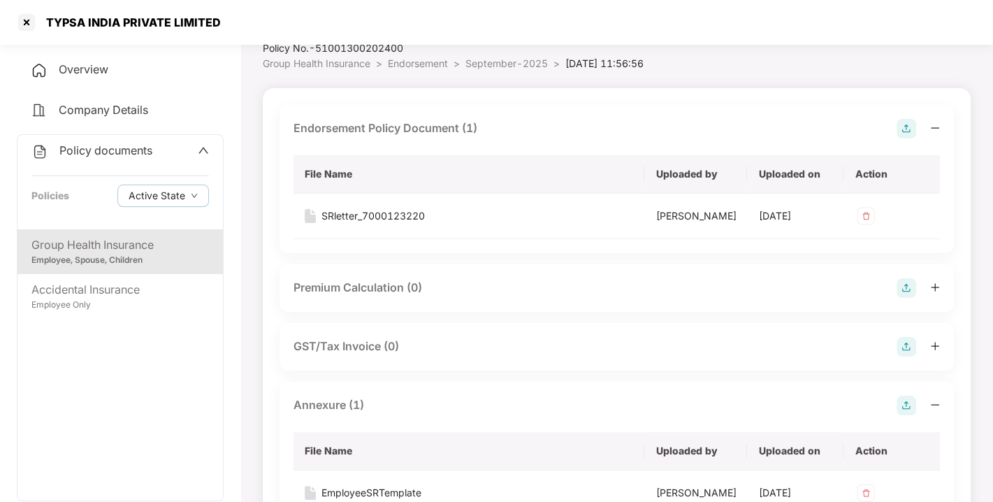
scroll to position [0, 0]
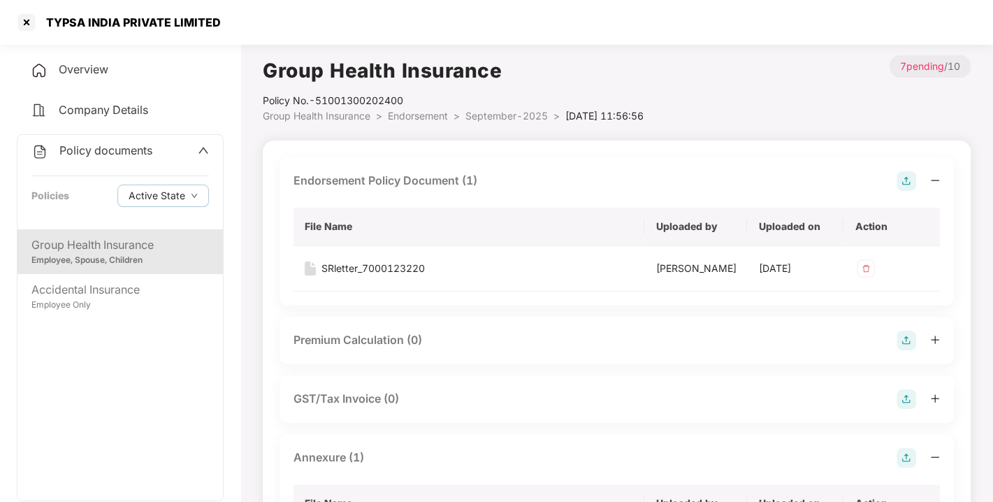
click at [503, 119] on span "September-2025" at bounding box center [506, 116] width 82 height 12
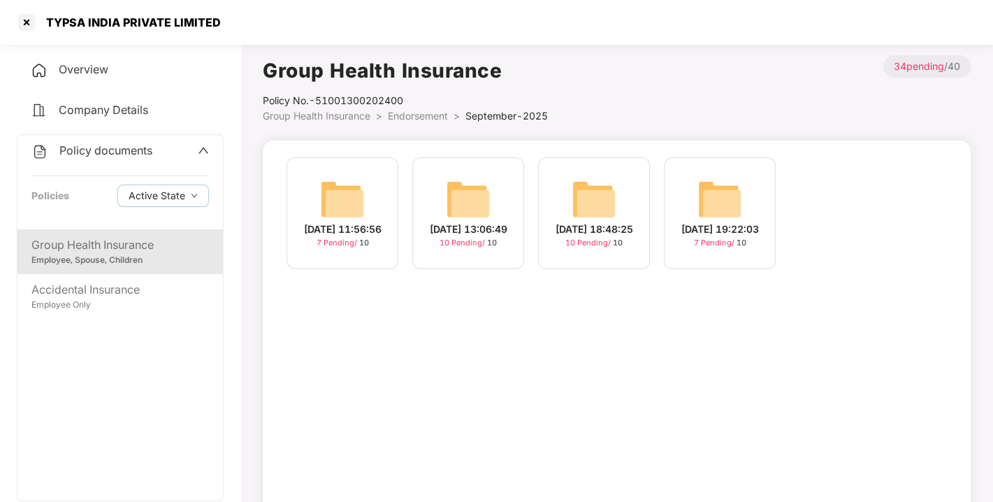
scroll to position [40, 0]
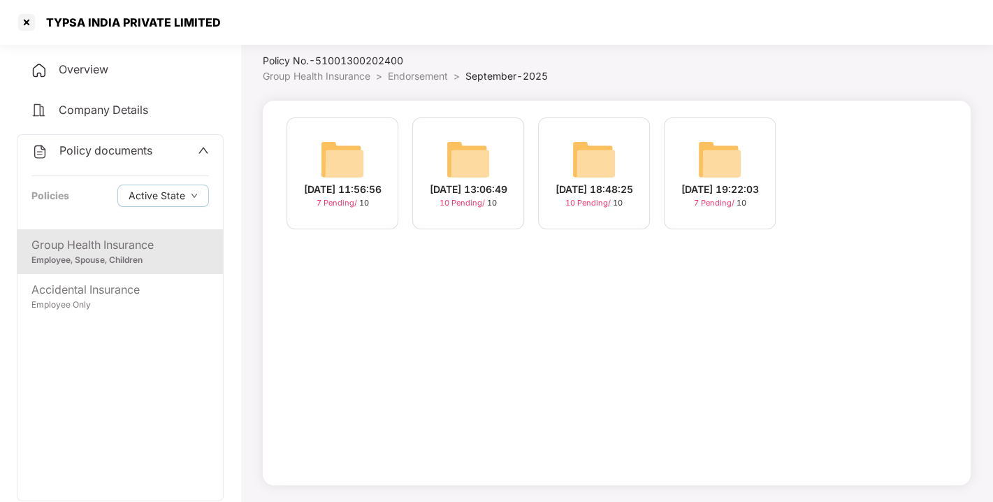
click at [343, 183] on div "11-Sep-2025 11:56:56" at bounding box center [343, 189] width 78 height 15
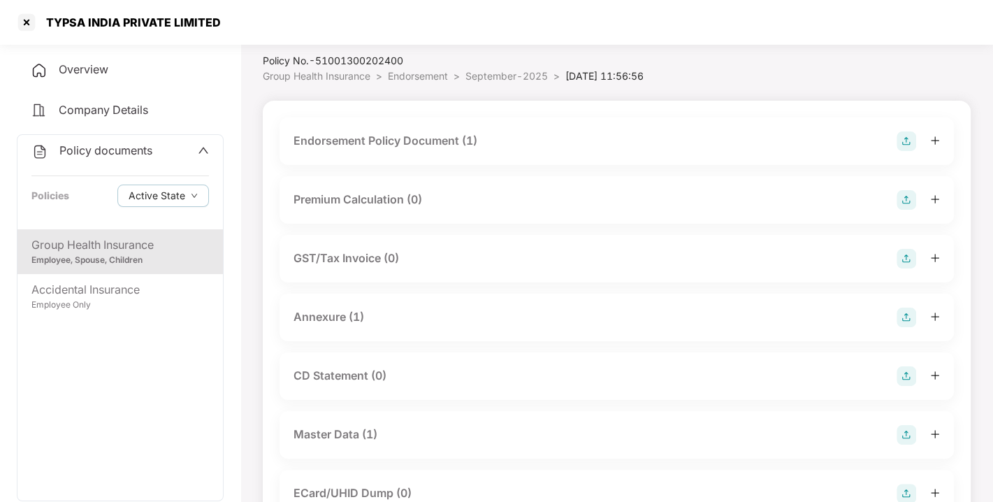
click at [629, 135] on div "Endorsement Policy Document (1)" at bounding box center [616, 141] width 646 height 20
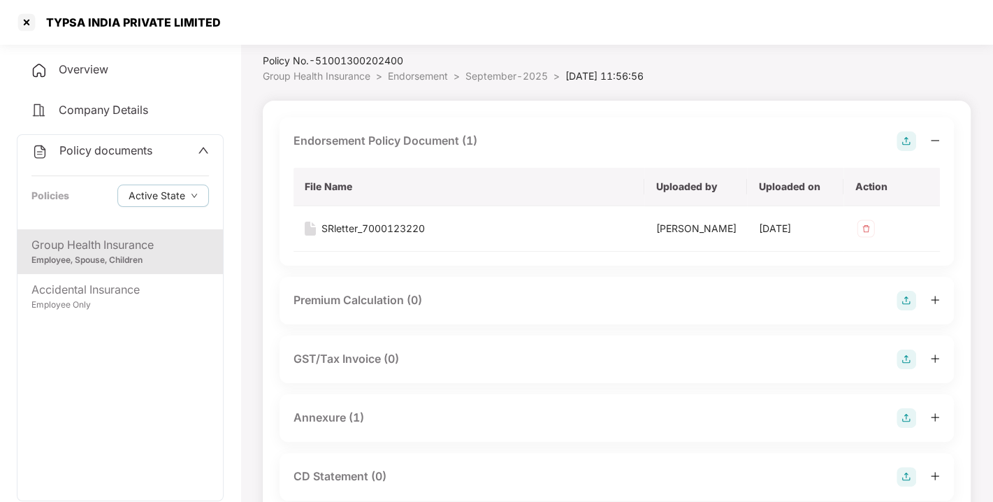
click at [509, 80] on span "September-2025" at bounding box center [506, 76] width 82 height 12
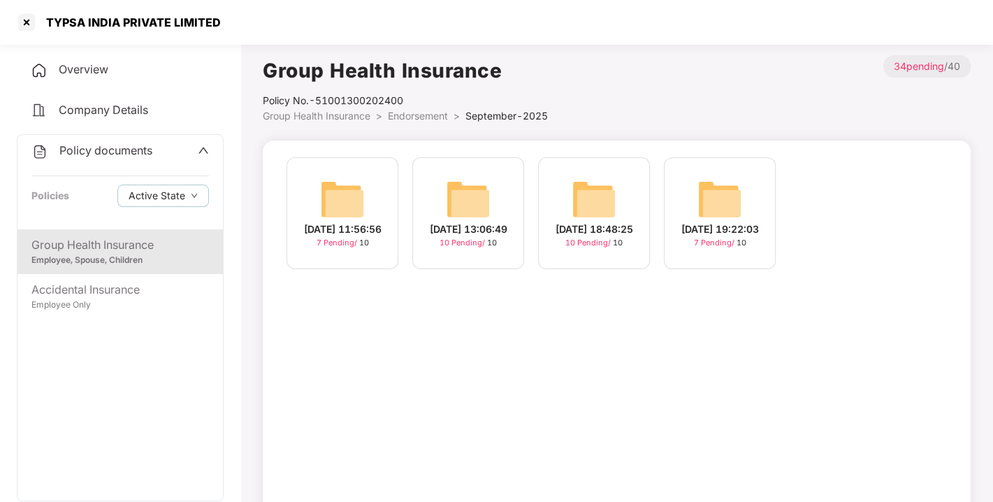
click at [466, 199] on img at bounding box center [468, 199] width 45 height 45
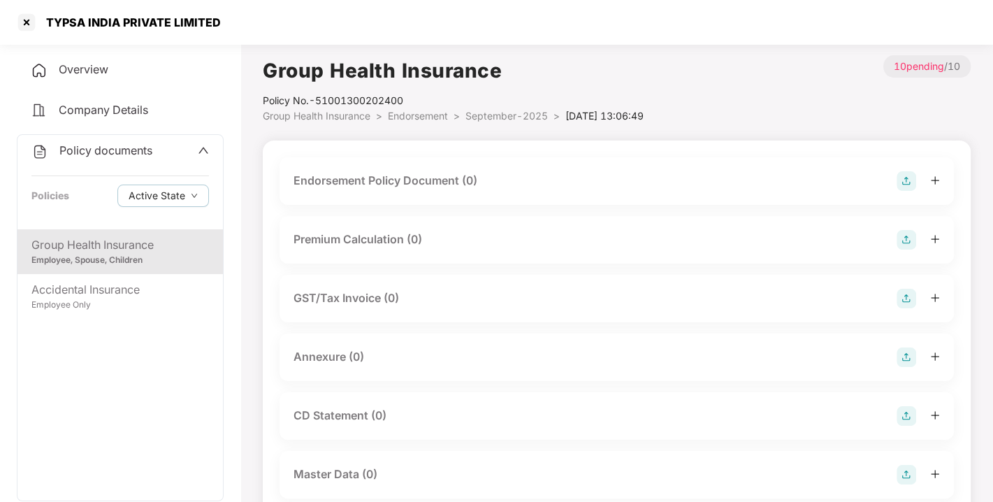
click at [905, 182] on img at bounding box center [906, 181] width 20 height 20
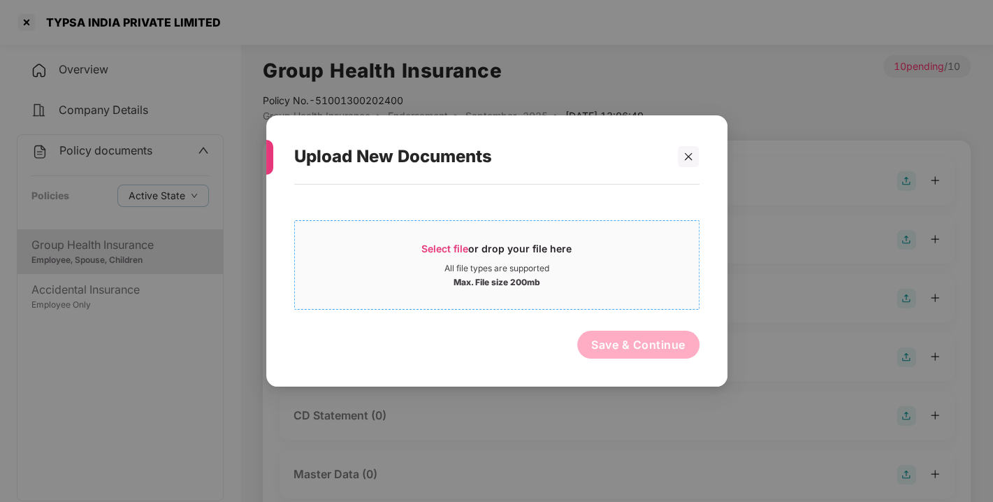
click at [627, 257] on div "Select file or drop your file here" at bounding box center [497, 252] width 404 height 21
drag, startPoint x: 689, startPoint y: 145, endPoint x: 688, endPoint y: 154, distance: 9.8
click at [688, 154] on div "Upload New Documents" at bounding box center [496, 156] width 405 height 54
click at [688, 154] on icon "close" at bounding box center [688, 157] width 10 height 10
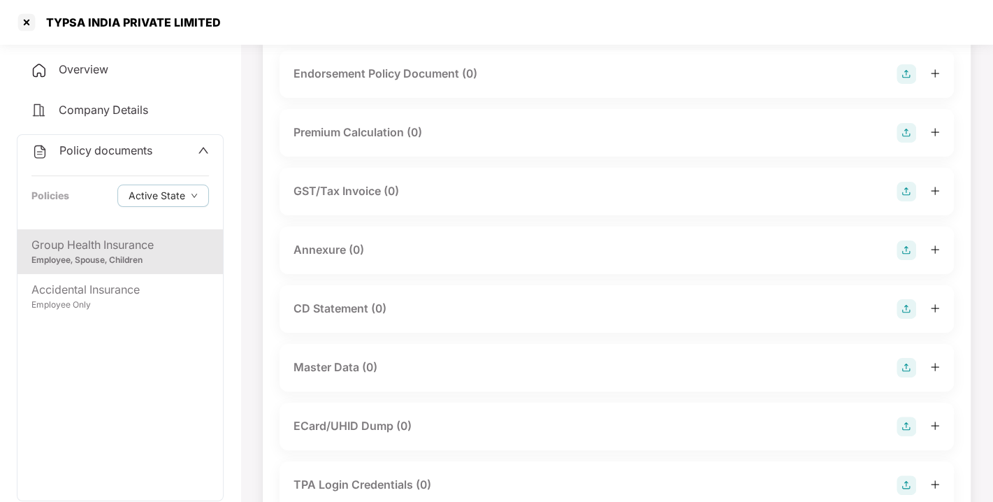
scroll to position [113, 0]
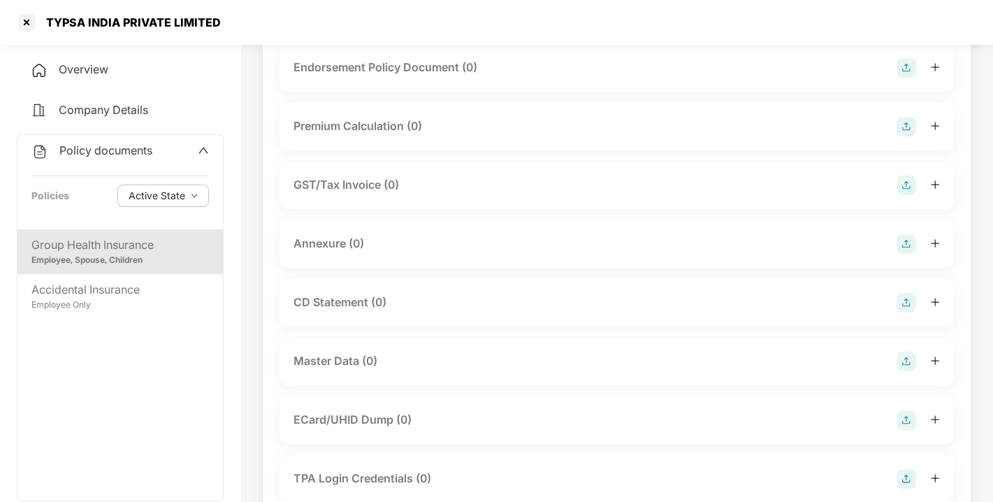
click at [902, 361] on img at bounding box center [906, 361] width 20 height 20
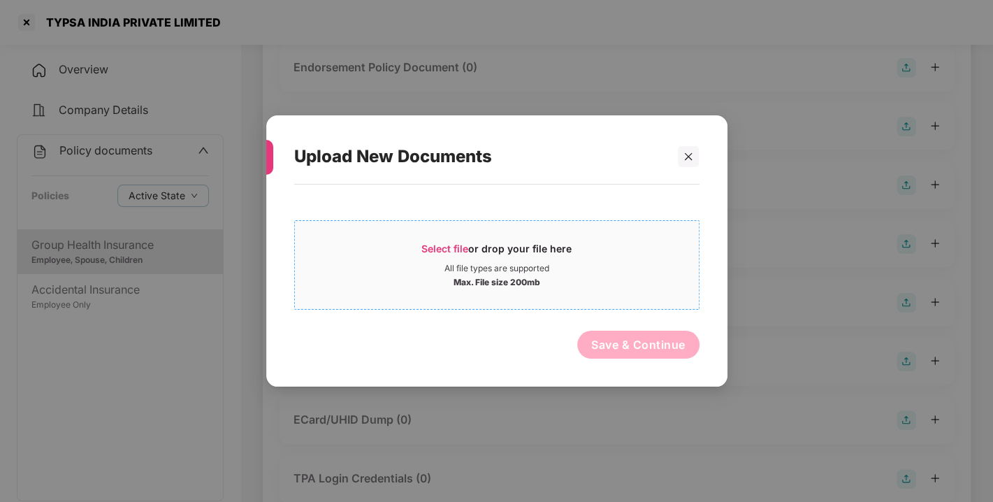
click at [621, 291] on span "Select file or drop your file here All file types are supported Max. File size …" at bounding box center [497, 264] width 404 height 67
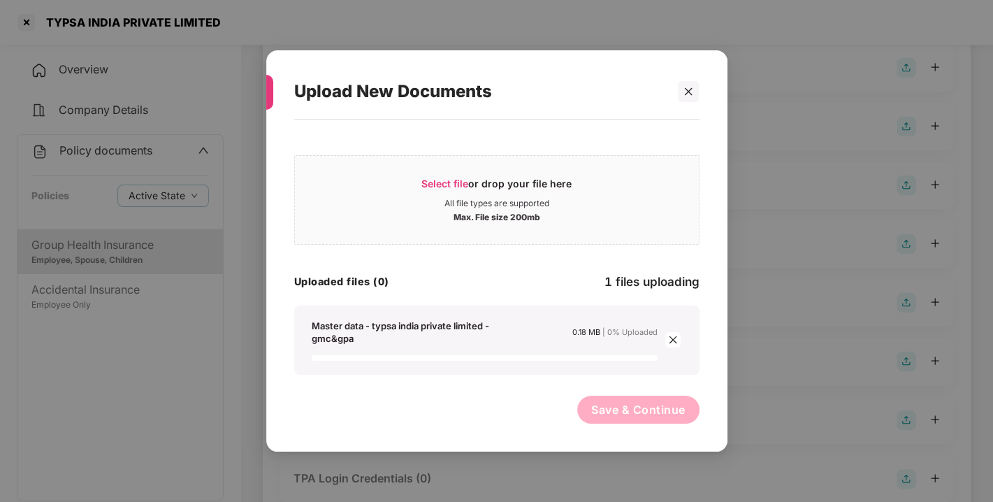
scroll to position [275, 0]
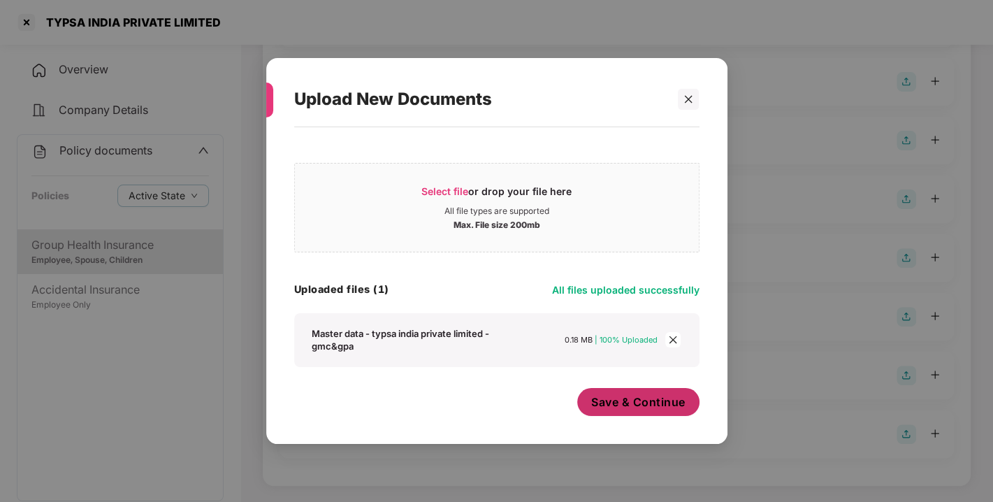
click at [627, 396] on span "Save & Continue" at bounding box center [638, 401] width 94 height 15
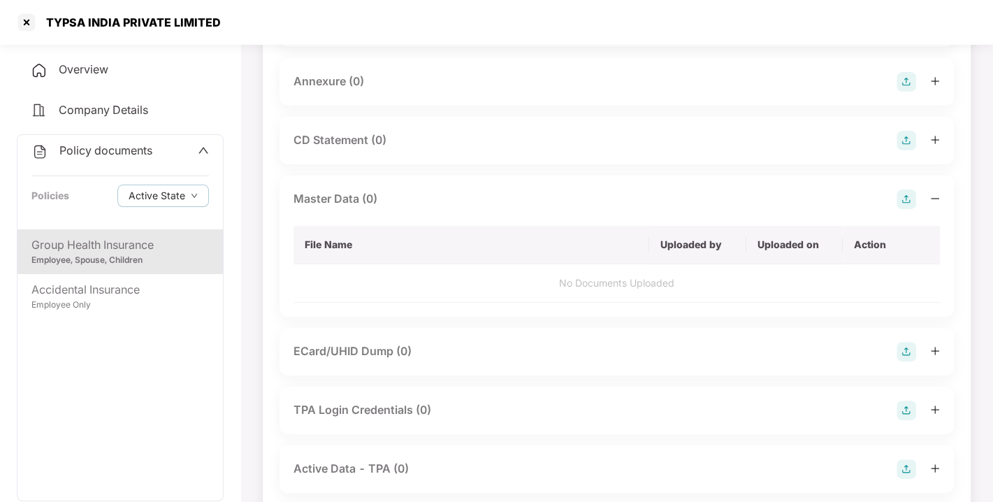
scroll to position [0, 0]
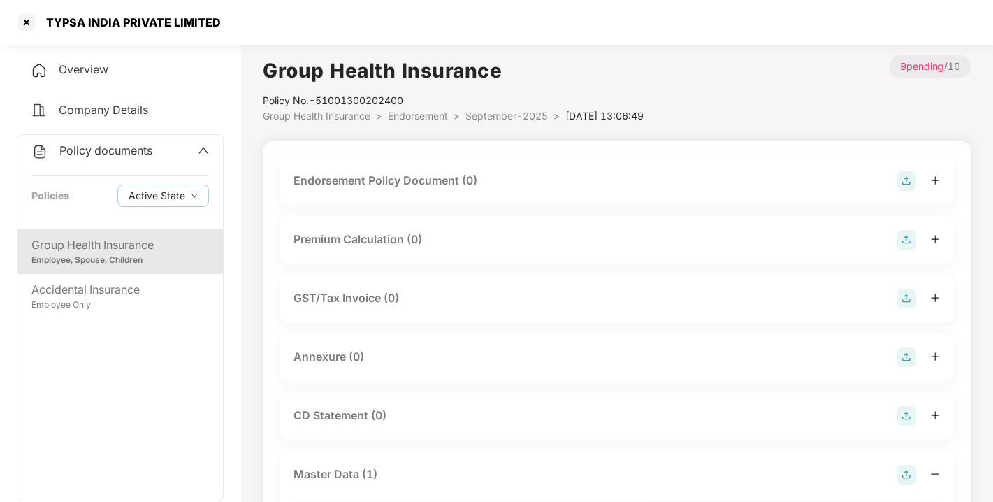
click at [903, 177] on img at bounding box center [906, 181] width 20 height 20
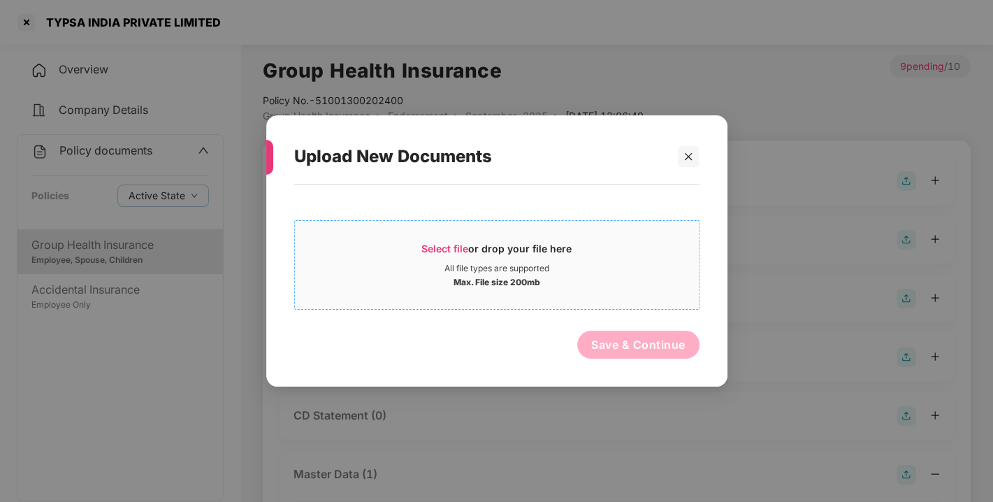
click at [636, 275] on div "Max. File size 200mb" at bounding box center [497, 281] width 404 height 14
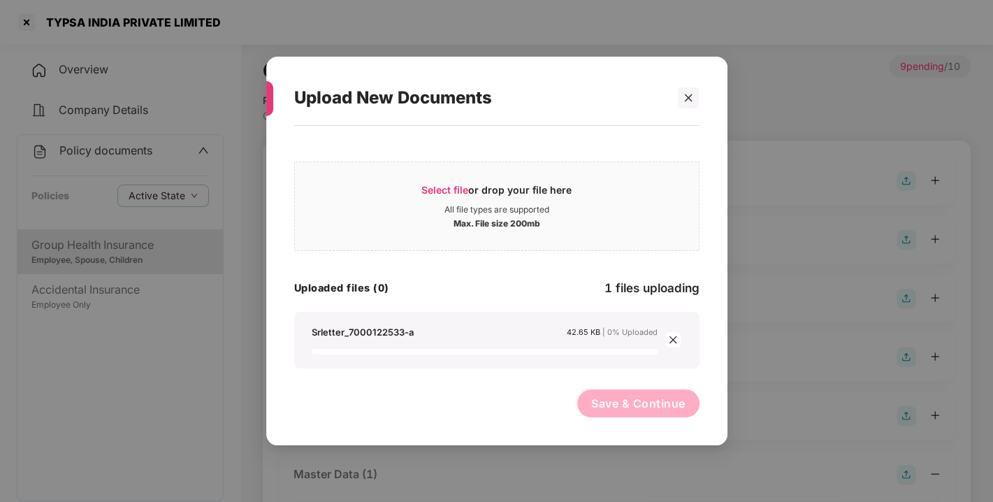
scroll to position [388, 0]
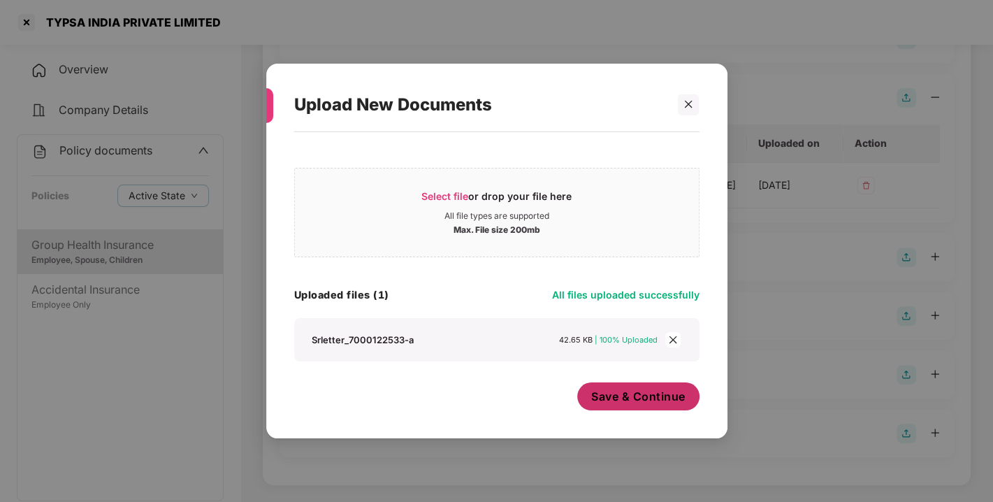
click at [607, 385] on button "Save & Continue" at bounding box center [638, 396] width 122 height 28
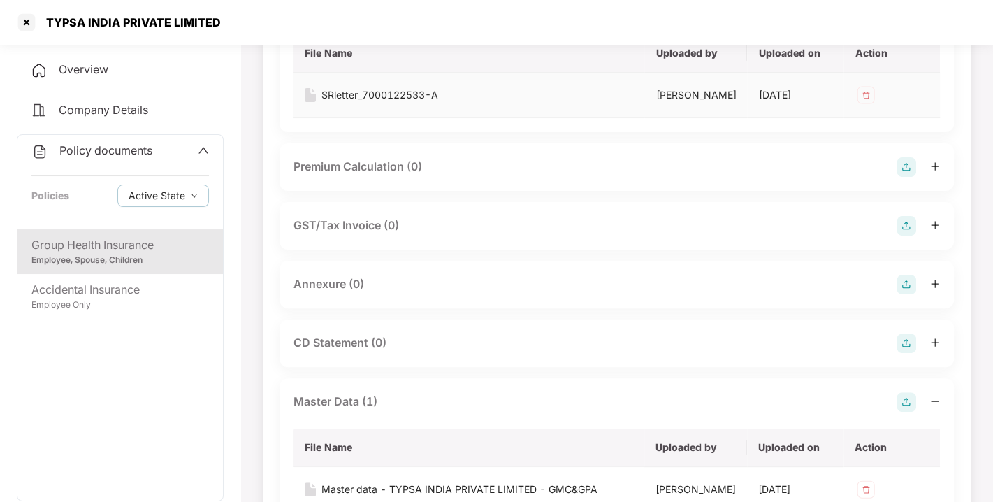
scroll to position [178, 0]
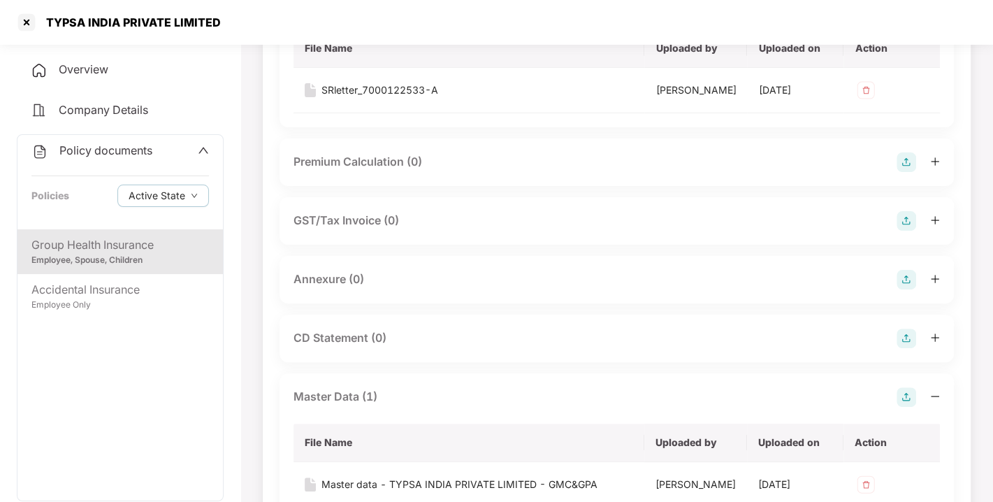
click at [903, 289] on img at bounding box center [906, 280] width 20 height 20
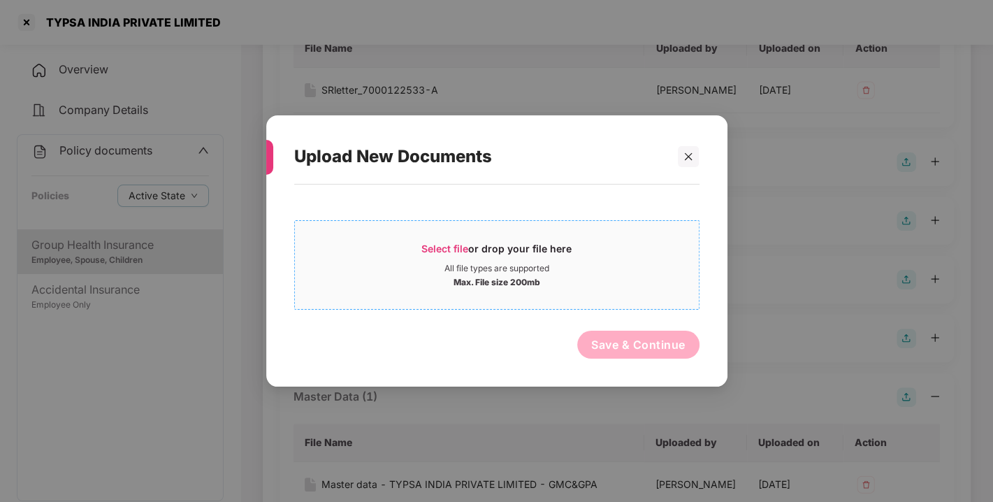
click at [678, 265] on div "All file types are supported" at bounding box center [497, 268] width 404 height 11
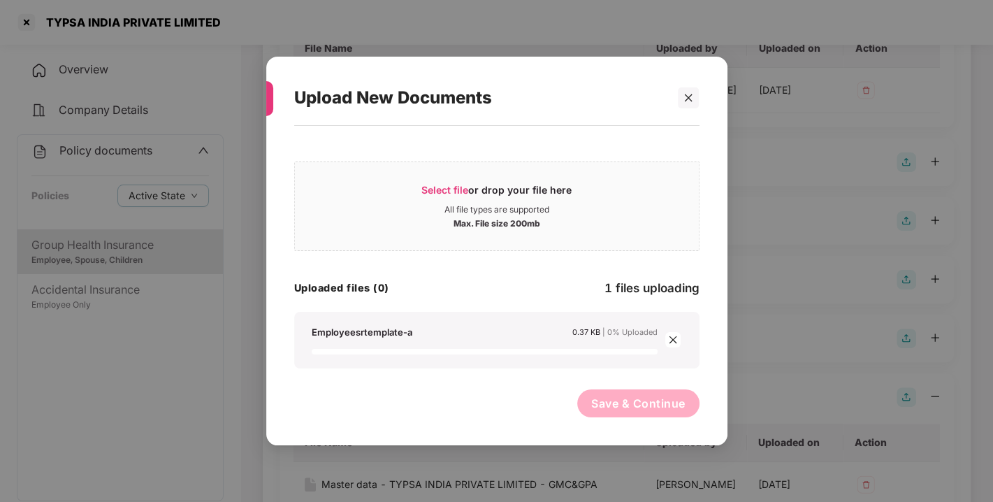
scroll to position [499, 0]
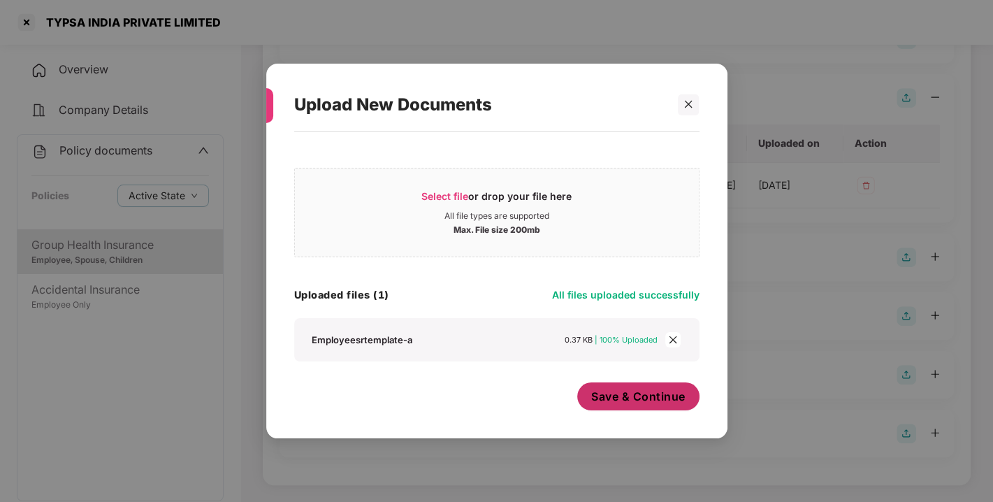
click at [627, 391] on span "Save & Continue" at bounding box center [638, 395] width 94 height 15
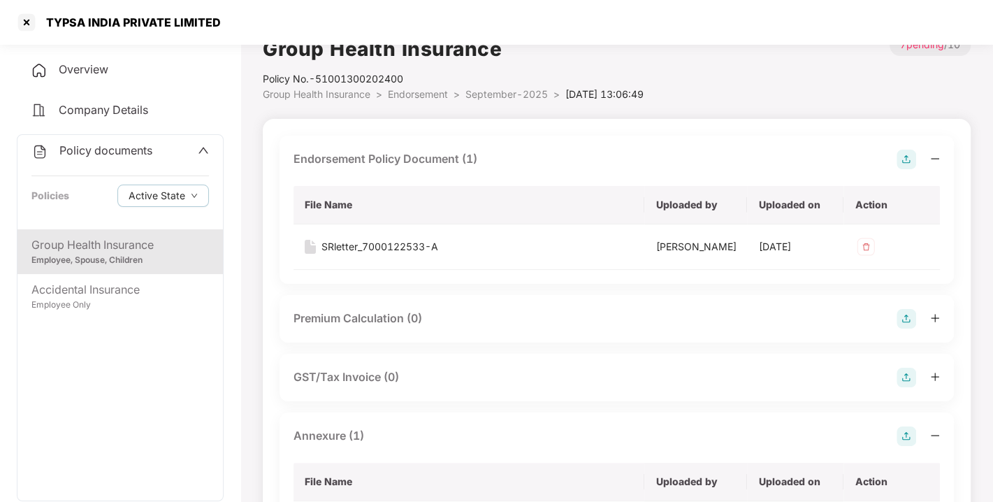
scroll to position [0, 0]
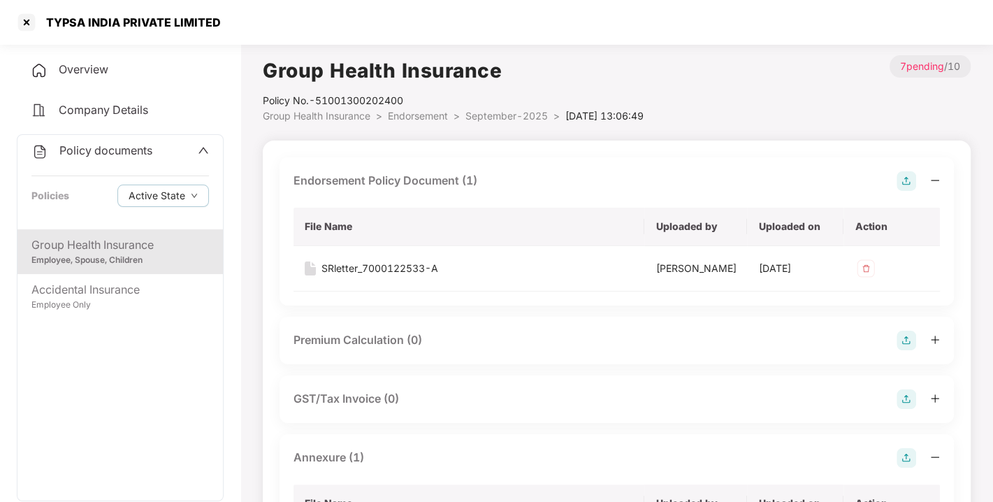
click at [478, 112] on span "September-2025" at bounding box center [506, 116] width 82 height 12
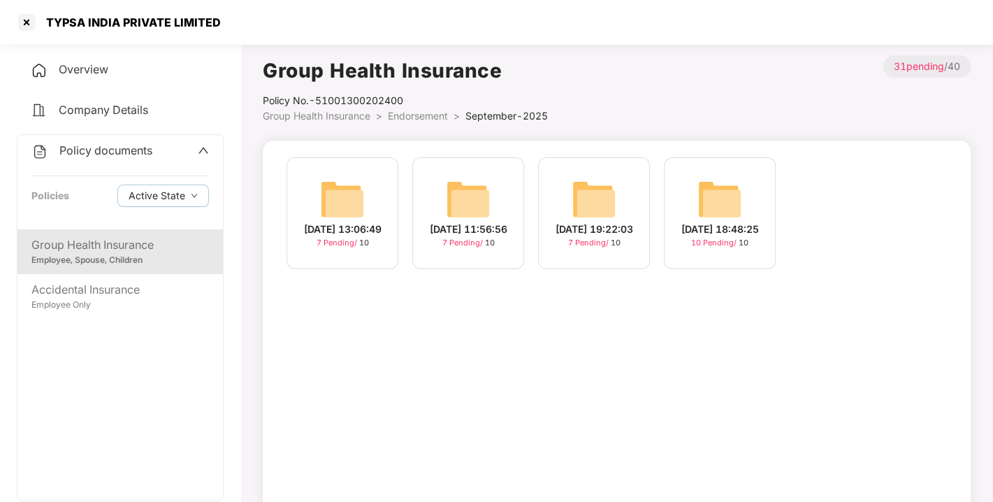
click at [686, 199] on div "16-Sep-2025 18:48:25 10 Pending / 10" at bounding box center [720, 213] width 112 height 112
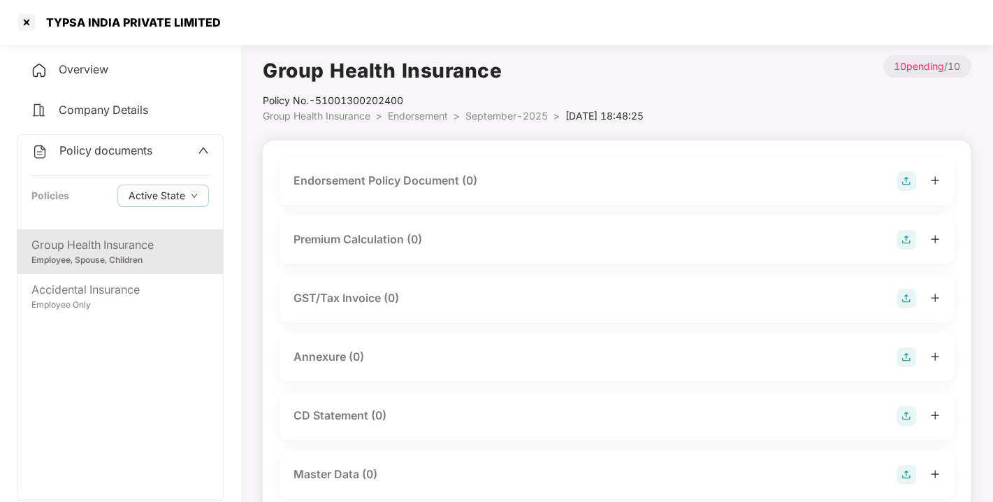
click at [902, 182] on img at bounding box center [906, 181] width 20 height 20
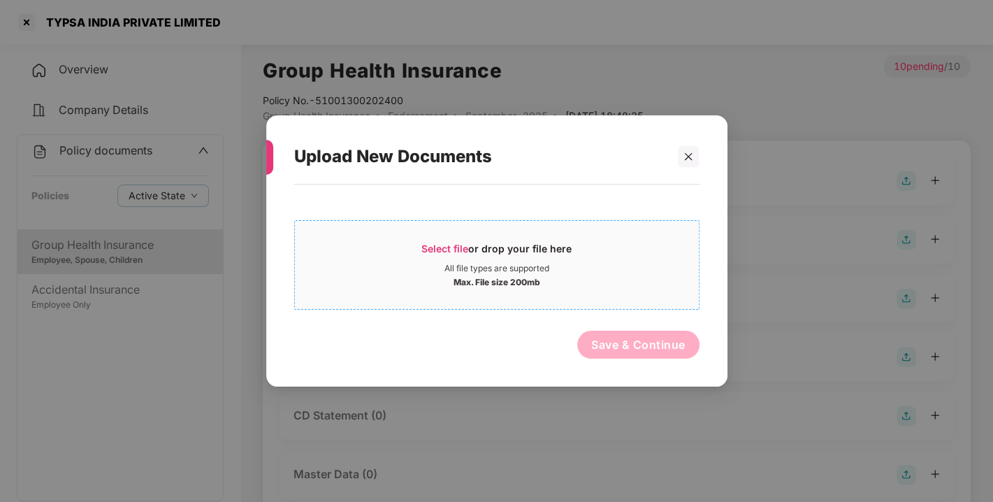
click at [620, 283] on div "Max. File size 200mb" at bounding box center [497, 281] width 404 height 14
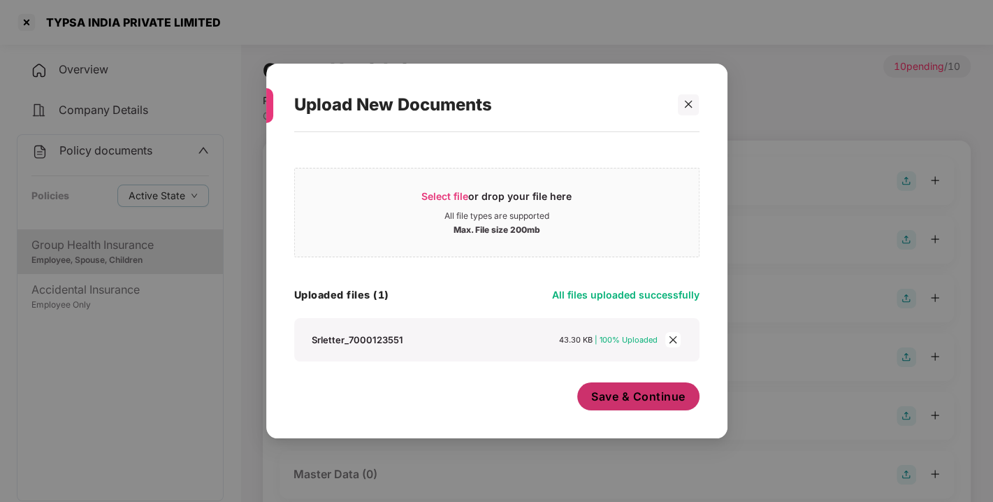
click at [620, 395] on span "Save & Continue" at bounding box center [638, 395] width 94 height 15
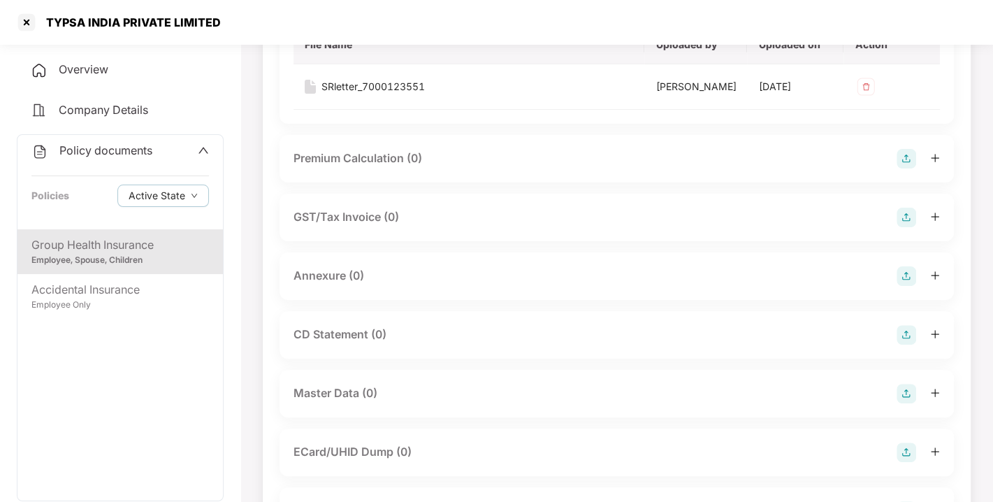
scroll to position [182, 0]
click at [908, 285] on img at bounding box center [906, 275] width 20 height 20
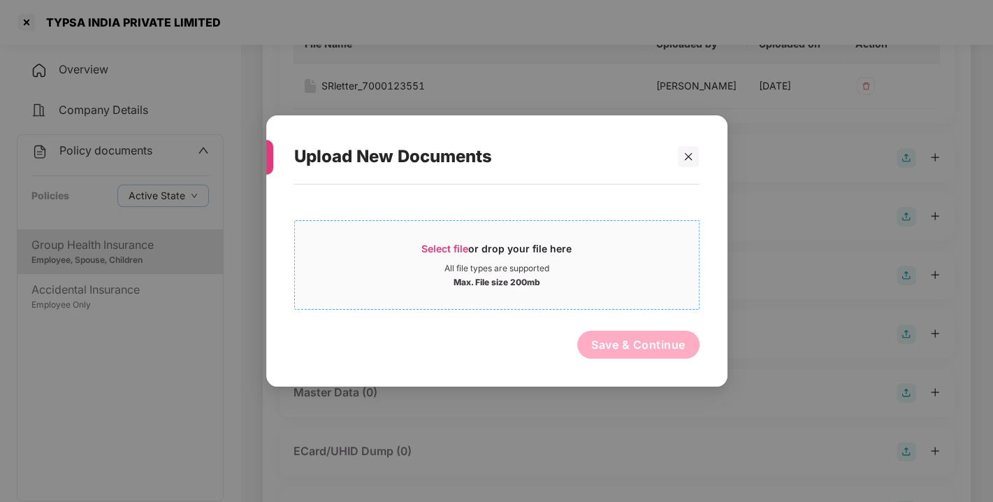
click at [681, 285] on div "Max. File size 200mb" at bounding box center [497, 281] width 404 height 14
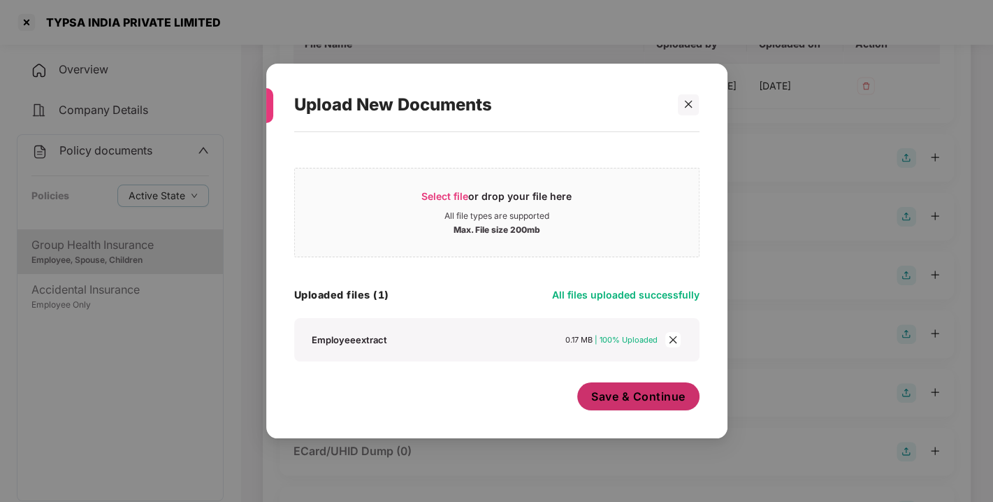
click at [618, 397] on span "Save & Continue" at bounding box center [638, 395] width 94 height 15
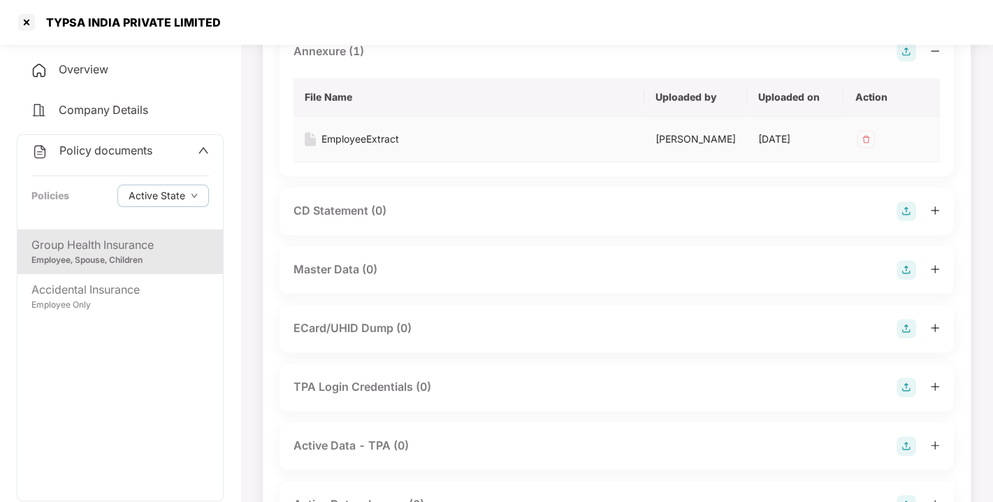
scroll to position [411, 0]
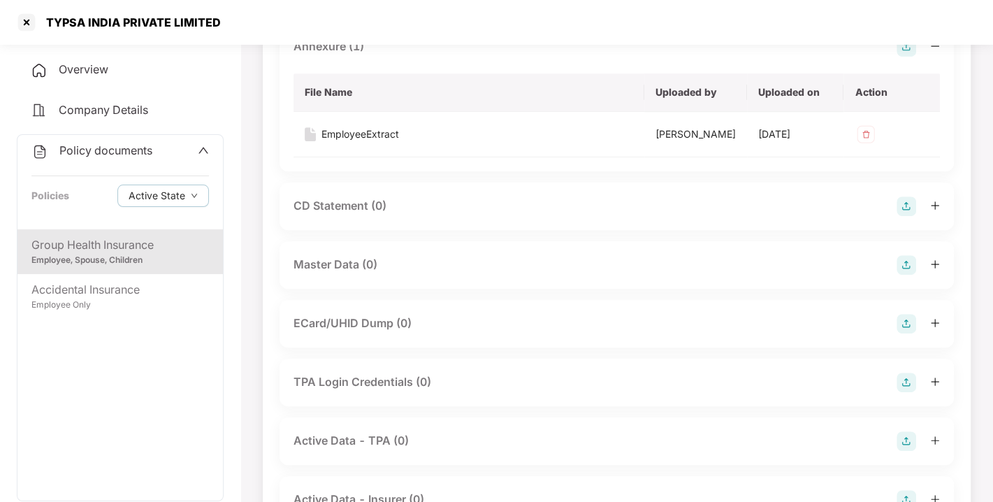
click at [902, 275] on img at bounding box center [906, 265] width 20 height 20
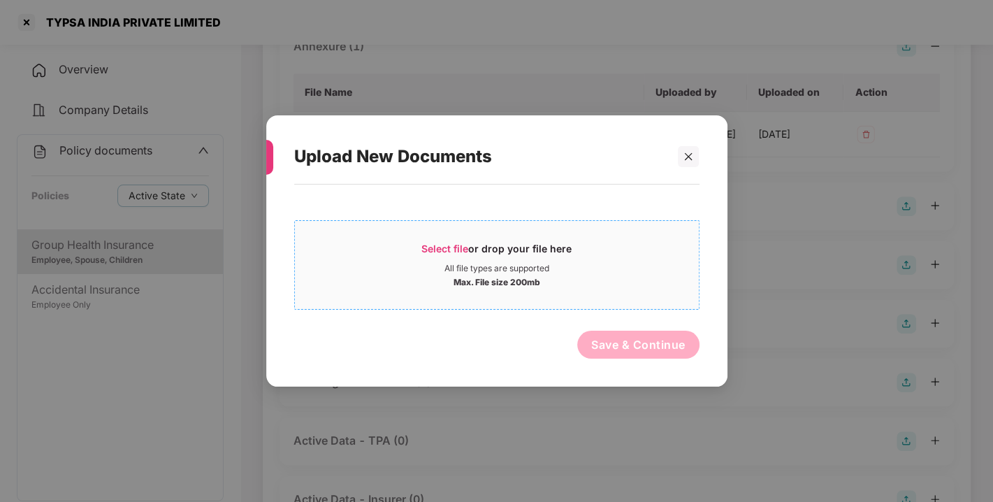
click at [625, 277] on div "Max. File size 200mb" at bounding box center [497, 281] width 404 height 14
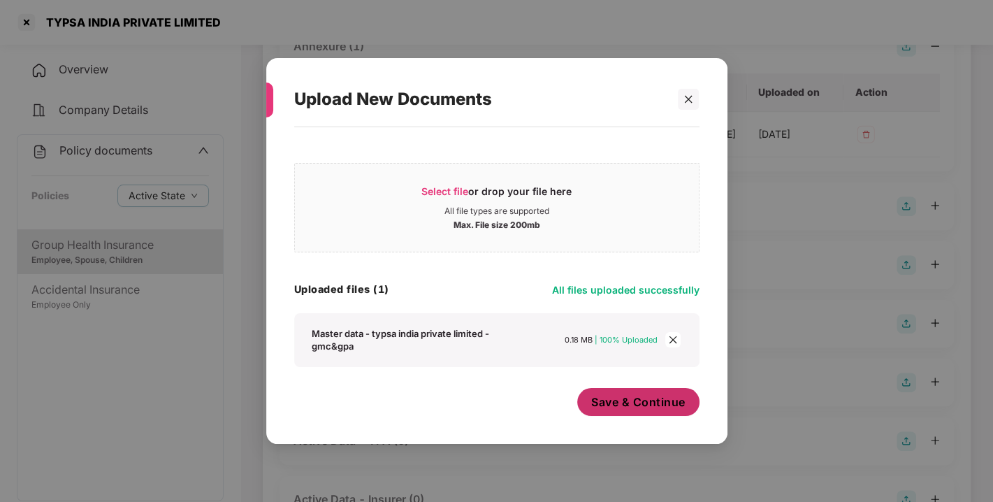
click at [610, 395] on span "Save & Continue" at bounding box center [638, 401] width 94 height 15
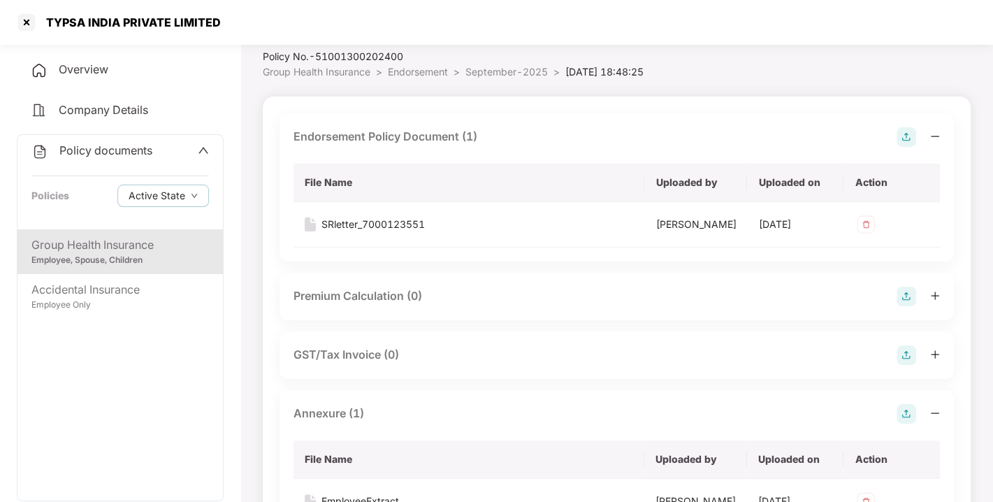
scroll to position [0, 0]
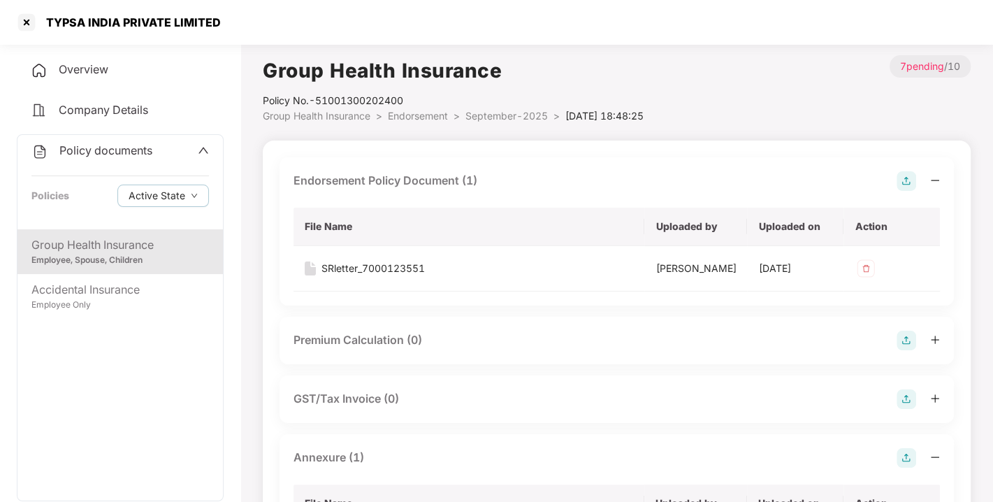
click at [483, 116] on span "September-2025" at bounding box center [506, 116] width 82 height 12
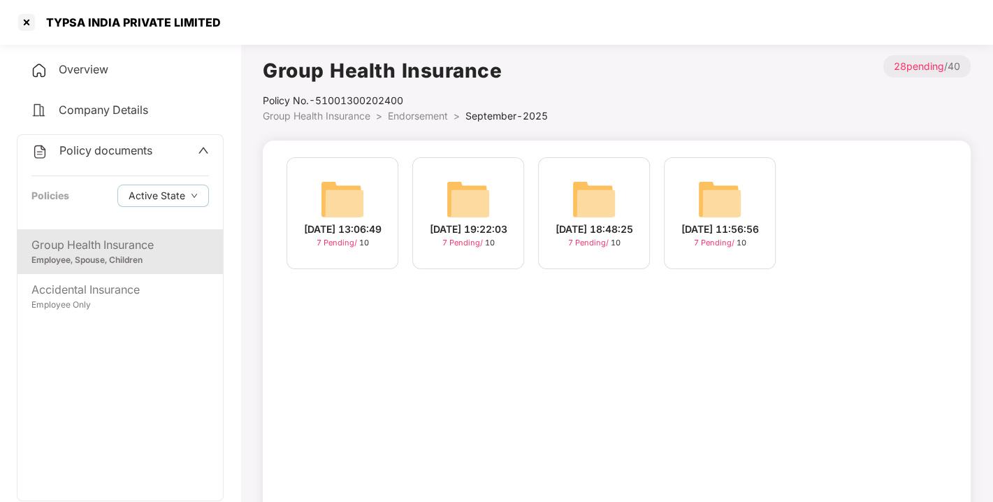
click at [92, 154] on span "Policy documents" at bounding box center [105, 150] width 93 height 14
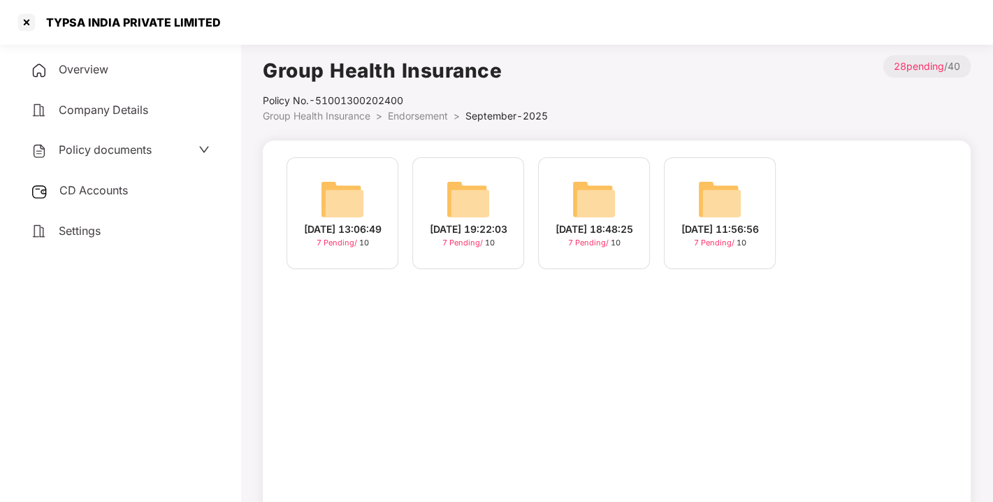
click at [97, 187] on span "CD Accounts" at bounding box center [93, 190] width 68 height 14
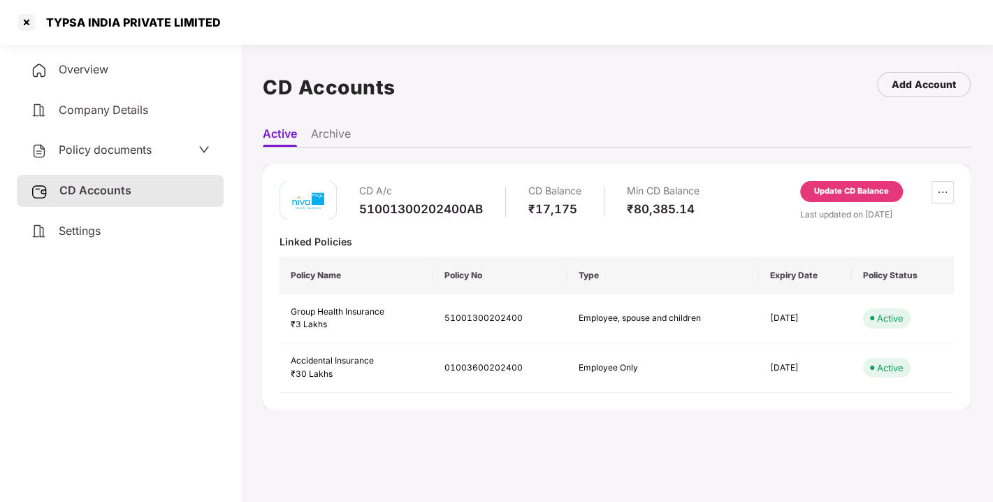
click at [822, 191] on div "Update CD Balance" at bounding box center [851, 191] width 75 height 13
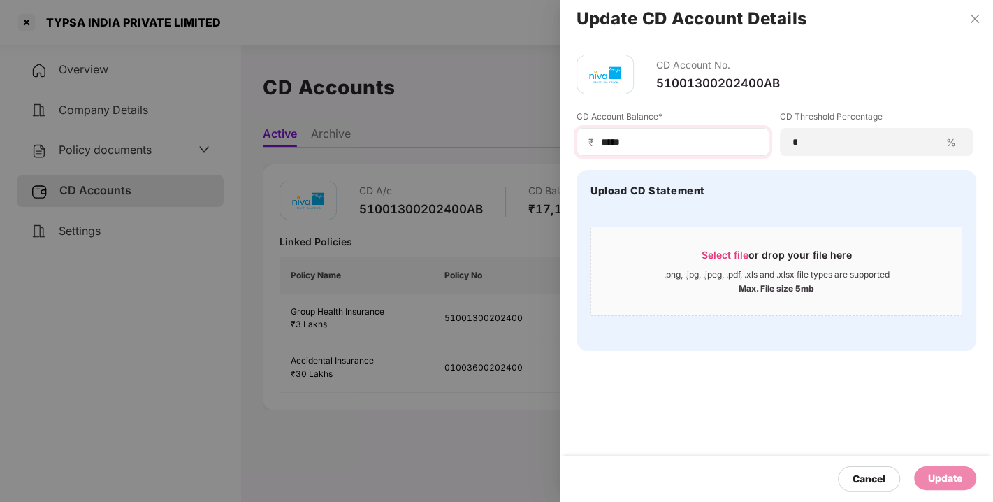
click at [659, 149] on div "₹ *****" at bounding box center [672, 142] width 193 height 28
click at [640, 148] on input "*****" at bounding box center [678, 142] width 158 height 15
type input "*"
type input "*****"
click at [933, 473] on div "Update" at bounding box center [945, 477] width 34 height 15
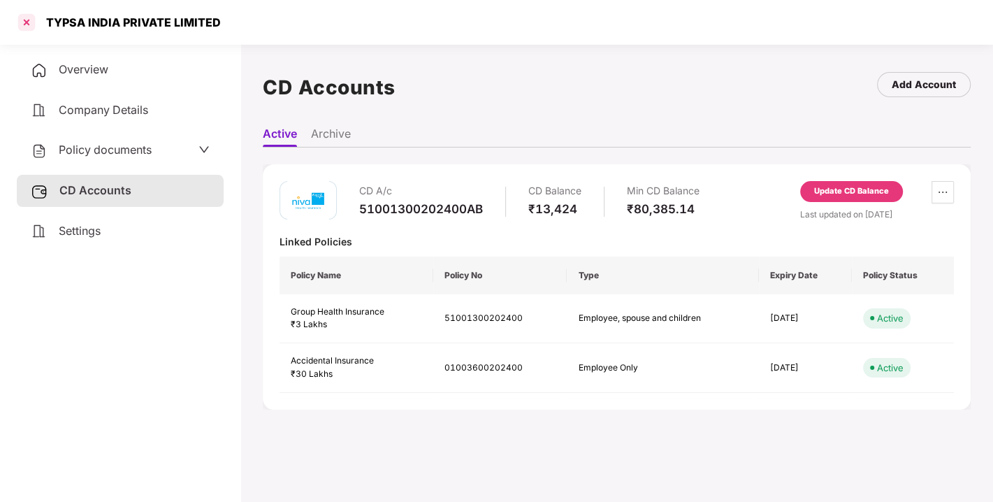
click at [25, 24] on div at bounding box center [26, 22] width 22 height 22
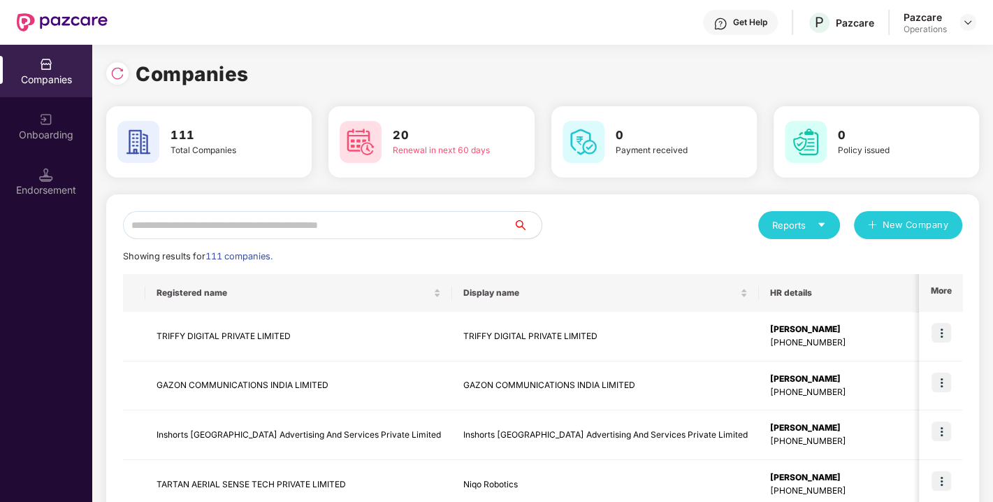
click at [330, 225] on input "text" at bounding box center [318, 225] width 390 height 28
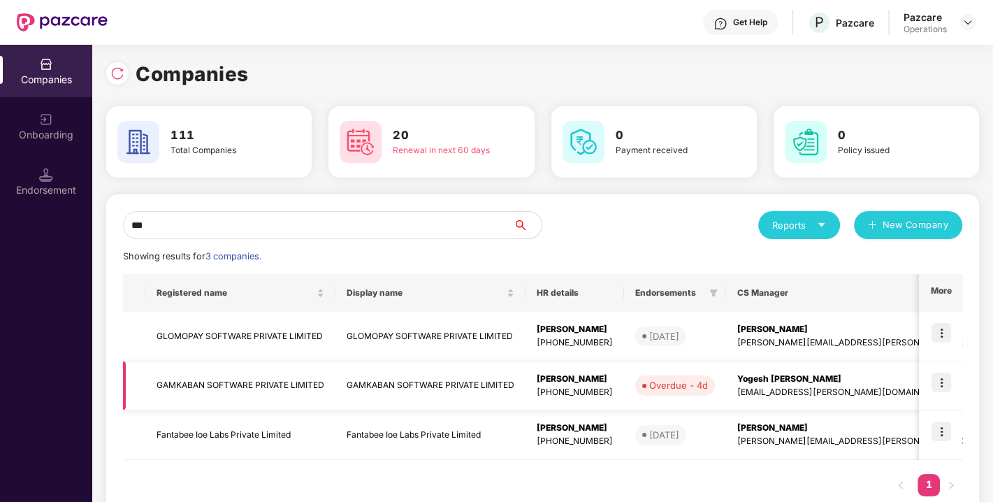
type input "***"
click at [942, 381] on img at bounding box center [941, 382] width 20 height 20
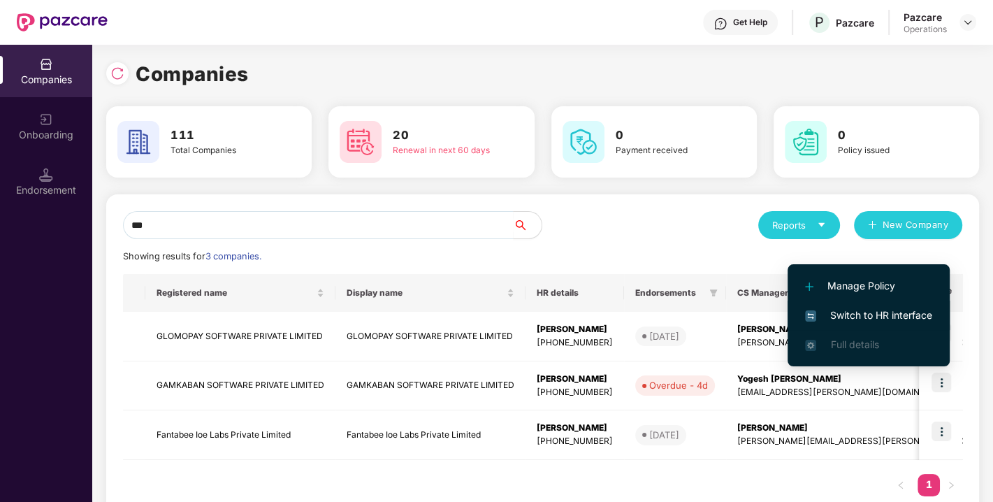
click at [846, 305] on li "Switch to HR interface" at bounding box center [868, 314] width 162 height 29
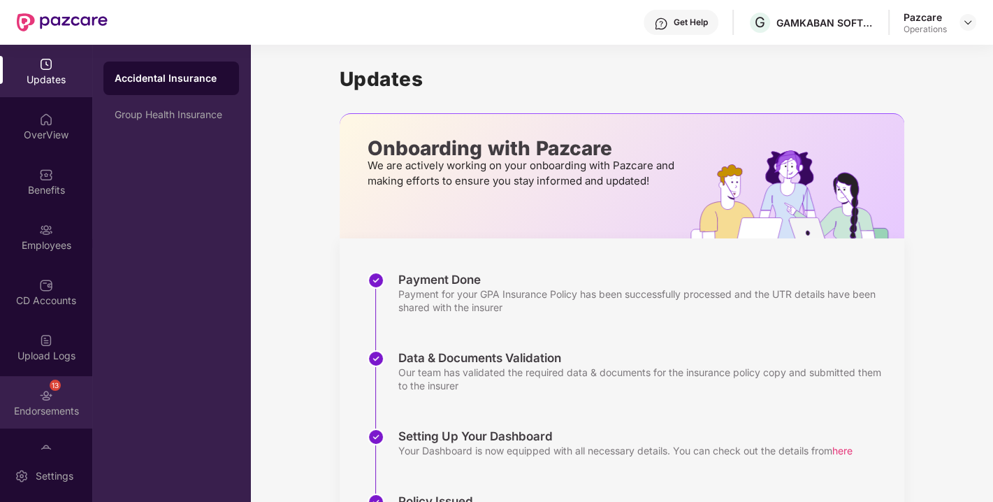
scroll to position [36, 0]
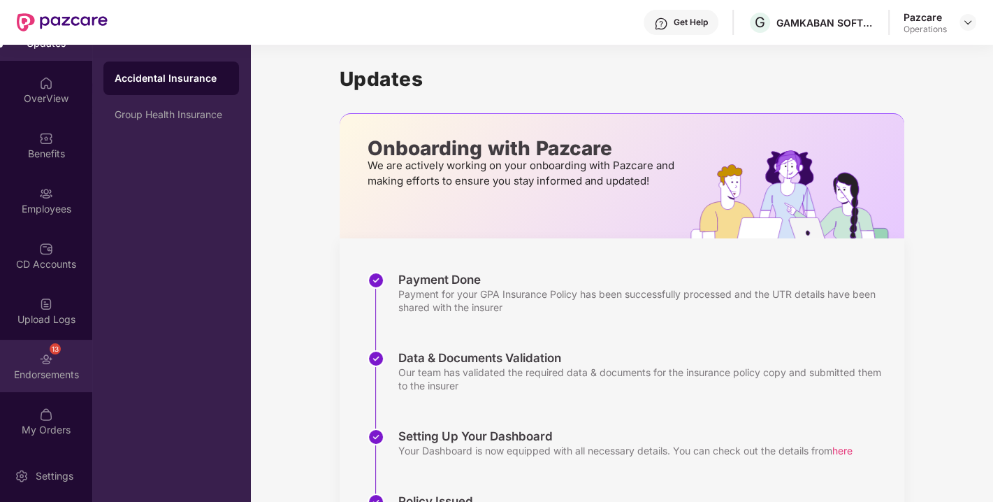
click at [29, 350] on div "13 Endorsements" at bounding box center [46, 365] width 92 height 52
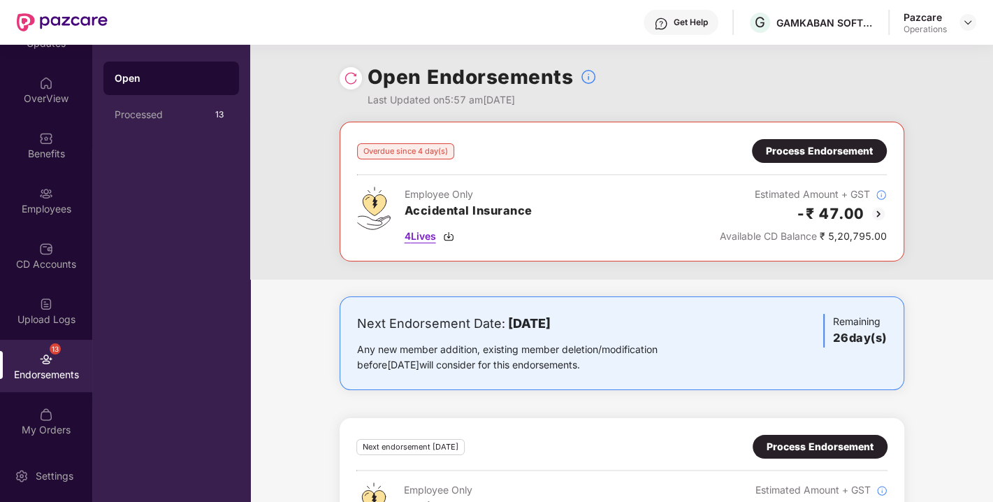
click at [424, 239] on span "4 Lives" at bounding box center [419, 235] width 31 height 15
click at [39, 131] on img at bounding box center [46, 138] width 14 height 14
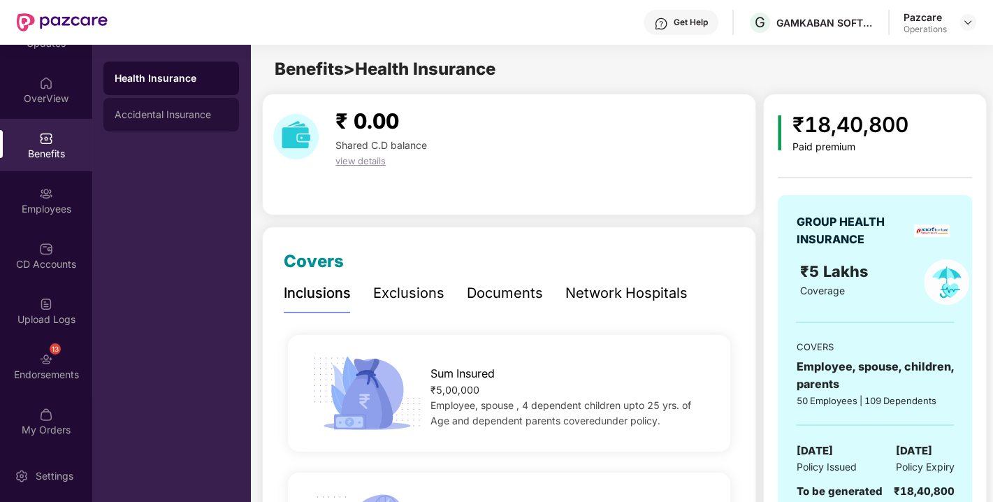
click at [152, 114] on div "Accidental Insurance" at bounding box center [171, 114] width 113 height 11
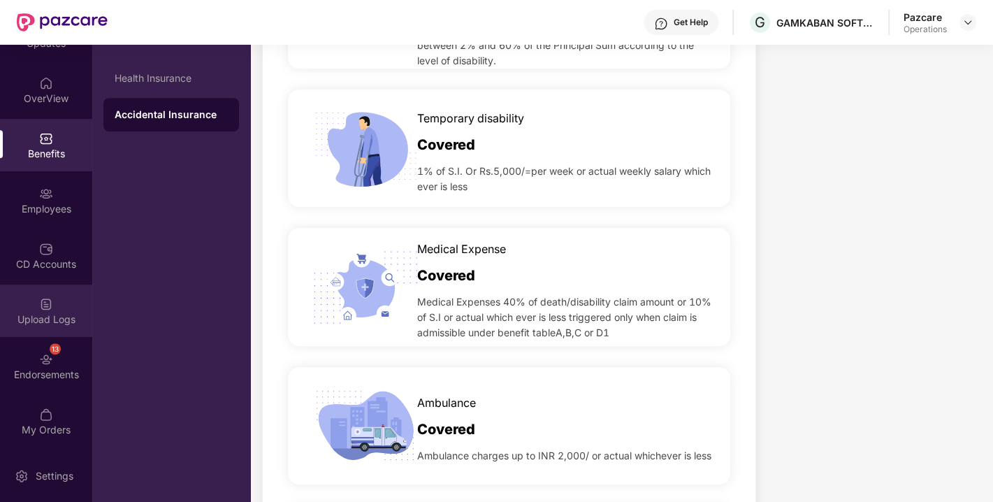
scroll to position [738, 0]
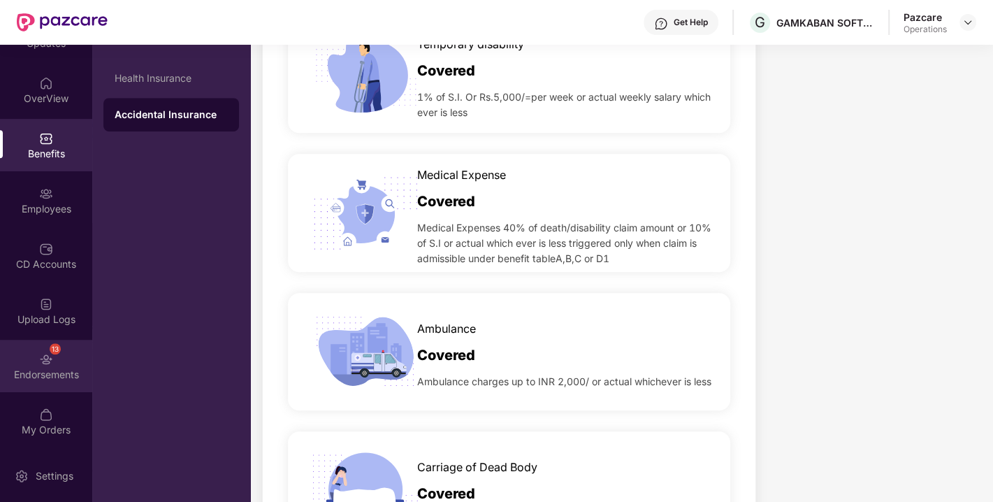
click at [31, 362] on div "13 Endorsements" at bounding box center [46, 365] width 92 height 52
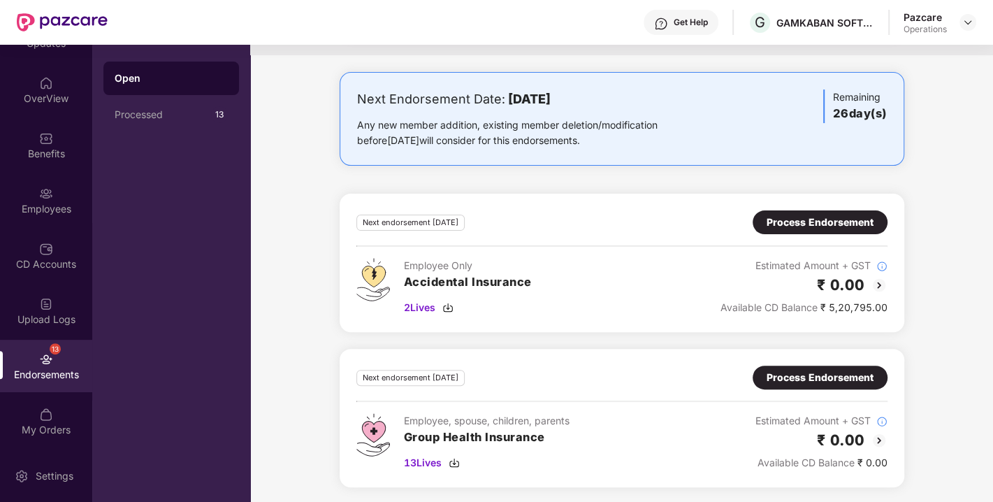
scroll to position [180, 0]
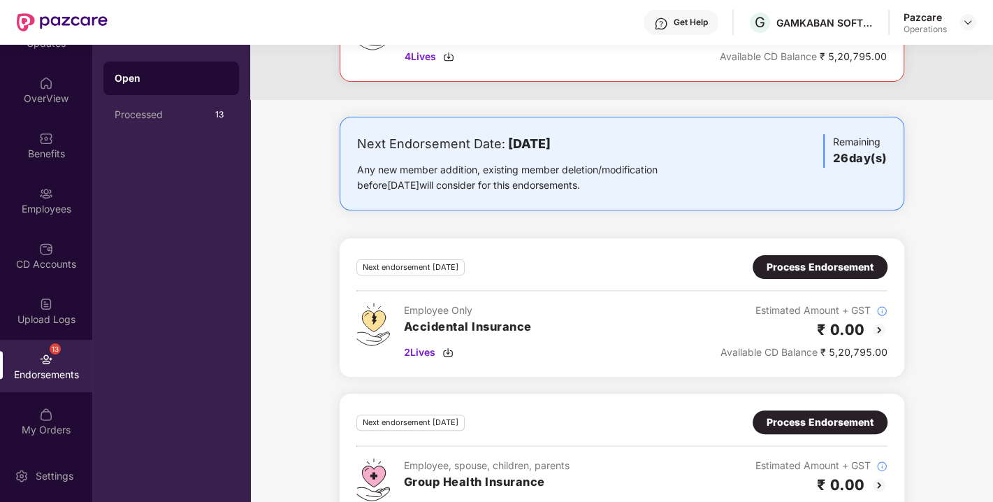
click at [799, 268] on div "Process Endorsement" at bounding box center [819, 266] width 107 height 15
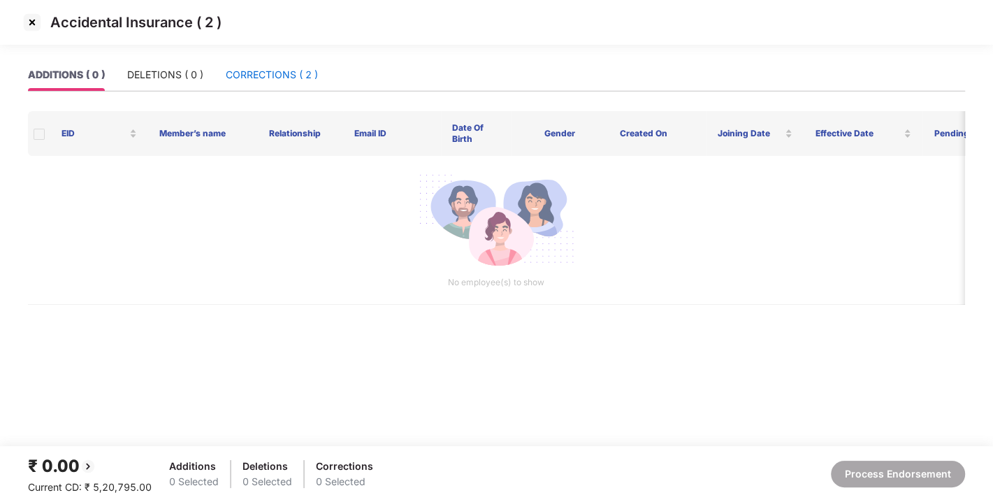
click at [254, 73] on div "CORRECTIONS ( 2 )" at bounding box center [272, 74] width 92 height 15
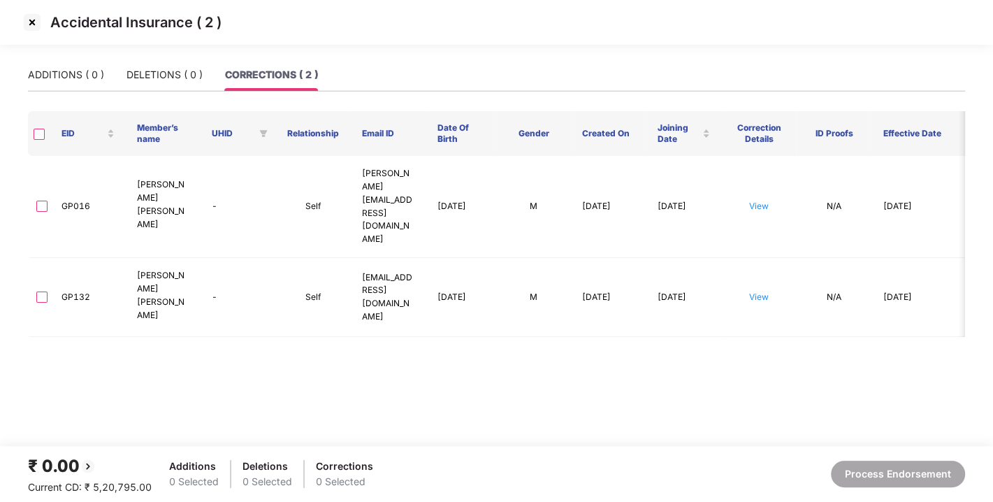
click at [31, 25] on img at bounding box center [32, 22] width 22 height 22
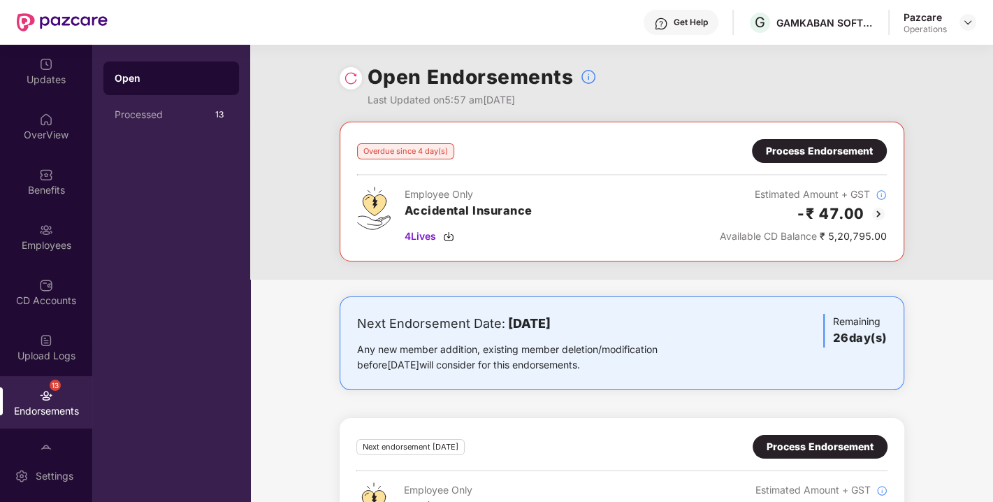
click at [804, 147] on div "Process Endorsement" at bounding box center [819, 150] width 107 height 15
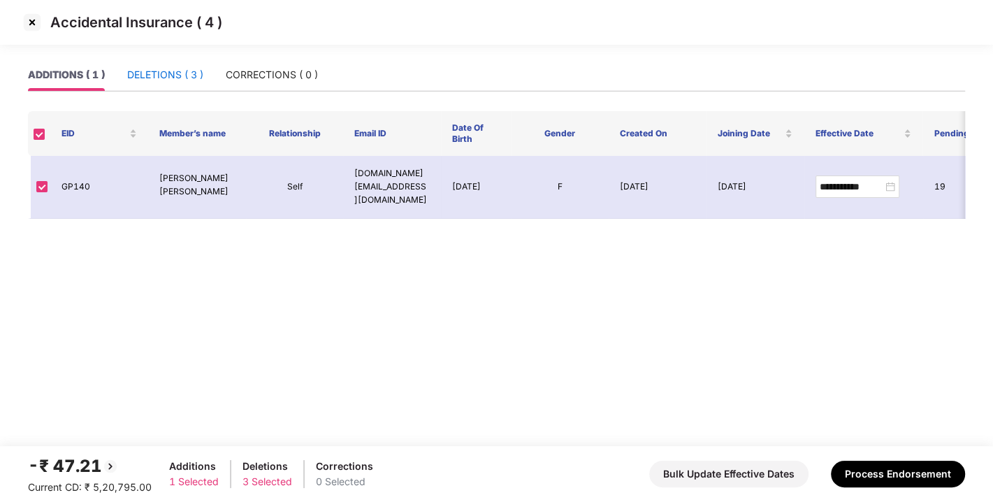
click at [151, 75] on div "DELETIONS ( 3 )" at bounding box center [165, 74] width 76 height 15
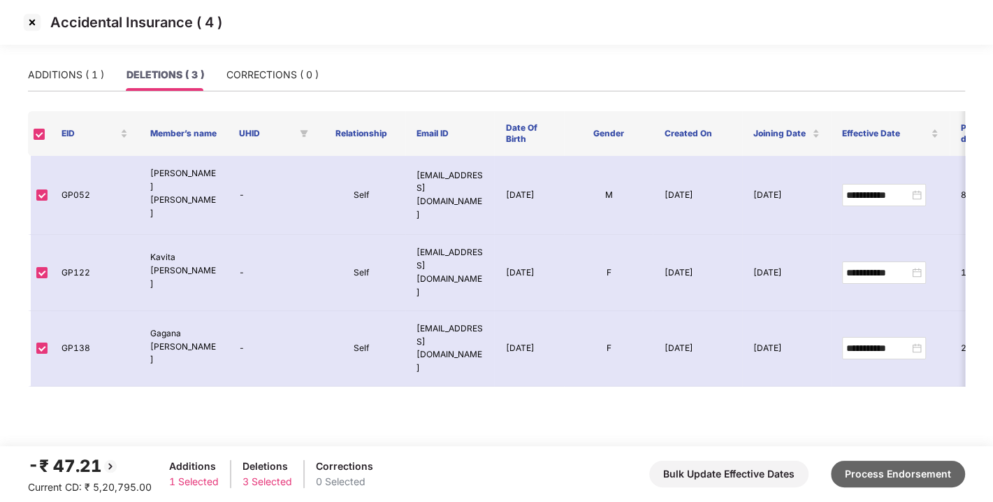
click at [880, 467] on button "Process Endorsement" at bounding box center [898, 473] width 134 height 27
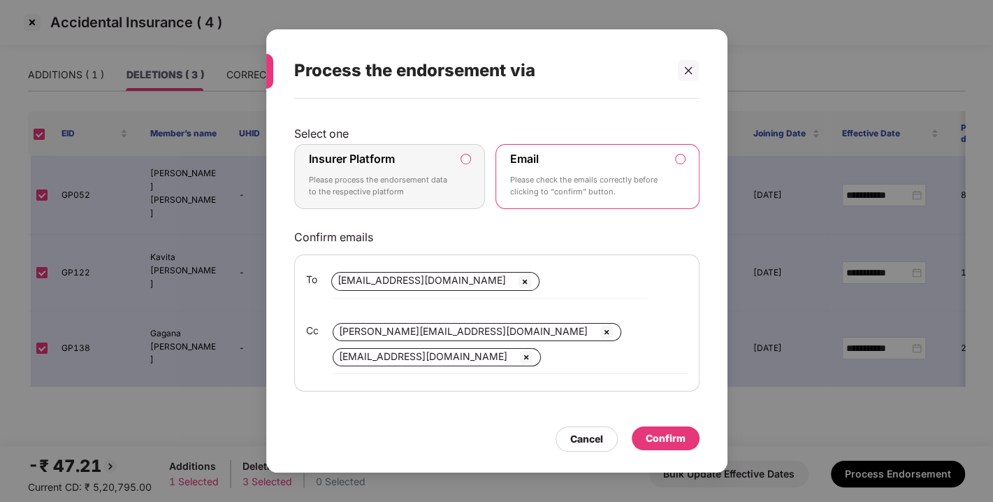
click at [445, 192] on p "Please process the endorsement data to the respective platform" at bounding box center [380, 186] width 143 height 24
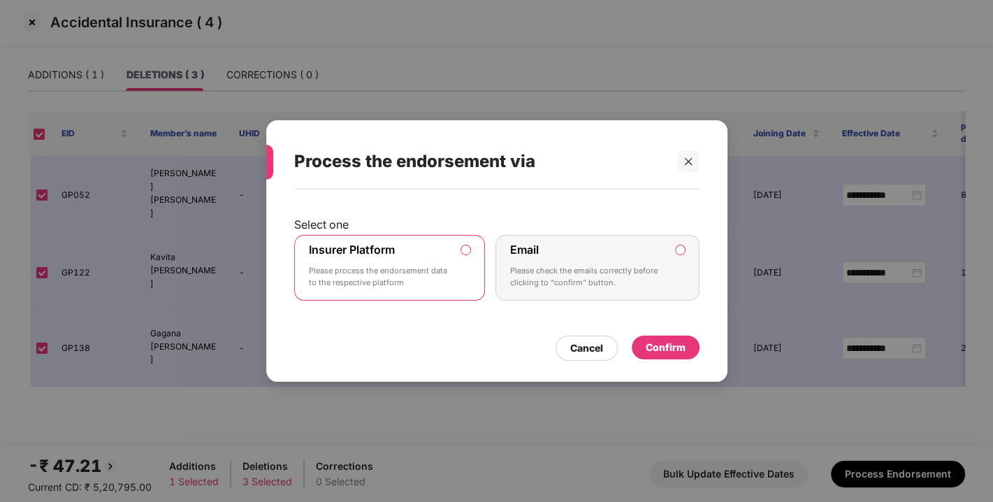
click at [671, 343] on div "Confirm" at bounding box center [665, 346] width 40 height 15
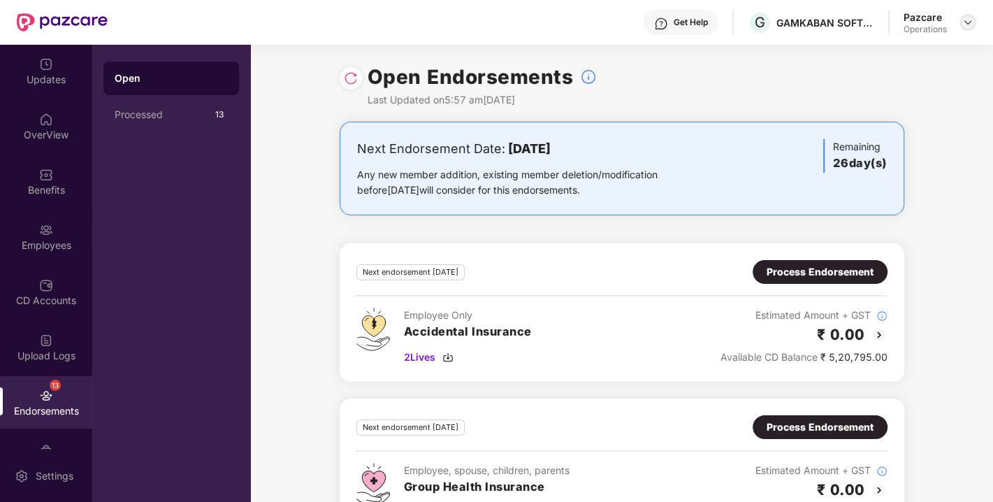
click at [966, 20] on img at bounding box center [967, 22] width 11 height 11
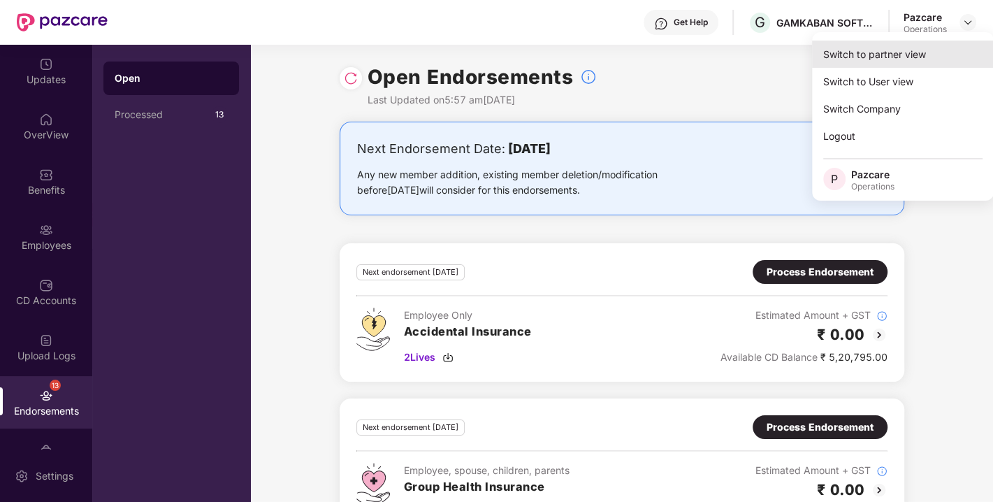
click at [883, 61] on div "Switch to partner view" at bounding box center [903, 54] width 182 height 27
